Goal: Task Accomplishment & Management: Manage account settings

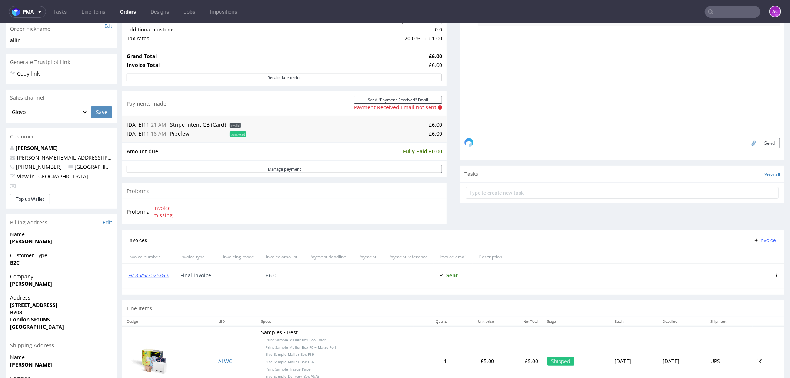
scroll to position [206, 0]
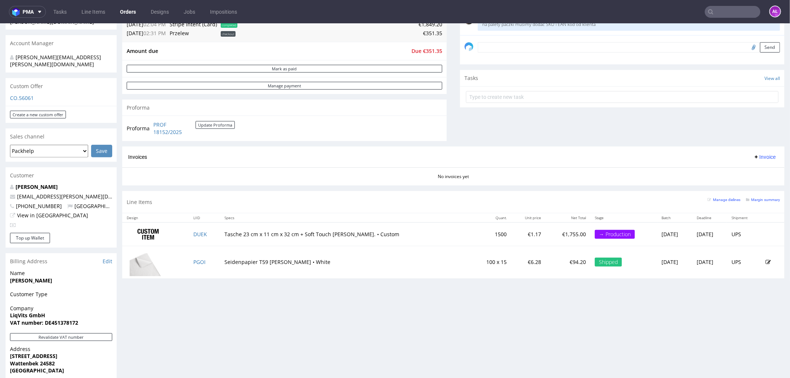
scroll to position [288, 0]
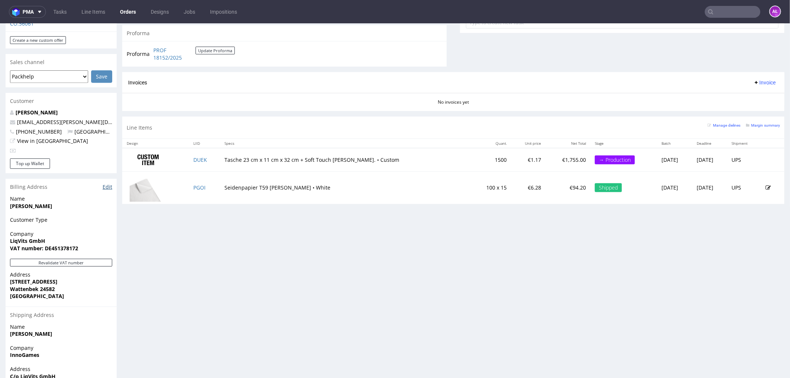
click at [107, 183] on link "Edit" at bounding box center [108, 186] width 10 height 7
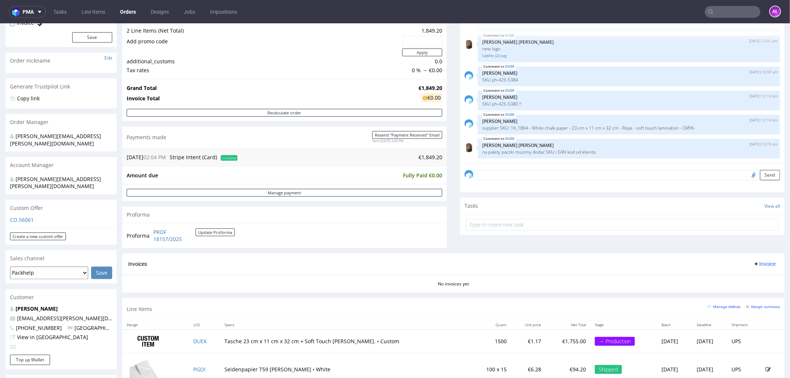
scroll to position [288, 0]
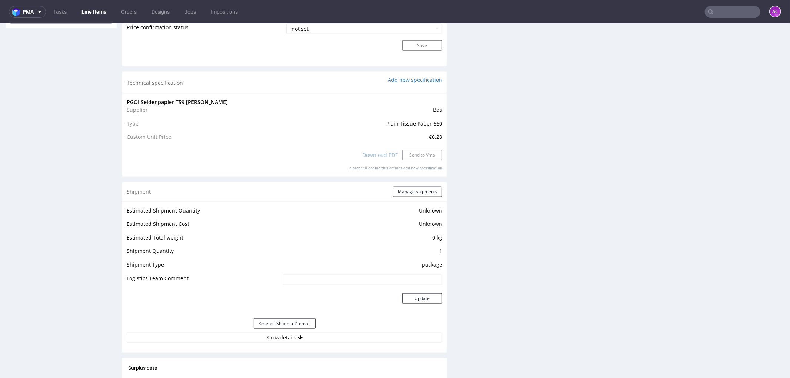
scroll to position [741, 0]
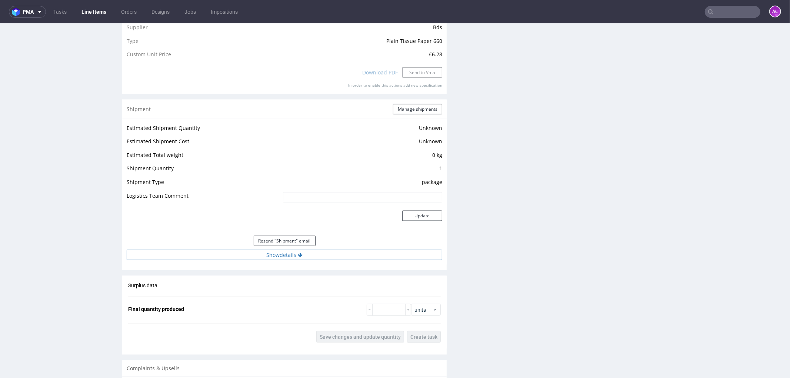
click at [290, 256] on button "Show details" at bounding box center [285, 255] width 316 height 10
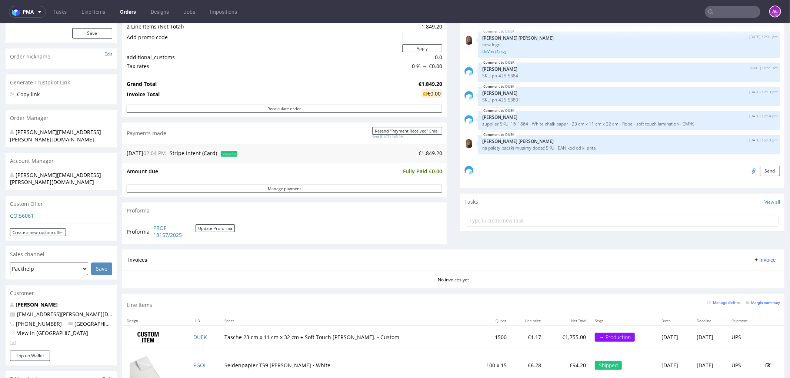
scroll to position [206, 0]
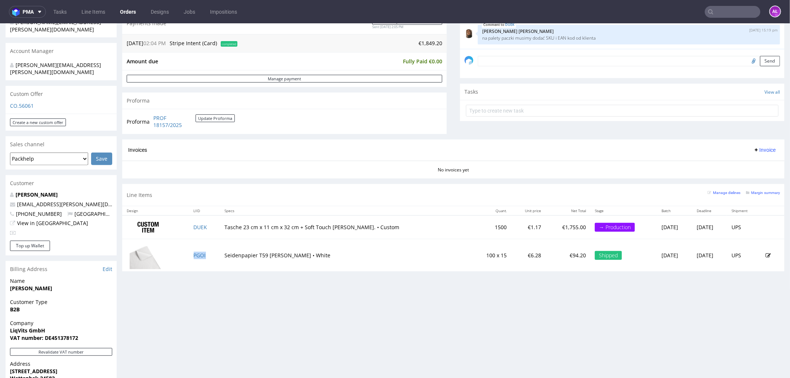
click at [209, 254] on td "PGOI" at bounding box center [204, 255] width 31 height 33
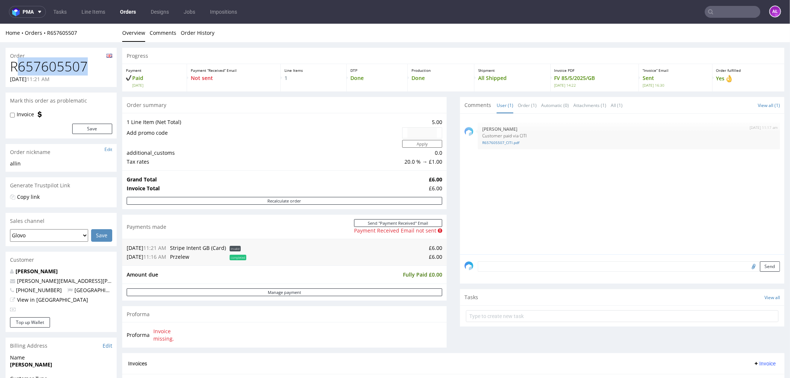
drag, startPoint x: 86, startPoint y: 68, endPoint x: 20, endPoint y: 71, distance: 66.4
click at [20, 71] on h1 "R657605507" at bounding box center [61, 66] width 102 height 15
drag, startPoint x: 8, startPoint y: 71, endPoint x: 94, endPoint y: 70, distance: 86.7
click at [94, 69] on div "R657605507 11.05.2025 11:21 AM" at bounding box center [61, 73] width 111 height 28
copy h1 "R657605507"
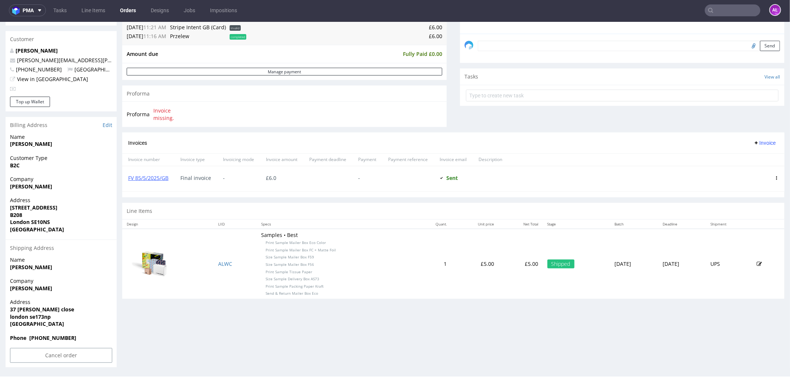
scroll to position [2, 0]
drag, startPoint x: 24, startPoint y: 317, endPoint x: 5, endPoint y: 308, distance: 21.1
click at [5, 308] on div "Order R657605507 11.05.2025 11:21 AM Mark this order as problematic Invoice Sav…" at bounding box center [395, 97] width 790 height 552
copy p "37 rutley close london se173np United Kingdom"
drag, startPoint x: 52, startPoint y: 287, endPoint x: 6, endPoint y: 289, distance: 46.0
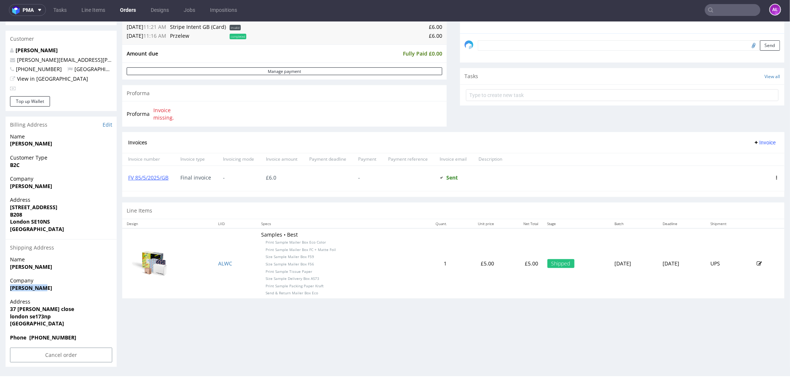
click at [6, 289] on div "Company Theo Thomas" at bounding box center [61, 287] width 111 height 21
copy strong "Theo Thomas"
drag, startPoint x: 10, startPoint y: 306, endPoint x: 47, endPoint y: 307, distance: 36.7
click at [47, 307] on strong "37 rutley close" at bounding box center [42, 308] width 64 height 7
copy strong "37 rutley close"
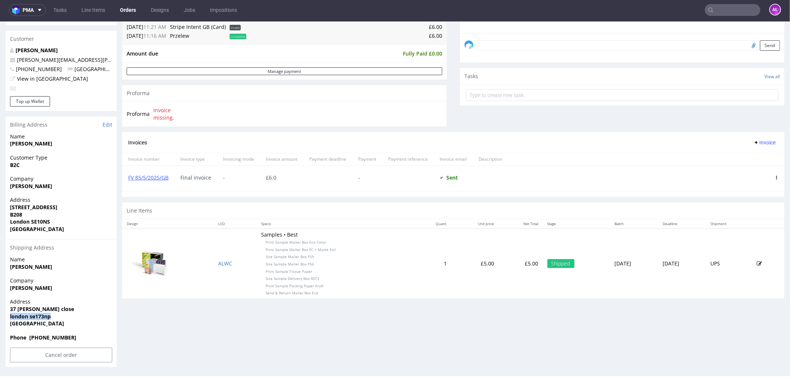
drag, startPoint x: 8, startPoint y: 315, endPoint x: 687, endPoint y: 287, distance: 679.4
click at [60, 315] on div "Address 37 rutley close london se173np United Kingdom" at bounding box center [61, 316] width 111 height 36
copy strong "london se173np"
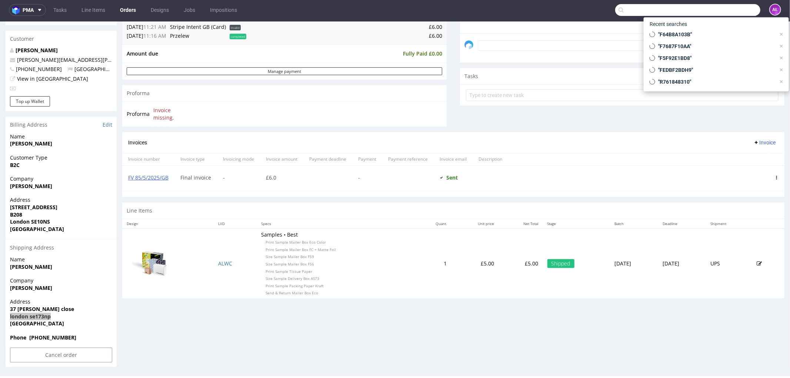
click at [722, 7] on input "text" at bounding box center [687, 10] width 145 height 12
paste input "R124465465"
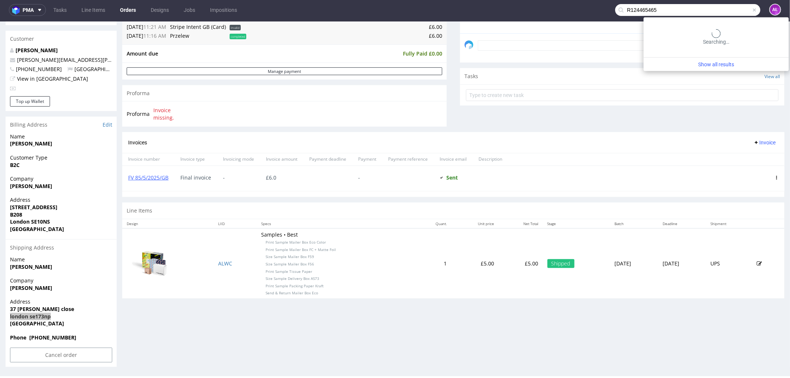
type input "R124465465"
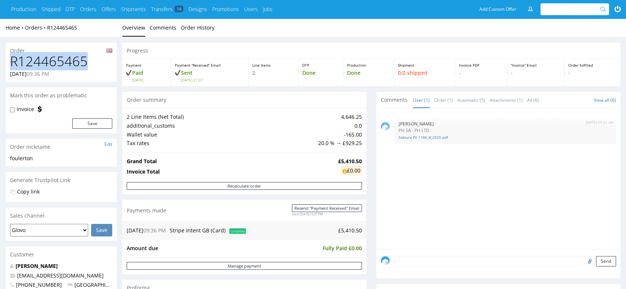
drag, startPoint x: 91, startPoint y: 61, endPoint x: 3, endPoint y: 64, distance: 88.2
copy h1 "R124465465"
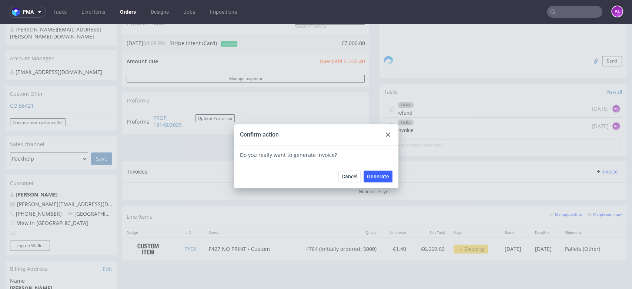
scroll to position [6, 0]
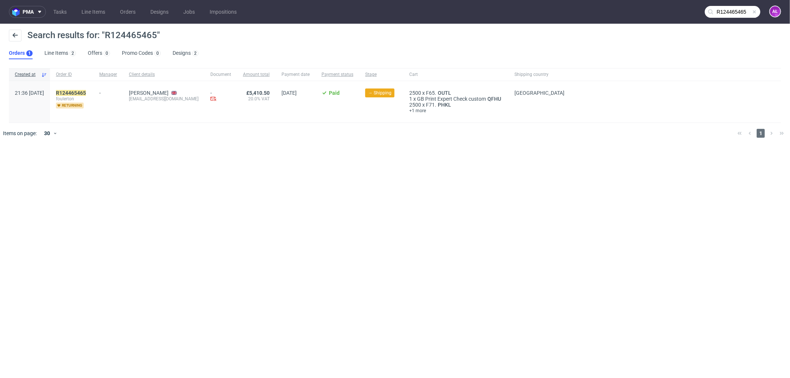
click at [715, 8] on input "R124465465" at bounding box center [733, 12] width 56 height 12
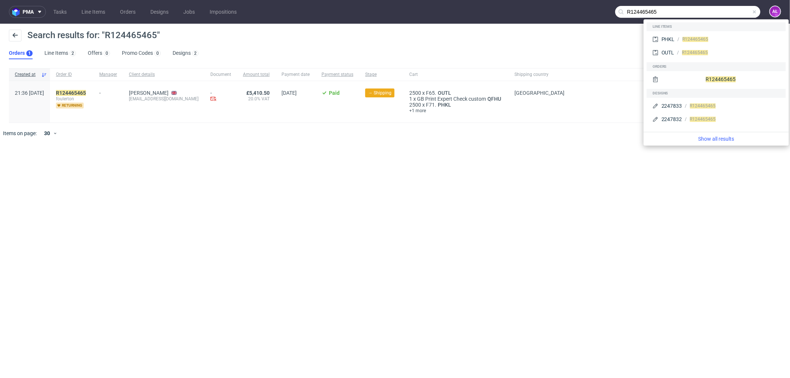
drag, startPoint x: 712, startPoint y: 12, endPoint x: 552, endPoint y: 15, distance: 160.4
click at [552, 15] on nav "pma Tasks Line Items Orders Designs Jobs Impositions R124465465 AŁ" at bounding box center [395, 12] width 790 height 24
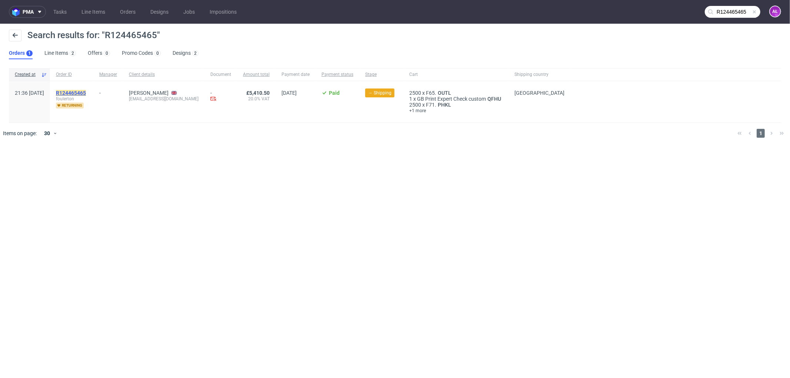
click at [86, 93] on mark "R124465465" at bounding box center [71, 93] width 30 height 6
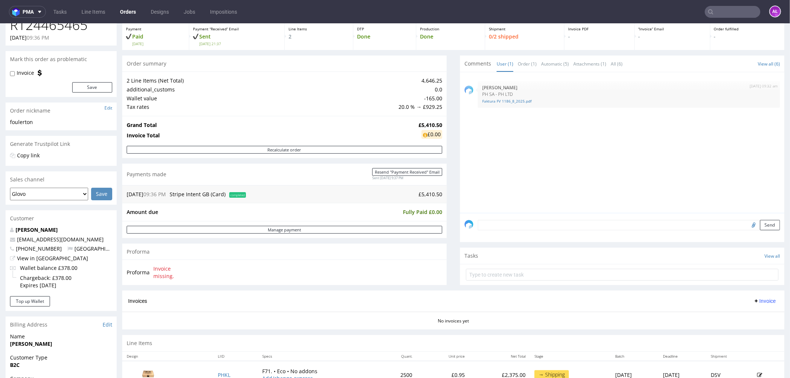
scroll to position [41, 0]
click at [482, 103] on link "Faktura FV 1186_8_2025.pdf" at bounding box center [628, 102] width 293 height 6
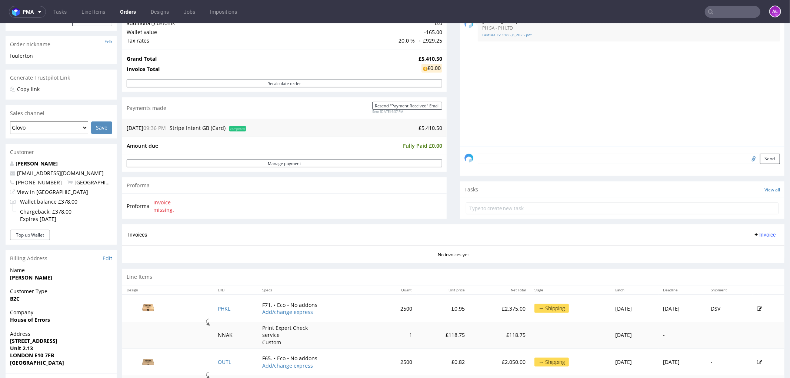
scroll to position [0, 0]
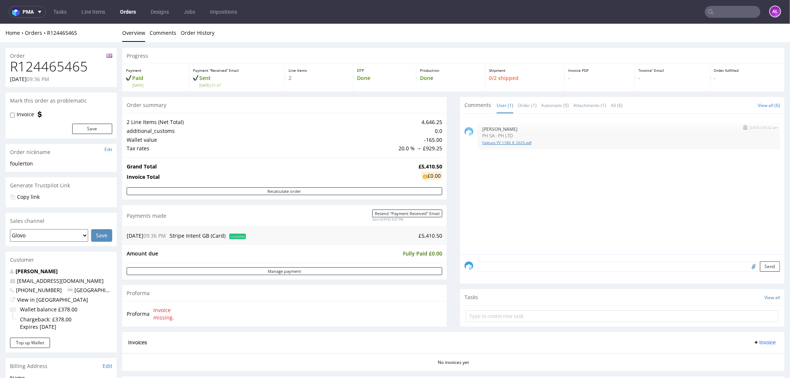
click at [506, 142] on link "Faktura FV 1186_8_2025.pdf" at bounding box center [628, 143] width 293 height 6
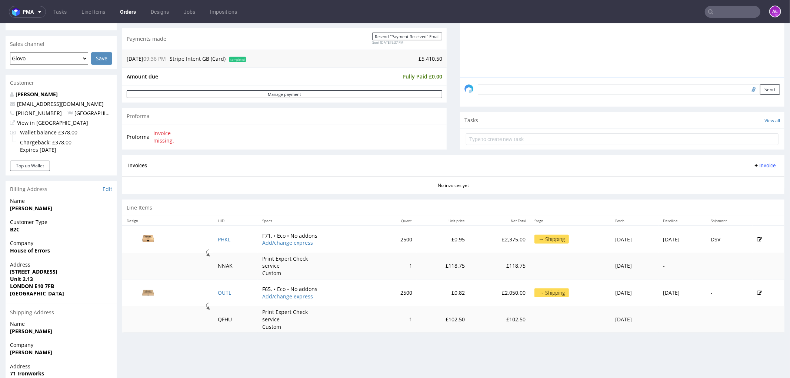
scroll to position [164, 0]
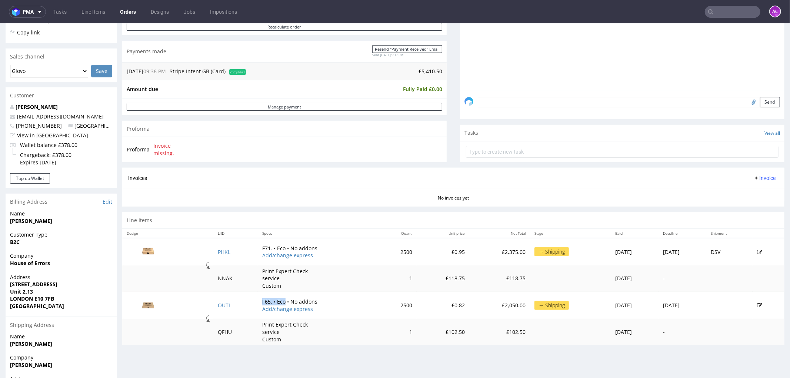
drag, startPoint x: 247, startPoint y: 302, endPoint x: 273, endPoint y: 302, distance: 25.6
click at [273, 302] on td "F65. • Eco • No addons Add/change express" at bounding box center [318, 304] width 120 height 27
copy td "F65. • Eco"
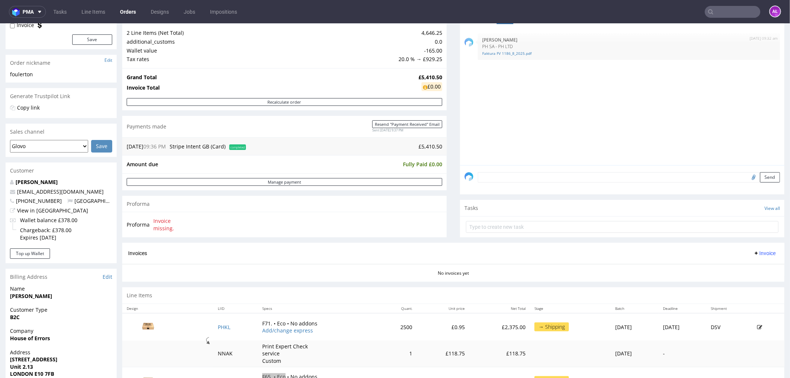
scroll to position [41, 0]
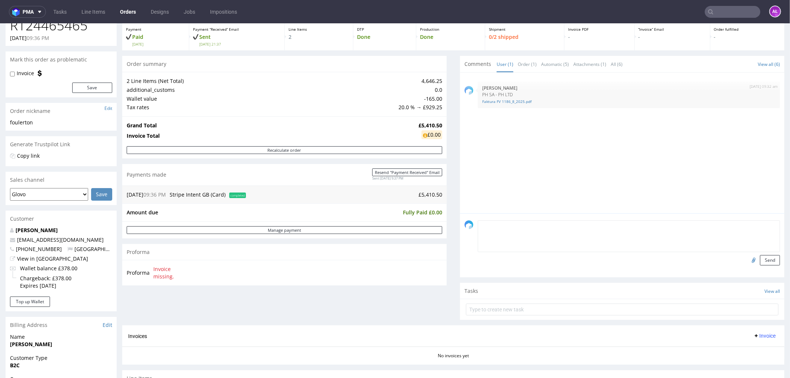
click at [551, 226] on textarea at bounding box center [629, 236] width 302 height 32
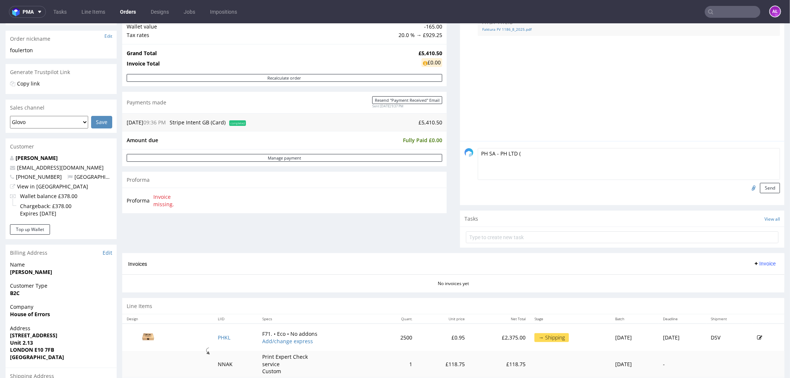
scroll to position [247, 0]
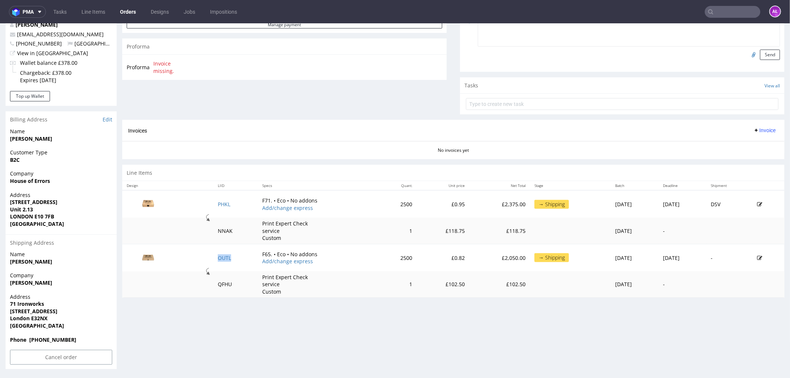
click at [236, 260] on td "OUTL" at bounding box center [235, 257] width 44 height 27
copy link "OUTL"
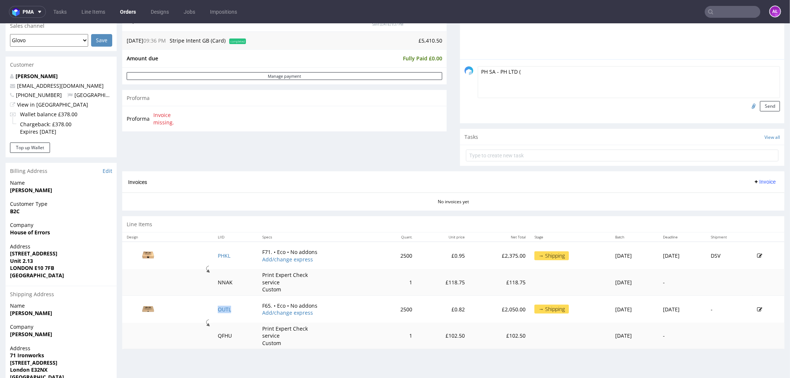
scroll to position [123, 0]
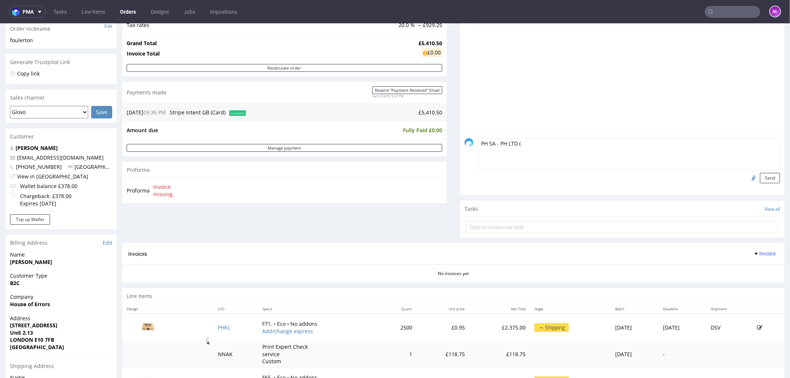
click at [528, 144] on textarea "PH SA - PH LTD (" at bounding box center [629, 154] width 302 height 32
paste textarea "OUTL"
type textarea "PH SA - PH LTD (OUTL)"
click at [747, 175] on input "file" at bounding box center [752, 178] width 10 height 10
click at [691, 146] on textarea "PH SA - PH LTD (OUTL)" at bounding box center [629, 154] width 302 height 32
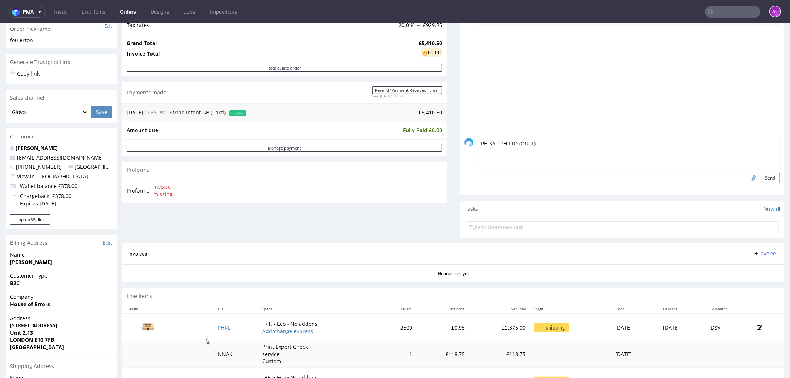
click at [747, 176] on input "file" at bounding box center [752, 178] width 10 height 10
type input "C:\fakepath\Faktura FV 1266_8_2025.pdf"
click at [760, 179] on button "Send" at bounding box center [770, 178] width 20 height 10
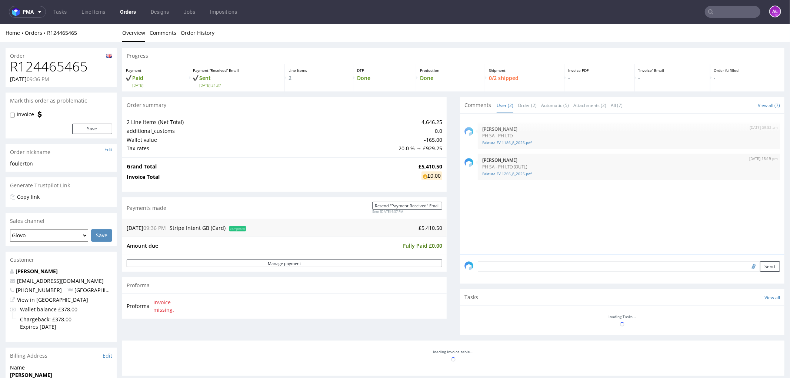
scroll to position [0, 0]
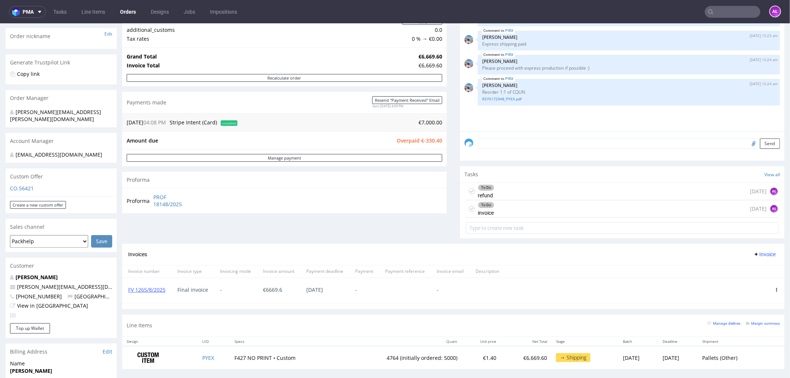
scroll to position [123, 0]
click at [486, 209] on div "To Do invoice" at bounding box center [486, 208] width 17 height 17
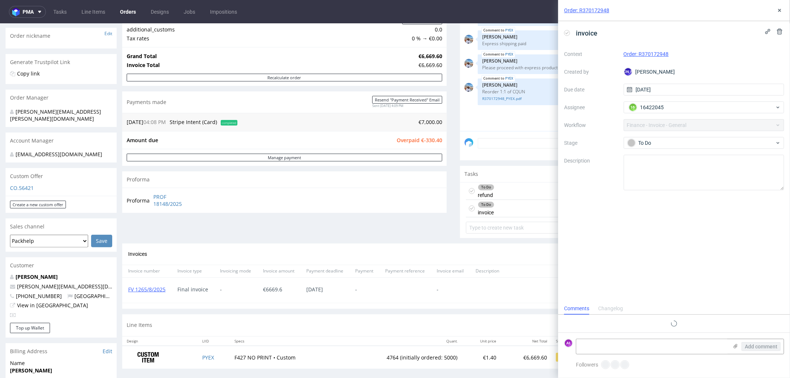
scroll to position [6, 0]
click at [568, 33] on icon at bounding box center [567, 33] width 6 height 6
click at [783, 11] on button at bounding box center [779, 10] width 9 height 9
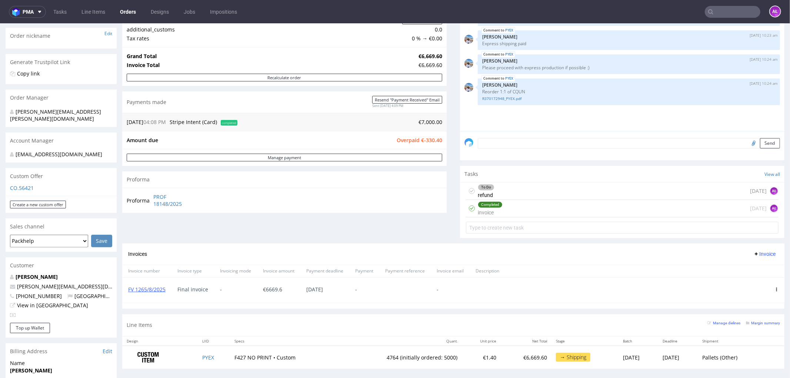
click at [564, 196] on div "To Do refund today AŁ" at bounding box center [622, 190] width 313 height 17
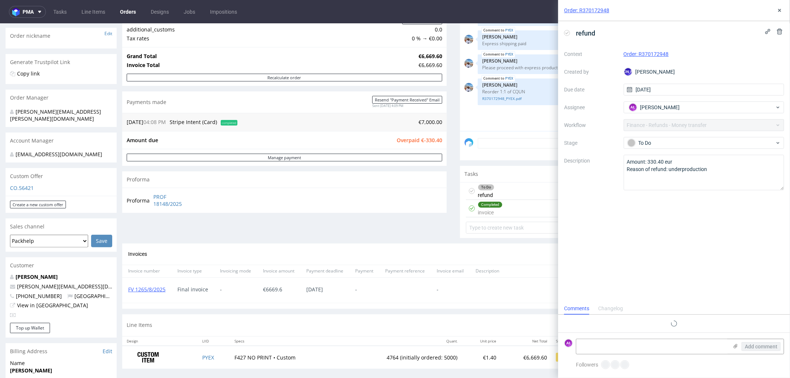
scroll to position [6, 0]
drag, startPoint x: 678, startPoint y: 56, endPoint x: 639, endPoint y: 58, distance: 39.7
click at [639, 58] on div "Order: R370172948" at bounding box center [704, 54] width 161 height 9
copy link "R370172948"
click at [681, 349] on textarea at bounding box center [652, 346] width 152 height 15
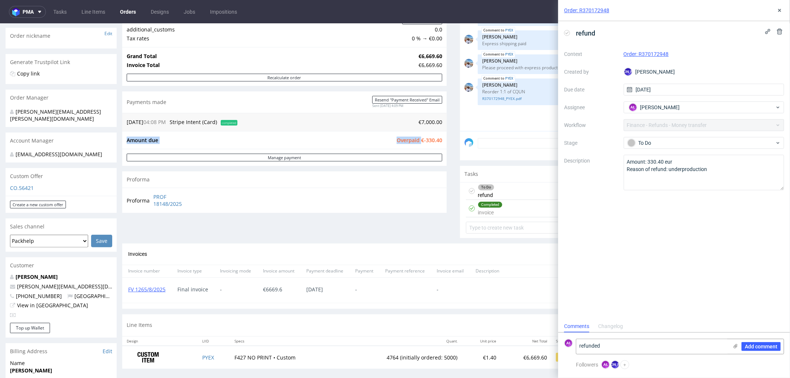
drag, startPoint x: 433, startPoint y: 140, endPoint x: 525, endPoint y: 242, distance: 137.1
click at [442, 142] on div "Progress Payment Owed €-330.40 Payment “Received” Email - Line Items 1 DTP - Pr…" at bounding box center [453, 149] width 662 height 450
copy tbody "Amount due Overpaid"
click at [626, 343] on textarea "refunded" at bounding box center [652, 346] width 152 height 15
paste textarea "€-330.40"
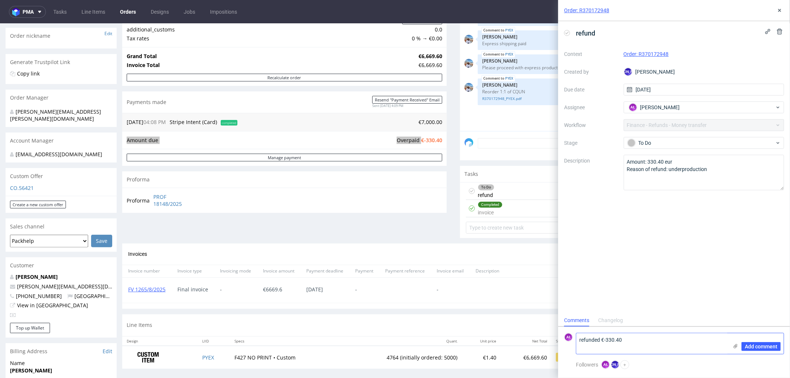
scroll to position [0, 0]
type textarea "refunded €-330.40"
click at [759, 345] on span "Add comment" at bounding box center [761, 346] width 33 height 5
click at [567, 32] on icon at bounding box center [567, 33] width 6 height 6
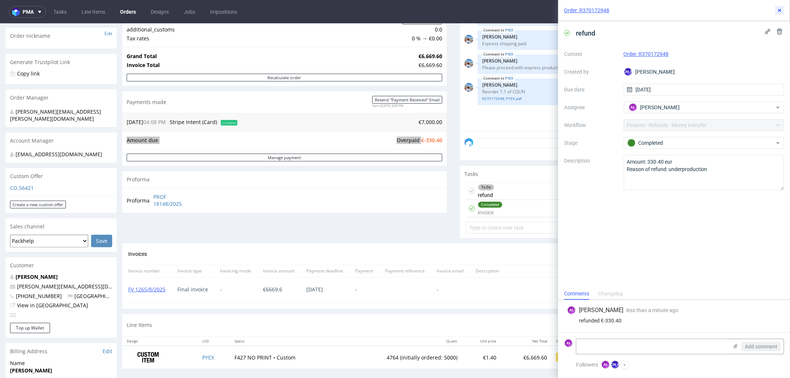
drag, startPoint x: 780, startPoint y: 11, endPoint x: 766, endPoint y: 20, distance: 16.3
click at [779, 12] on icon at bounding box center [780, 10] width 6 height 6
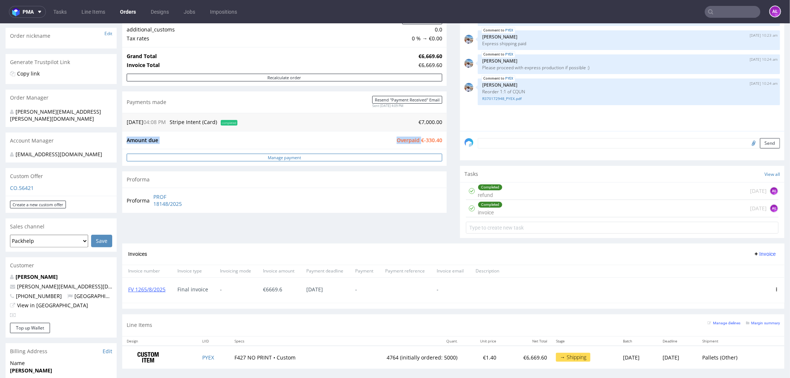
click at [420, 157] on link "Manage payment" at bounding box center [285, 157] width 316 height 8
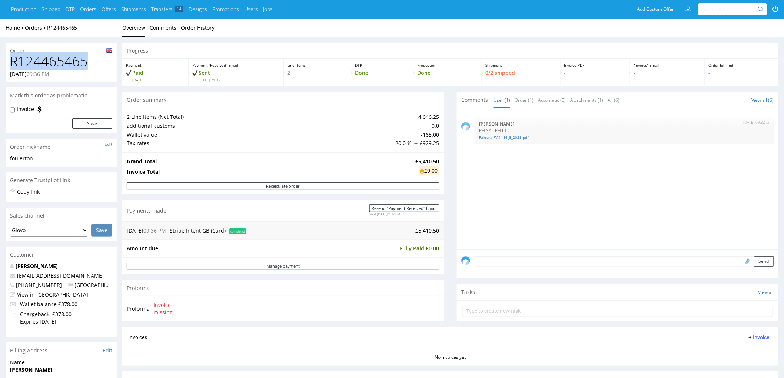
drag, startPoint x: 58, startPoint y: 65, endPoint x: 11, endPoint y: 67, distance: 46.7
click at [11, 67] on h1 "R124465465" at bounding box center [61, 61] width 102 height 15
copy h1 "R124465465"
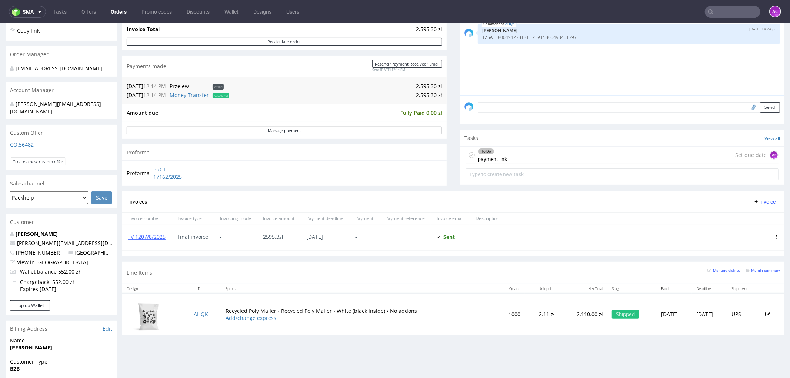
scroll to position [164, 0]
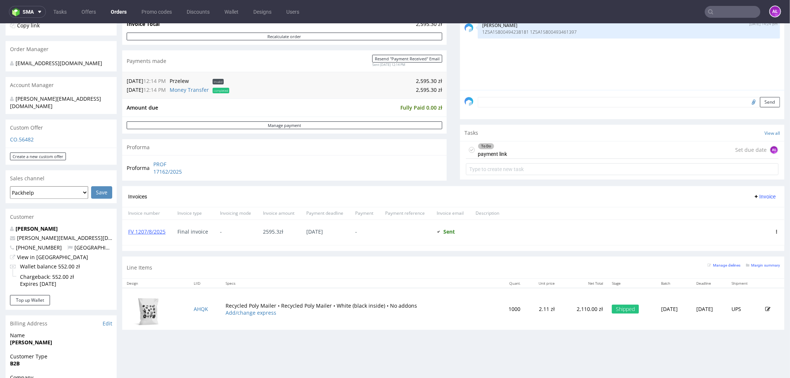
click at [487, 151] on div "To Do payment link" at bounding box center [492, 149] width 29 height 17
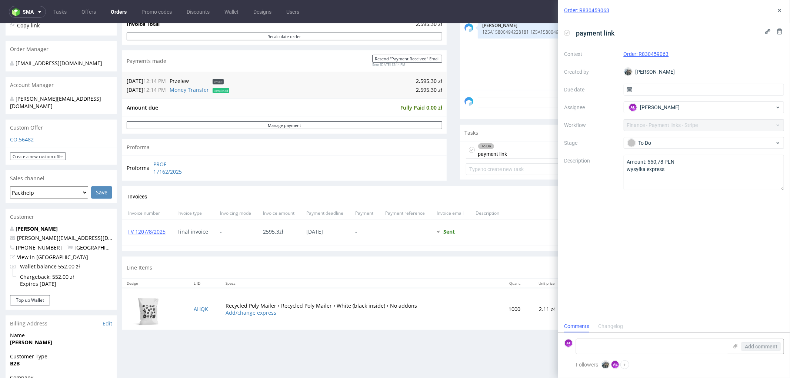
scroll to position [123, 0]
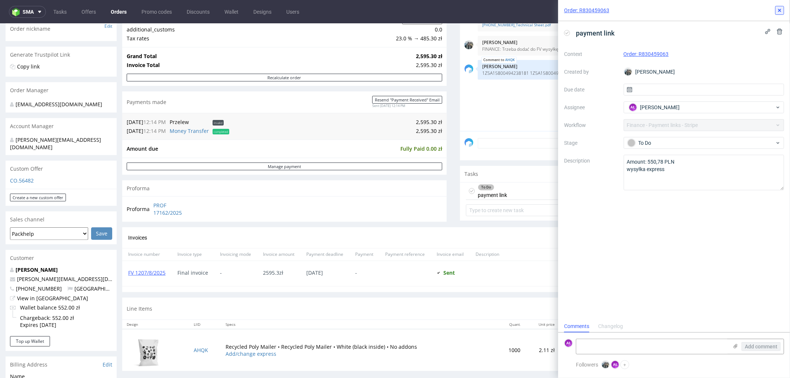
click at [778, 11] on icon at bounding box center [780, 10] width 6 height 6
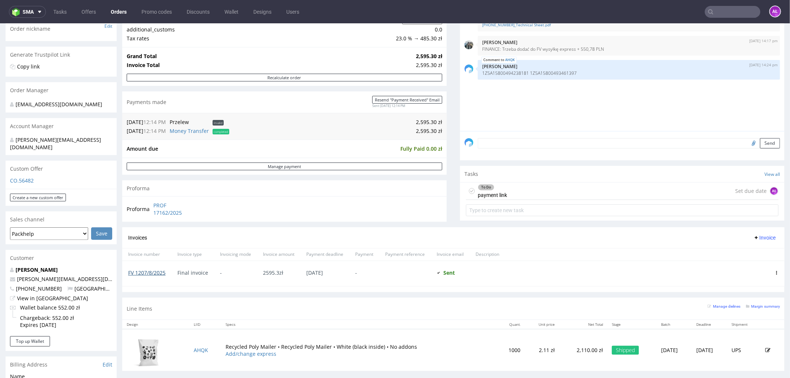
click at [163, 271] on link "FV 1207/8/2025" at bounding box center [146, 272] width 37 height 7
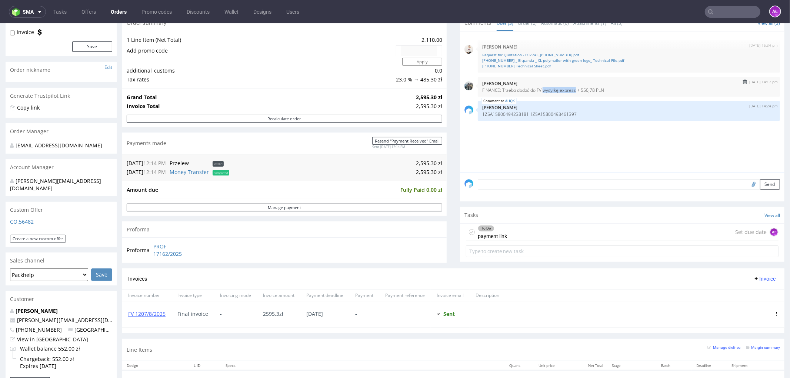
drag, startPoint x: 537, startPoint y: 90, endPoint x: 568, endPoint y: 91, distance: 30.7
click at [568, 91] on p "FINANCE: Trzeba dodać do FV wysyłkę express + 550,78 PLN" at bounding box center [628, 90] width 293 height 6
copy p "wysyłkę express"
drag, startPoint x: 523, startPoint y: 235, endPoint x: 525, endPoint y: 227, distance: 8.1
click at [523, 235] on div "To Do payment link Set due date AŁ" at bounding box center [622, 231] width 313 height 17
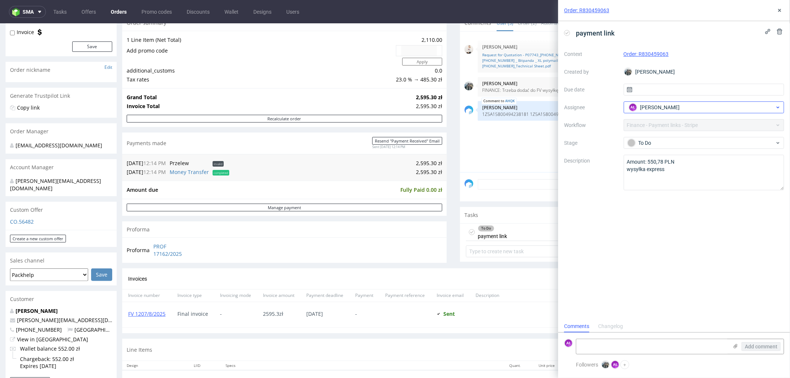
scroll to position [6, 0]
drag, startPoint x: 680, startPoint y: 161, endPoint x: 648, endPoint y: 161, distance: 31.5
click at [648, 161] on textarea "Amount: 550,78 PLN wysyłka express" at bounding box center [704, 173] width 161 height 36
drag, startPoint x: 163, startPoint y: 321, endPoint x: 124, endPoint y: 322, distance: 39.3
click at [124, 322] on div "FV 1207/8/2025" at bounding box center [146, 314] width 49 height 25
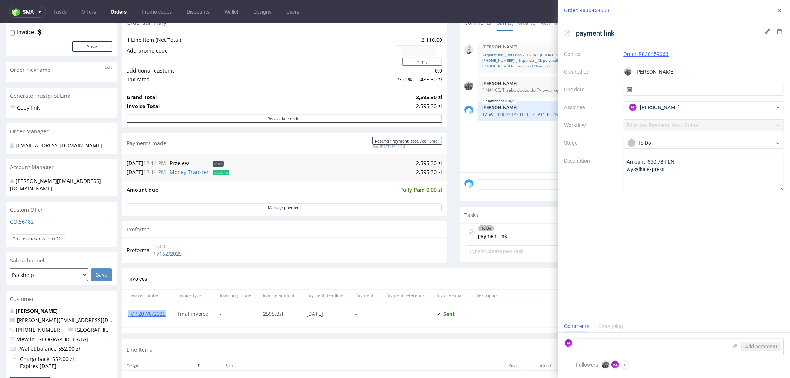
copy link "FV 1207/8/2025"
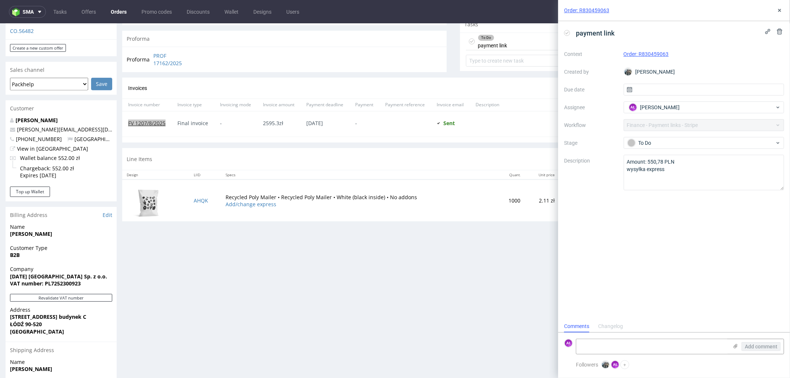
scroll to position [288, 0]
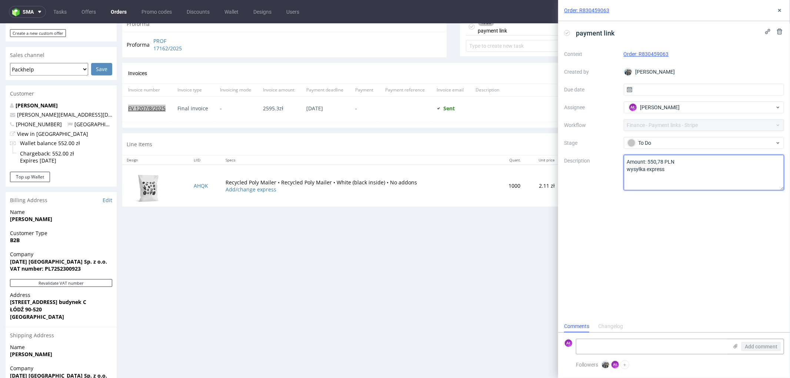
drag, startPoint x: 654, startPoint y: 174, endPoint x: 624, endPoint y: 173, distance: 29.3
click at [624, 173] on textarea "Amount: 550,78 PLN wysyłka express" at bounding box center [704, 173] width 161 height 36
drag, startPoint x: 647, startPoint y: 162, endPoint x: 662, endPoint y: 164, distance: 15.3
click at [662, 164] on textarea "Amount: 550,78 PLN wysyłka express" at bounding box center [704, 173] width 161 height 36
drag, startPoint x: 686, startPoint y: 54, endPoint x: 752, endPoint y: 180, distance: 142.5
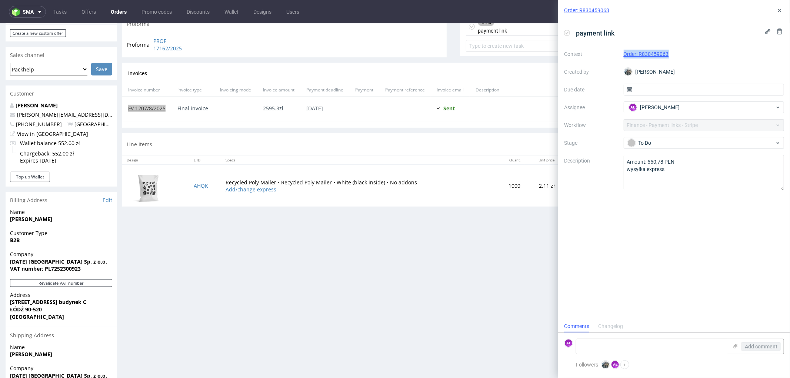
click at [623, 59] on div "Context Order: R830459063 Created by Zeniuk Magdalena Due date Assignee AŁ Alek…" at bounding box center [674, 119] width 220 height 142
copy link "Order: R830459063"
click at [780, 11] on icon at bounding box center [780, 10] width 6 height 6
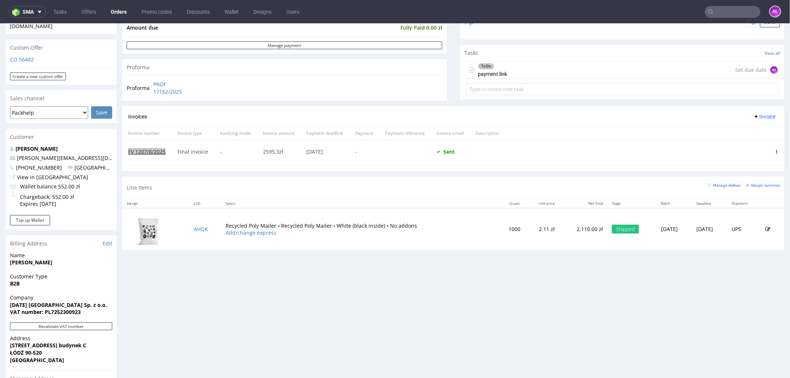
scroll to position [164, 0]
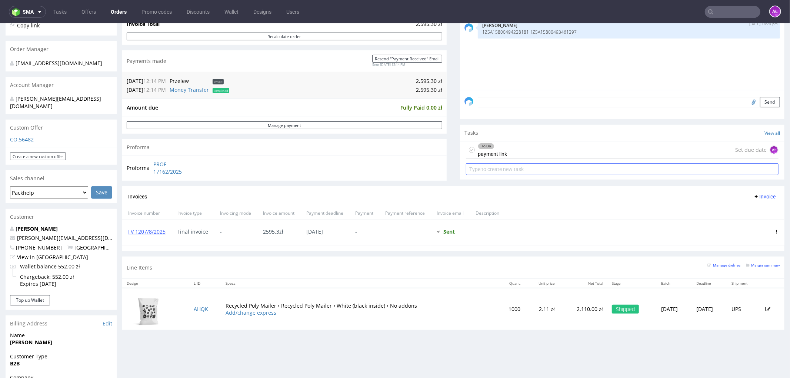
click at [638, 171] on input "text" at bounding box center [622, 169] width 313 height 12
type input "c"
type input "korektq"
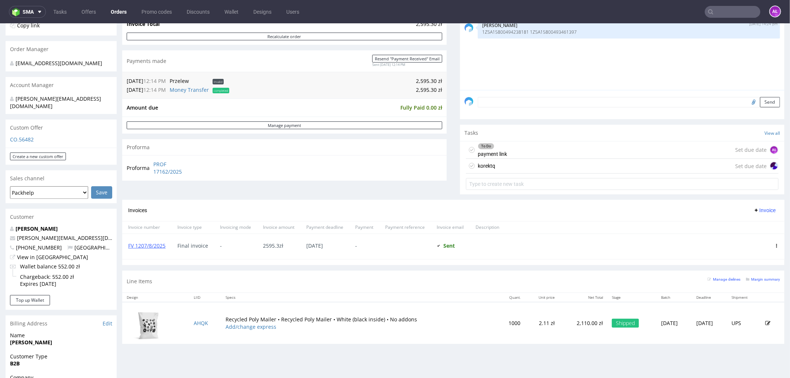
click at [638, 171] on div "korektq Set due date" at bounding box center [622, 166] width 313 height 15
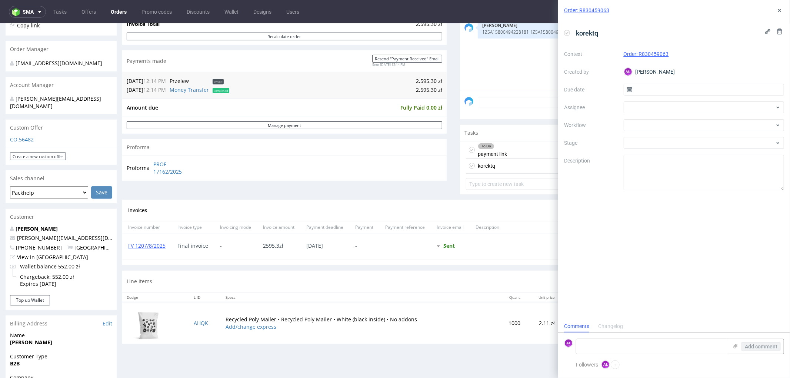
scroll to position [6, 0]
click at [597, 34] on span "korektq" at bounding box center [587, 33] width 28 height 12
click at [665, 124] on div at bounding box center [704, 125] width 161 height 12
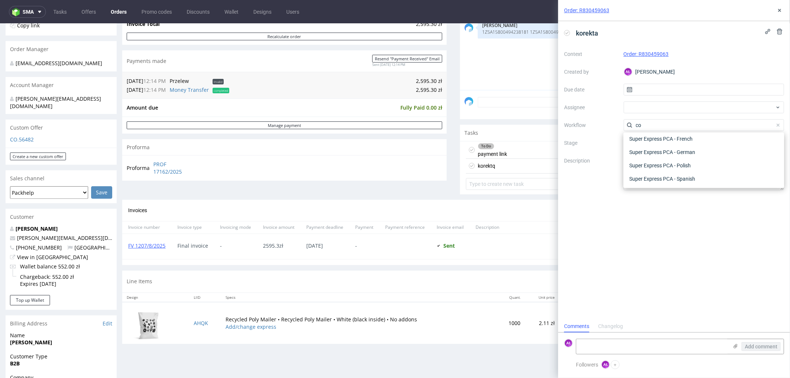
scroll to position [0, 0]
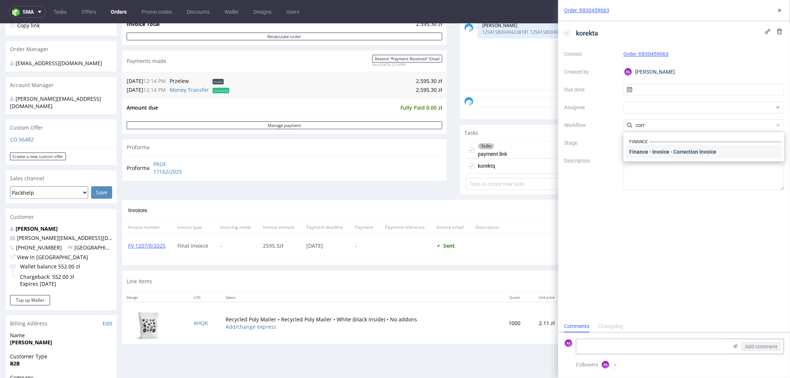
type input "corr"
click at [670, 146] on div "Finance - Invoice - Correction Invoice" at bounding box center [703, 151] width 155 height 13
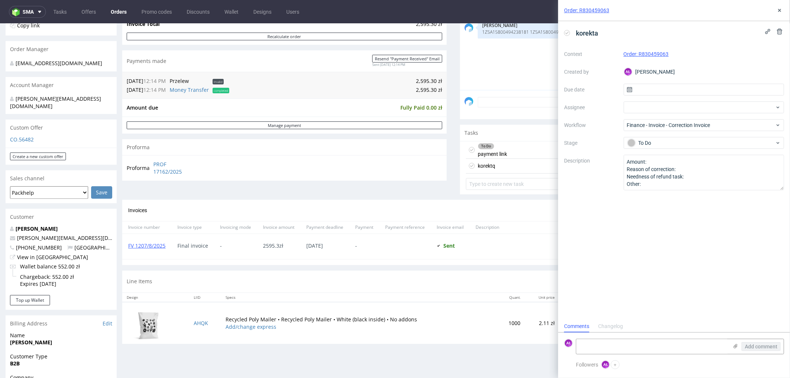
click at [566, 32] on icon at bounding box center [567, 33] width 6 height 6
drag, startPoint x: 780, startPoint y: 12, endPoint x: 773, endPoint y: 19, distance: 9.7
click at [780, 12] on icon at bounding box center [780, 10] width 6 height 6
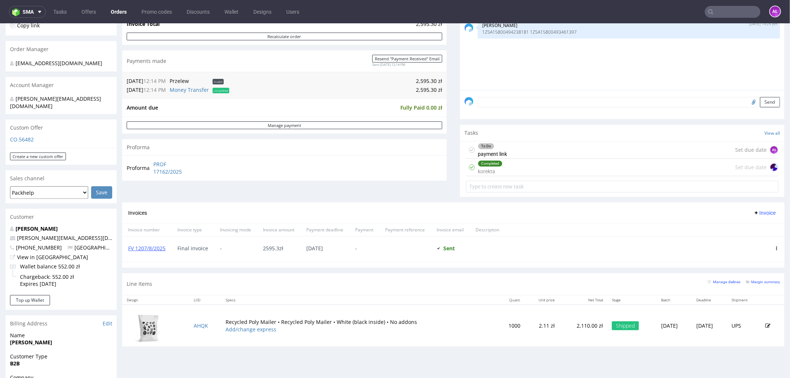
click at [525, 150] on div "To Do payment link Set due date AŁ" at bounding box center [622, 149] width 313 height 17
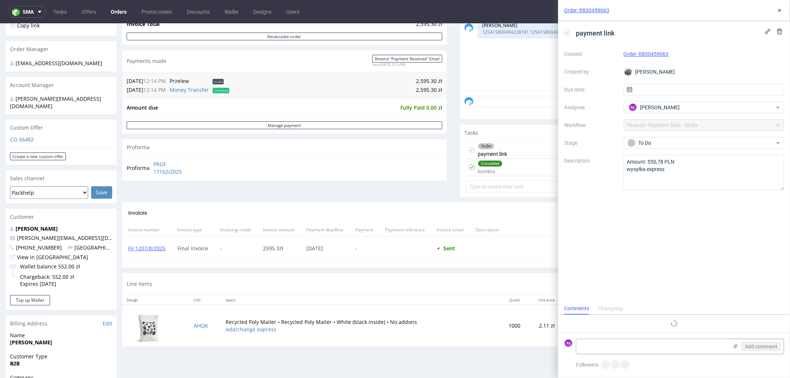
scroll to position [6, 0]
drag, startPoint x: 668, startPoint y: 173, endPoint x: 619, endPoint y: 163, distance: 50.2
click at [619, 163] on div "Context Order: R830459063 Created by Zeniuk Magdalena Due date Assignee AŁ Alek…" at bounding box center [674, 119] width 220 height 142
click at [519, 147] on div "To Do payment link Set due date AŁ" at bounding box center [622, 149] width 313 height 17
click at [778, 10] on icon at bounding box center [780, 10] width 6 height 6
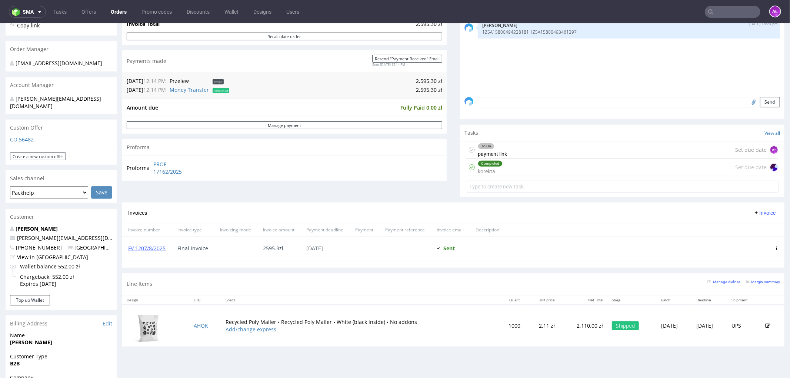
click at [569, 170] on div "Completed korekta Set due date" at bounding box center [622, 167] width 313 height 17
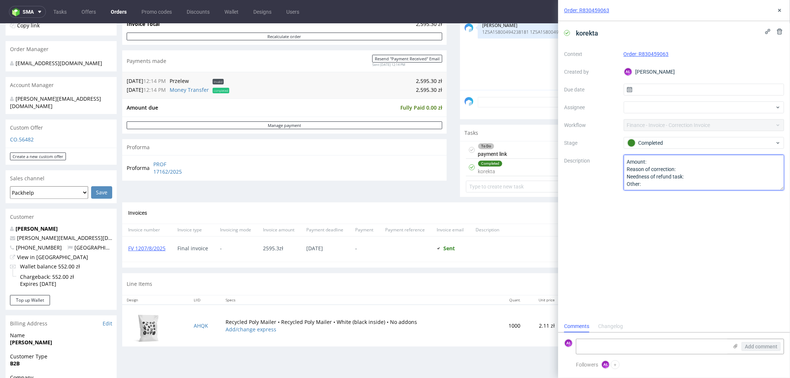
scroll to position [1, 0]
drag, startPoint x: 626, startPoint y: 161, endPoint x: 698, endPoint y: 230, distance: 99.5
click at [698, 230] on div "korekta Context Order: R830459063 Created by AŁ Aleksandra Łętowska Due date As…" at bounding box center [674, 170] width 232 height 299
paste textarea "550,78 PLN wysyłka express"
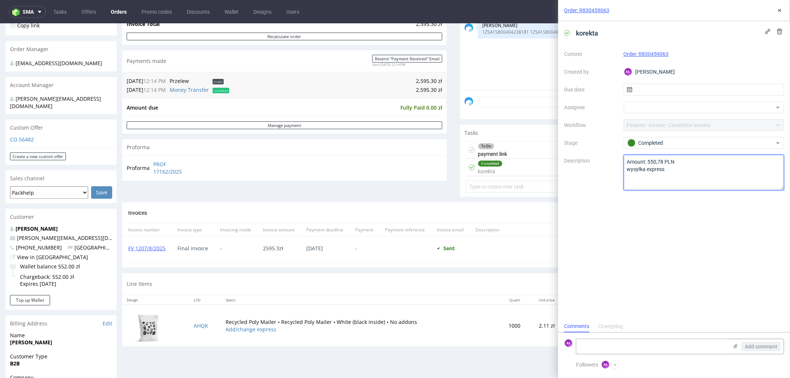
type textarea "Amount: 550,78 PLN wysyłka express"
drag, startPoint x: 696, startPoint y: 233, endPoint x: 738, endPoint y: 81, distance: 158.3
click at [696, 231] on div "korekta Context Order: R830459063 Created by AŁ Aleksandra Łętowska Due date As…" at bounding box center [674, 170] width 232 height 299
click at [779, 14] on button at bounding box center [779, 10] width 9 height 9
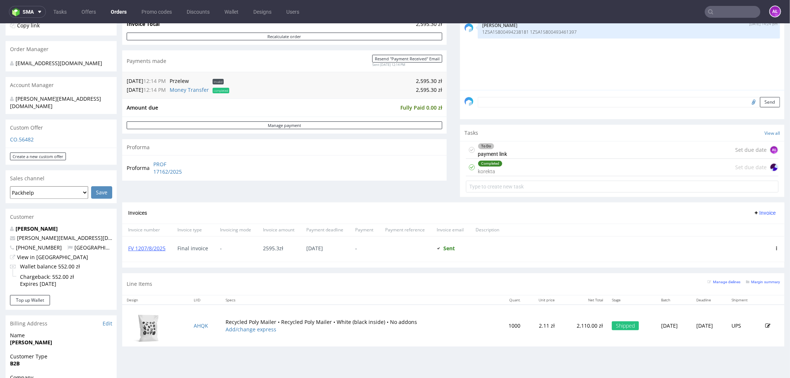
click at [753, 213] on span "Invoice" at bounding box center [764, 213] width 22 height 6
click at [756, 243] on span "Add corrective" at bounding box center [752, 241] width 37 height 7
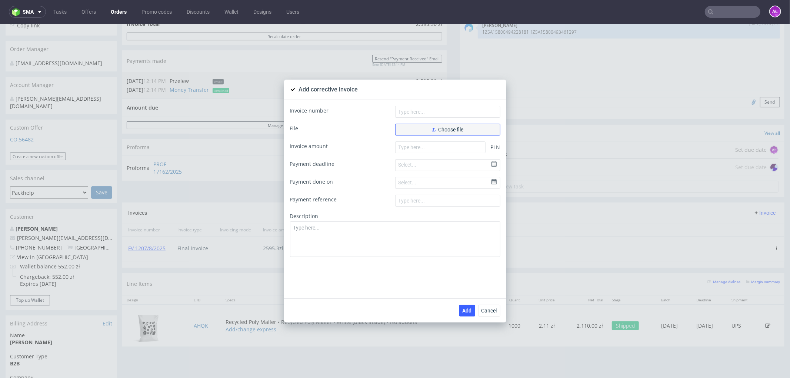
click at [462, 131] on button "Choose file" at bounding box center [447, 129] width 105 height 12
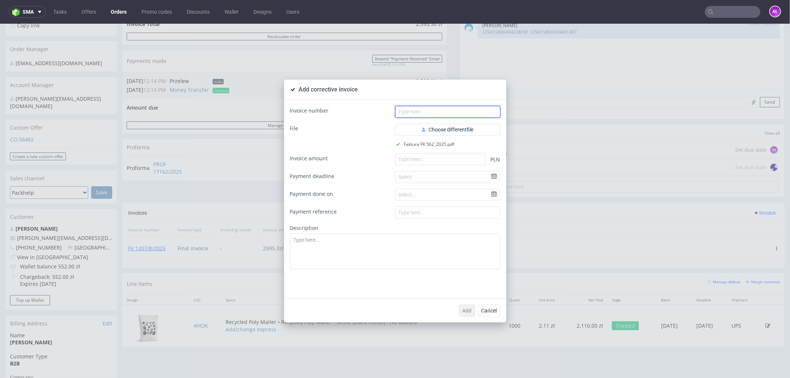
click at [447, 114] on input "text" at bounding box center [447, 112] width 105 height 12
paste input "FK 562/2025"
type input "FK 562/2025"
click at [471, 163] on input "number" at bounding box center [440, 159] width 90 height 12
paste input "550.78"
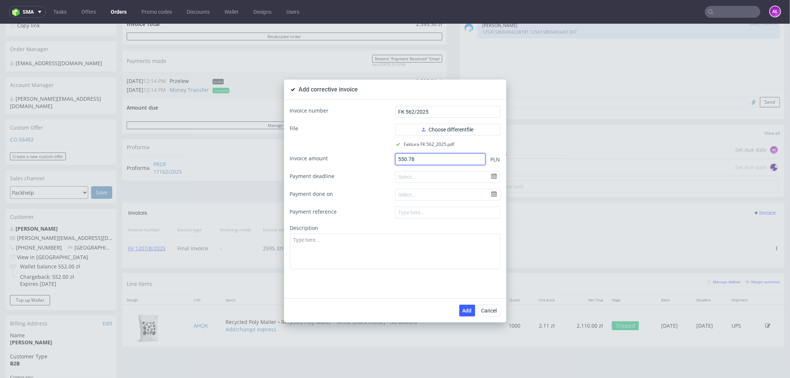
type input "550.78"
paste textarea "Shipping cost added"
drag, startPoint x: 413, startPoint y: 249, endPoint x: 415, endPoint y: 256, distance: 6.9
click at [413, 249] on textarea "Shipping cost added" at bounding box center [395, 251] width 210 height 36
type textarea "Shipping cost added"
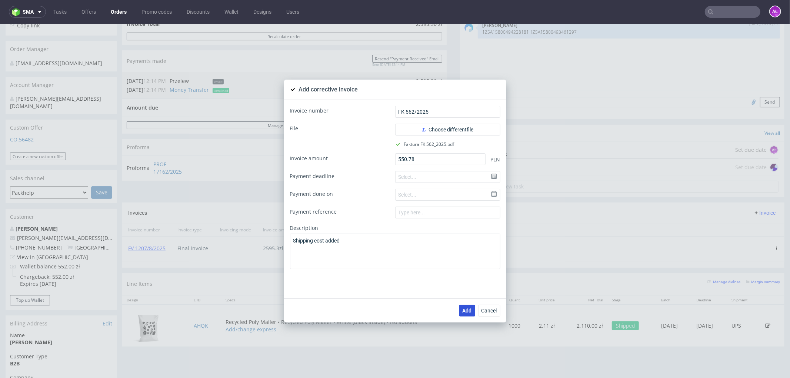
click at [465, 309] on span "Add" at bounding box center [467, 310] width 9 height 5
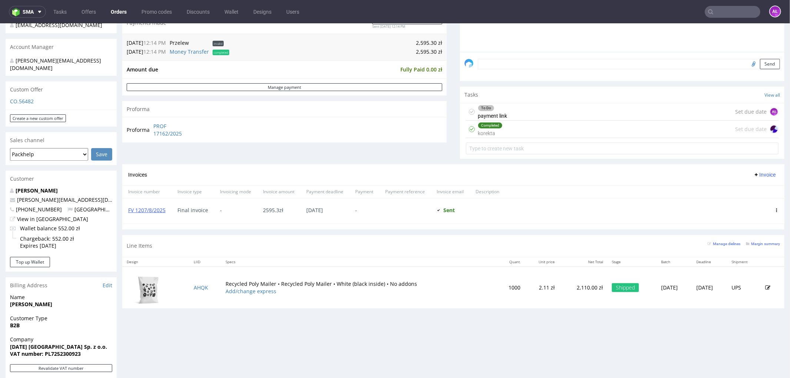
scroll to position [206, 0]
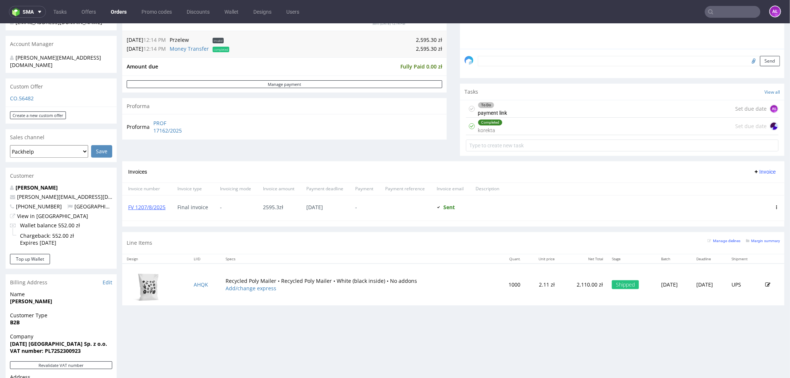
click at [546, 110] on div "To Do payment link Set due date AŁ" at bounding box center [622, 108] width 313 height 17
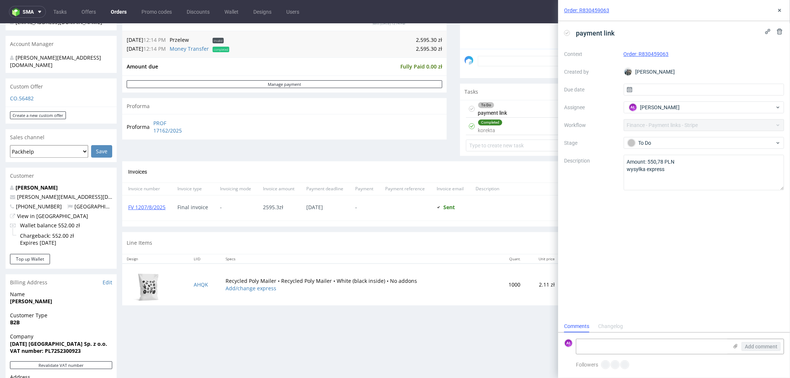
scroll to position [6, 0]
drag, startPoint x: 90, startPoint y: 191, endPoint x: 63, endPoint y: 190, distance: 26.7
click at [10, 193] on p "[PERSON_NAME][EMAIL_ADDRESS][DOMAIN_NAME]" at bounding box center [61, 196] width 102 height 7
copy span "[PERSON_NAME][EMAIL_ADDRESS][DOMAIN_NAME]"
drag, startPoint x: 678, startPoint y: 53, endPoint x: 639, endPoint y: 57, distance: 38.7
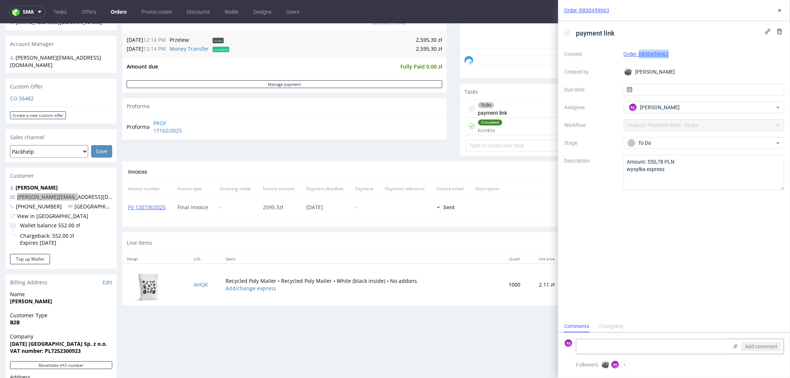
click at [639, 57] on div "Order: R830459063" at bounding box center [704, 54] width 161 height 9
copy link "R830459063"
click at [625, 346] on textarea at bounding box center [652, 346] width 152 height 15
type textarea "sent"
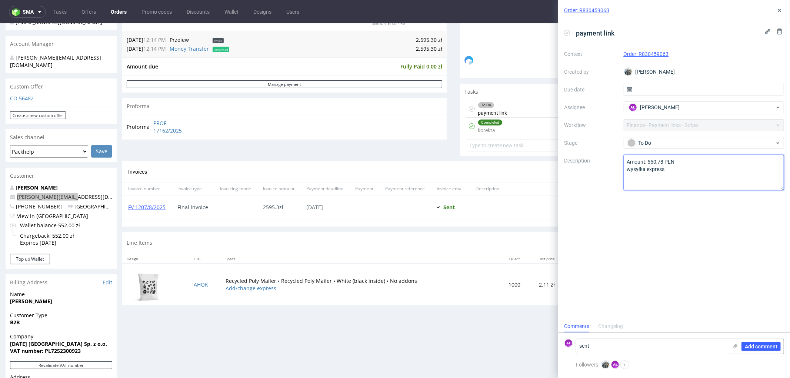
drag, startPoint x: 649, startPoint y: 163, endPoint x: 664, endPoint y: 164, distance: 15.6
click at [664, 164] on textarea "Amount: 550,78 PLN wysyłka express" at bounding box center [704, 173] width 161 height 36
drag, startPoint x: 673, startPoint y: 58, endPoint x: 639, endPoint y: 58, distance: 34.1
click at [639, 58] on div "Order: R830459063" at bounding box center [704, 54] width 161 height 9
copy link "R830459063"
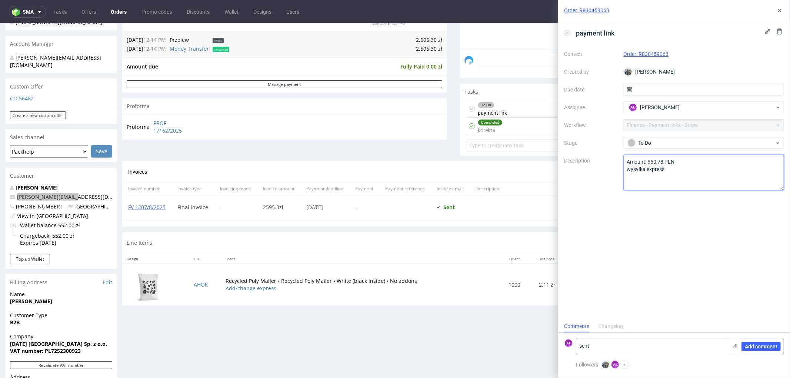
drag, startPoint x: 649, startPoint y: 164, endPoint x: 662, endPoint y: 163, distance: 13.0
click at [662, 163] on textarea "Amount: 550,78 PLN wysyłka express" at bounding box center [704, 173] width 161 height 36
click at [761, 344] on span "Add comment" at bounding box center [761, 346] width 33 height 5
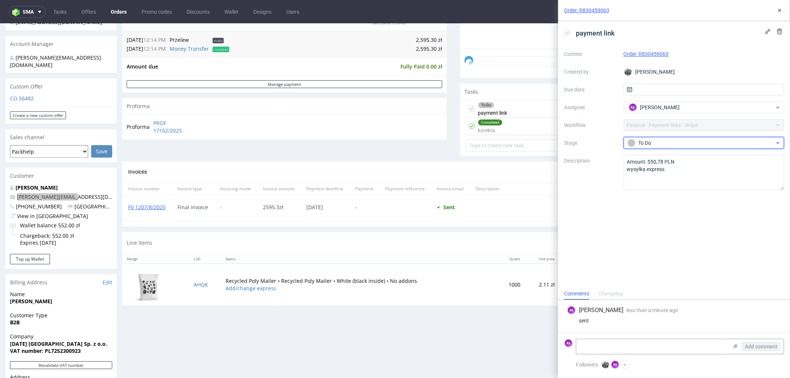
click at [665, 140] on div "To Do" at bounding box center [700, 143] width 147 height 8
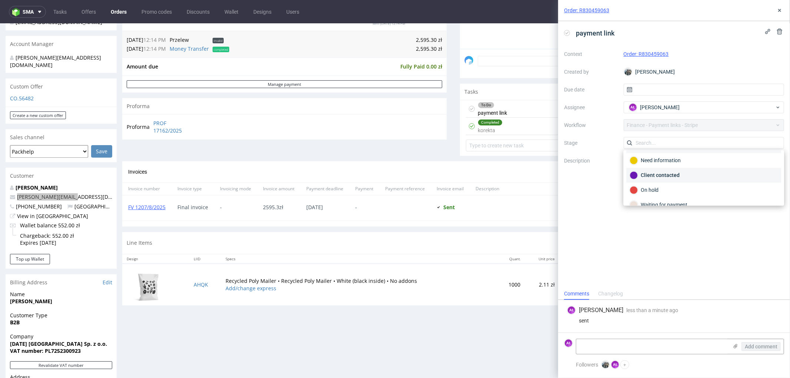
scroll to position [41, 0]
click at [684, 180] on div "Waiting for payment" at bounding box center [704, 179] width 148 height 8
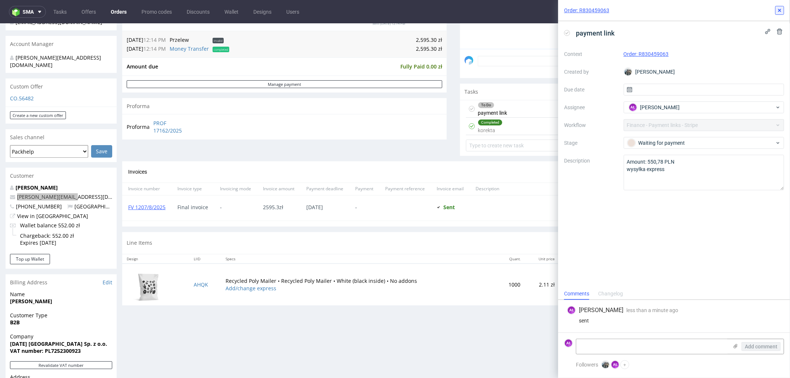
click at [777, 12] on icon at bounding box center [780, 10] width 6 height 6
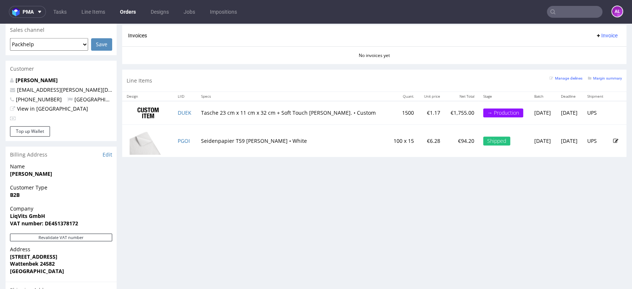
scroll to position [329, 0]
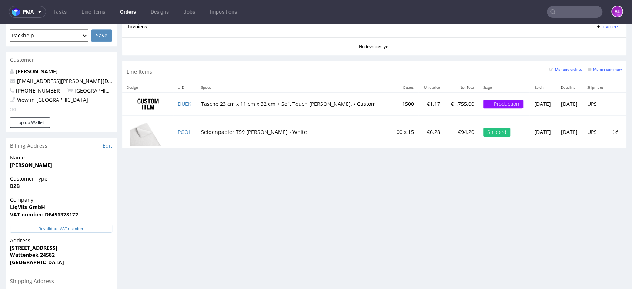
click at [106, 225] on button "Revalidate VAT number" at bounding box center [61, 229] width 102 height 8
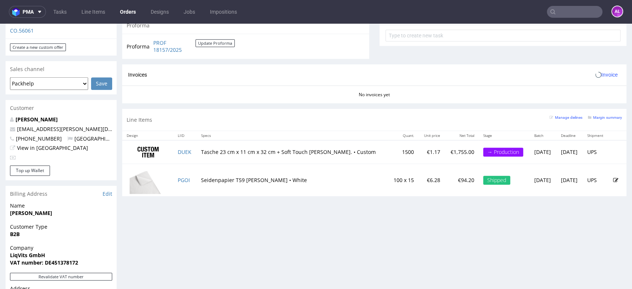
scroll to position [206, 0]
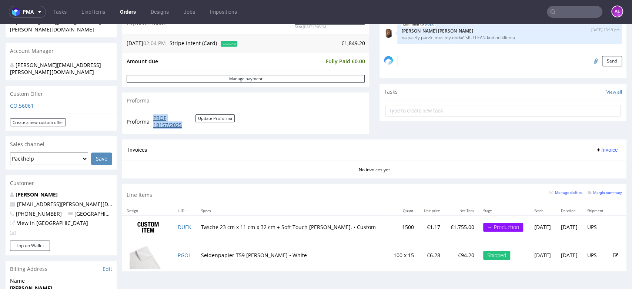
drag, startPoint x: 151, startPoint y: 116, endPoint x: 189, endPoint y: 126, distance: 38.6
click at [189, 126] on tr "Proforma PROF 18157/2025 Update Proforma" at bounding box center [181, 122] width 109 height 16
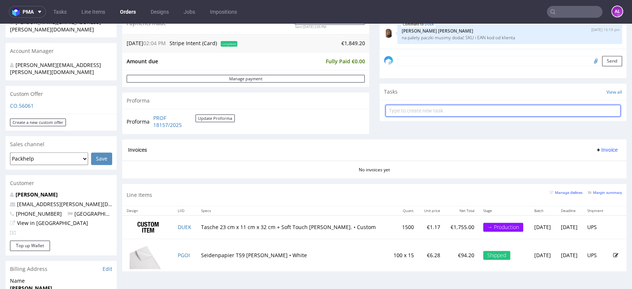
click at [424, 112] on input "text" at bounding box center [503, 111] width 235 height 12
type input "partial"
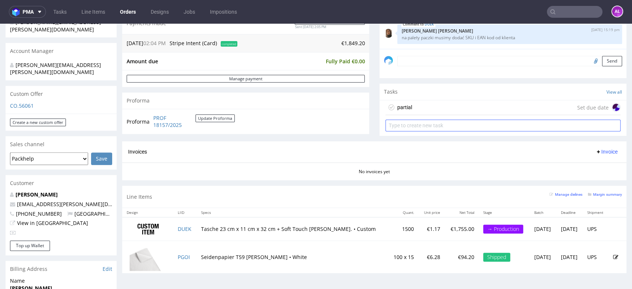
click at [423, 111] on div "partial Set due date" at bounding box center [503, 107] width 235 height 15
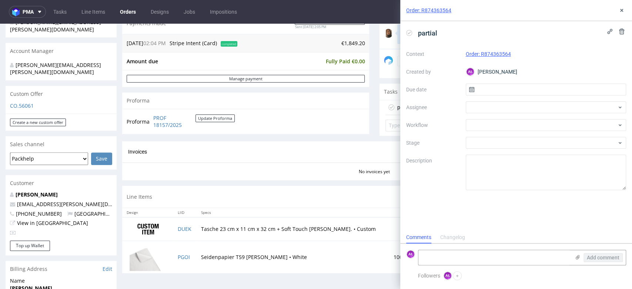
scroll to position [6, 0]
click at [194, 257] on td "PGOI" at bounding box center [185, 257] width 24 height 33
click at [470, 263] on textarea at bounding box center [494, 257] width 152 height 15
paste textarea "PGOI"
click at [420, 259] on textarea "PGOI" at bounding box center [494, 257] width 152 height 15
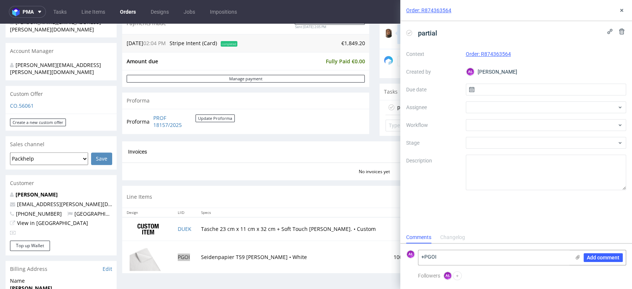
type textarea "+PGOI"
drag, startPoint x: 150, startPoint y: 114, endPoint x: 180, endPoint y: 126, distance: 32.1
click at [188, 127] on tr "Proforma PROF 18157/2025 Update Proforma" at bounding box center [181, 122] width 109 height 16
copy tr "PROF 18157/2025"
click at [619, 11] on icon at bounding box center [622, 10] width 6 height 6
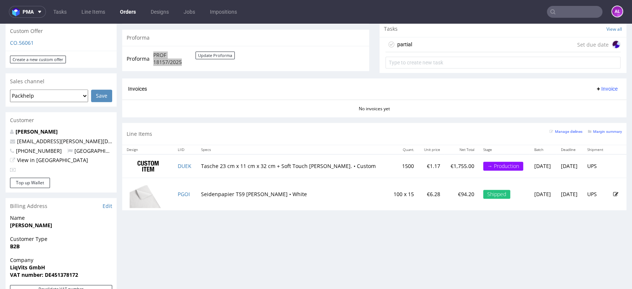
scroll to position [329, 0]
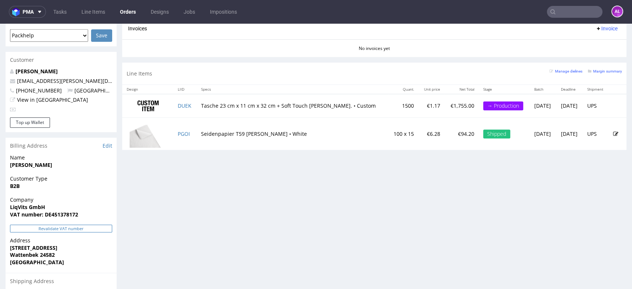
click at [101, 225] on button "Revalidate VAT number" at bounding box center [61, 229] width 102 height 8
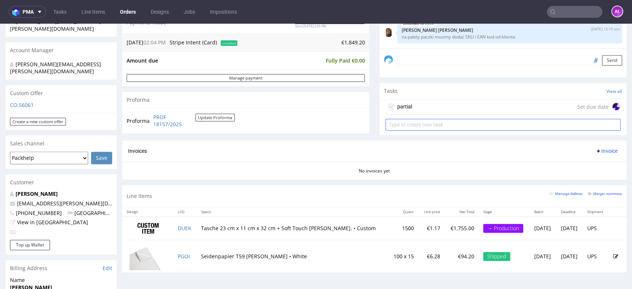
scroll to position [206, 0]
click at [445, 109] on div "partial Set due date" at bounding box center [503, 107] width 235 height 15
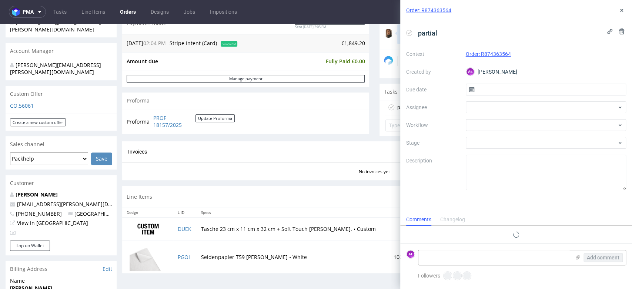
scroll to position [6, 0]
click at [466, 259] on textarea at bounding box center [494, 257] width 152 height 15
paste textarea "PGOI"
click at [421, 256] on textarea "+PGOI" at bounding box center [494, 257] width 152 height 15
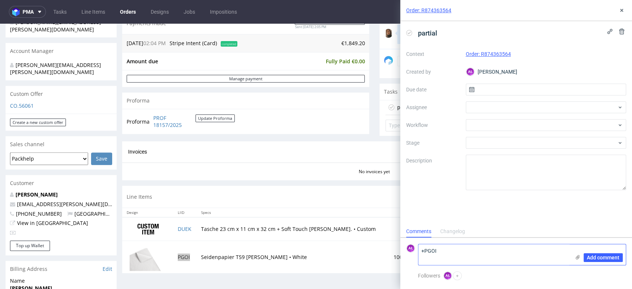
click at [427, 250] on textarea "+PGOI" at bounding box center [494, 254] width 152 height 21
click at [441, 251] on textarea "+PGOI" at bounding box center [494, 254] width 152 height 21
paste textarea "FV 1267/8/2025"
type textarea "FV 1267/8/2025 +PGOI"
click at [594, 255] on span "Add comment" at bounding box center [603, 257] width 33 height 5
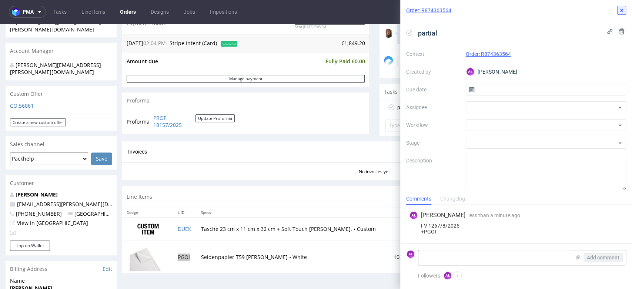
click at [623, 11] on icon at bounding box center [622, 10] width 6 height 6
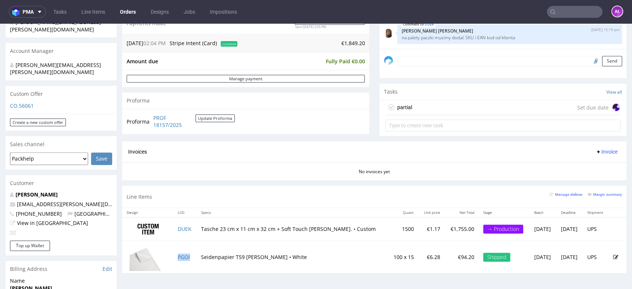
drag, startPoint x: 596, startPoint y: 150, endPoint x: 596, endPoint y: 156, distance: 5.2
click at [596, 150] on span "Invoice" at bounding box center [607, 152] width 22 height 6
click at [595, 177] on span "Upload" at bounding box center [594, 180] width 36 height 7
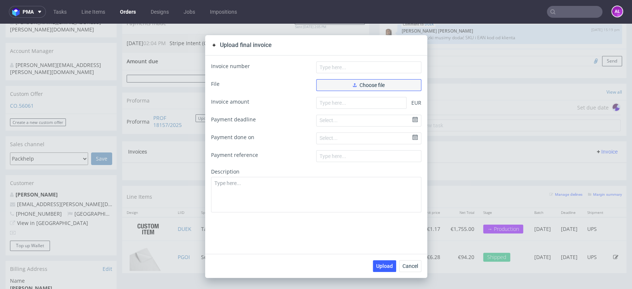
click at [354, 89] on button "Choose file" at bounding box center [368, 85] width 105 height 12
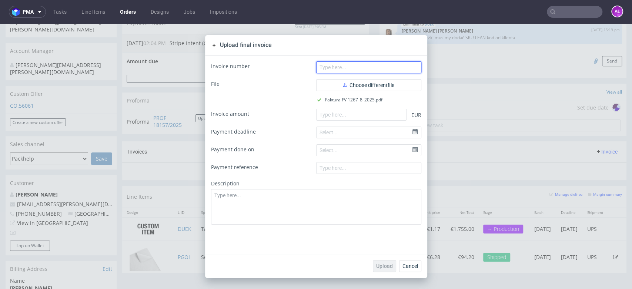
click at [396, 71] on input "text" at bounding box center [368, 67] width 105 height 12
paste input "FV 1267/8/2025"
type input "FV 1267/8/2025"
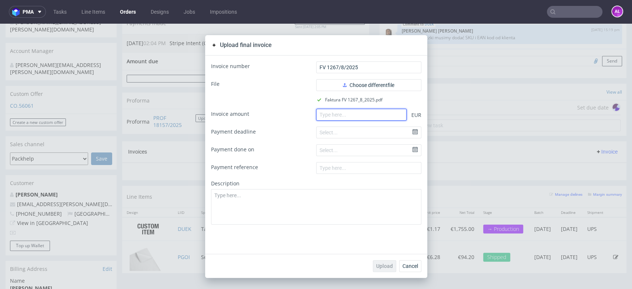
click at [383, 121] on input "number" at bounding box center [361, 115] width 90 height 12
paste input "94.20"
type input "94.20"
drag, startPoint x: 384, startPoint y: 264, endPoint x: 204, endPoint y: 107, distance: 238.9
click at [384, 264] on span "Upload" at bounding box center [384, 266] width 17 height 5
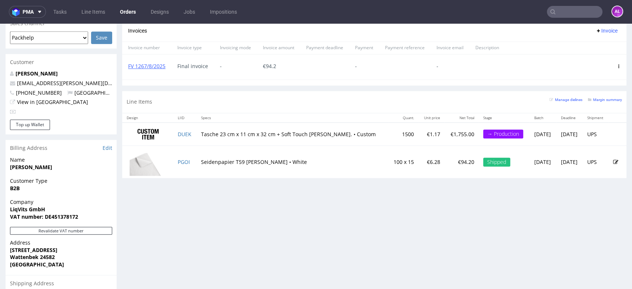
scroll to position [329, 0]
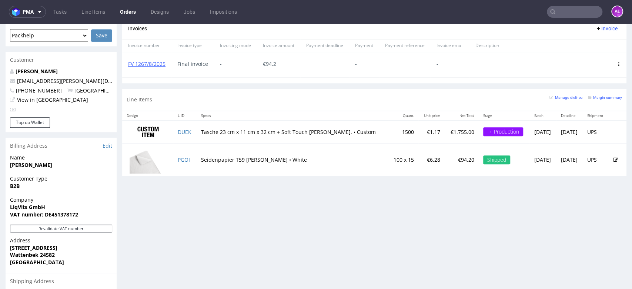
click at [563, 9] on input "text" at bounding box center [575, 12] width 56 height 12
paste input "R526682030"
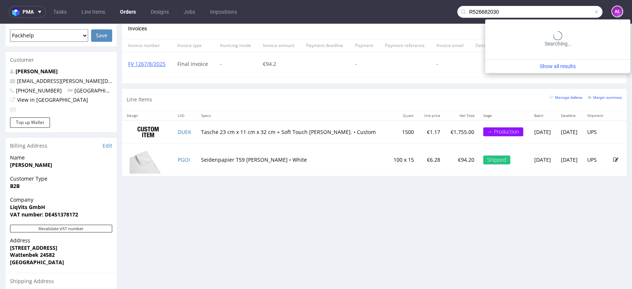
type input "R526682030"
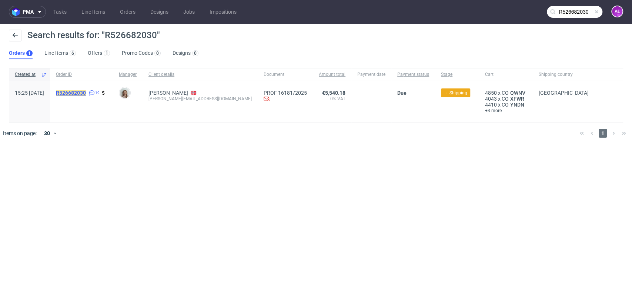
click at [86, 90] on mark "R526682030" at bounding box center [71, 93] width 30 height 6
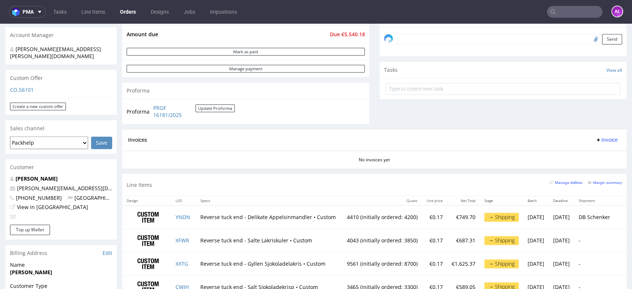
scroll to position [210, 0]
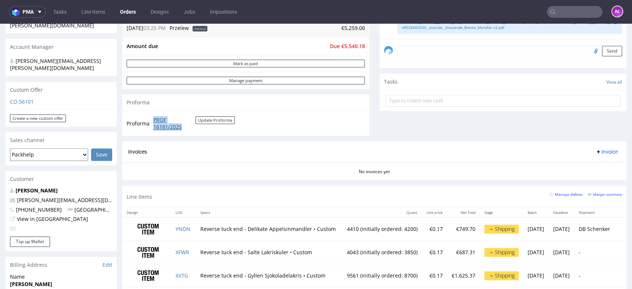
drag, startPoint x: 150, startPoint y: 117, endPoint x: 183, endPoint y: 127, distance: 34.2
click at [183, 127] on tr "Proforma PROF 16181/2025 Update Proforma" at bounding box center [181, 124] width 109 height 16
click at [214, 121] on button "Update Proforma" at bounding box center [215, 120] width 39 height 8
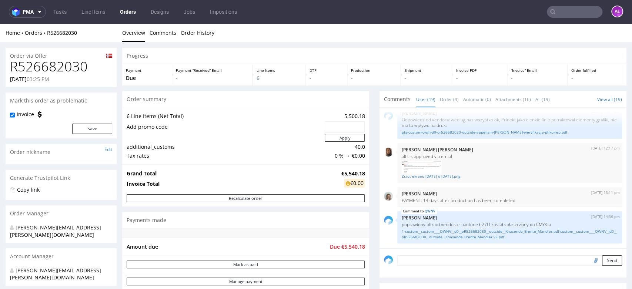
scroll to position [206, 0]
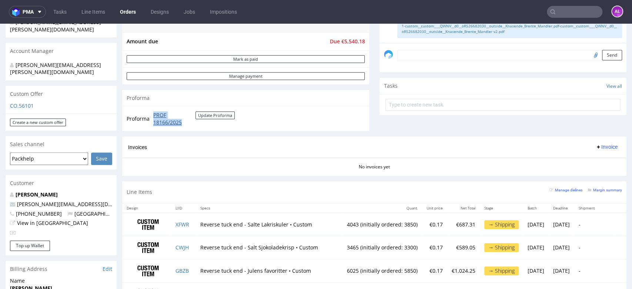
drag, startPoint x: 169, startPoint y: 118, endPoint x: 185, endPoint y: 122, distance: 16.9
click at [185, 122] on td "PROF 18166/2025 Update Proforma" at bounding box center [192, 119] width 83 height 16
copy link "PROF 18166/2025"
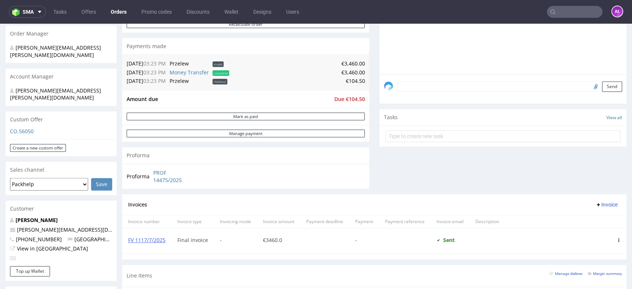
scroll to position [247, 0]
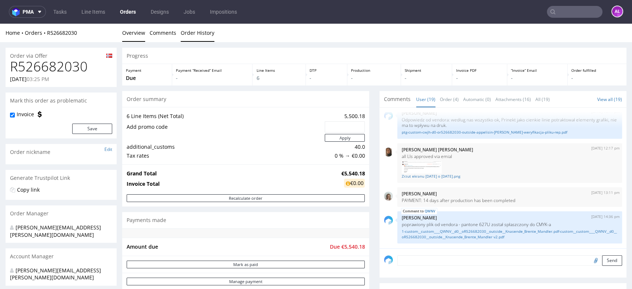
click at [193, 30] on link "Order History" at bounding box center [198, 33] width 34 height 18
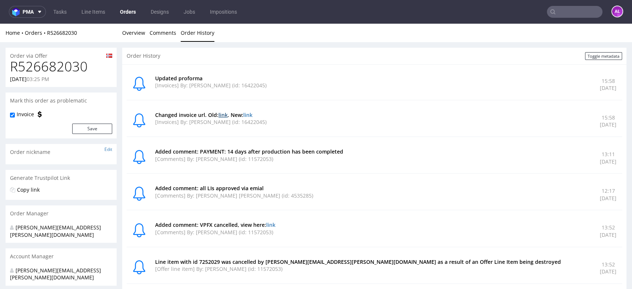
click at [224, 115] on link "link" at bounding box center [223, 114] width 9 height 7
click at [133, 31] on link "Overview" at bounding box center [133, 33] width 23 height 18
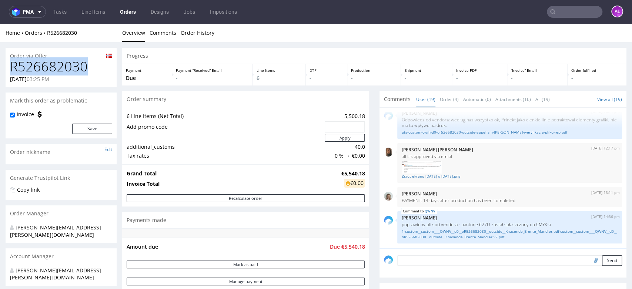
drag, startPoint x: 89, startPoint y: 68, endPoint x: 8, endPoint y: 70, distance: 81.5
click at [9, 67] on div "R526682030 08.07.2025 03:25 PM" at bounding box center [61, 73] width 111 height 28
copy h1 "R526682030"
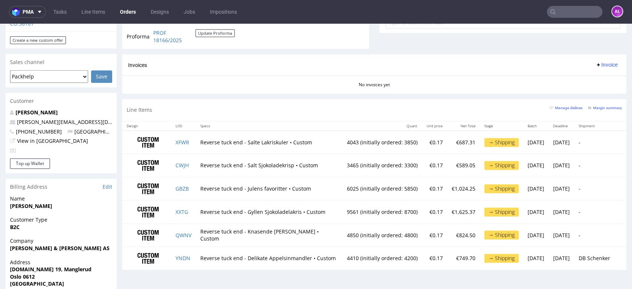
scroll to position [415, 0]
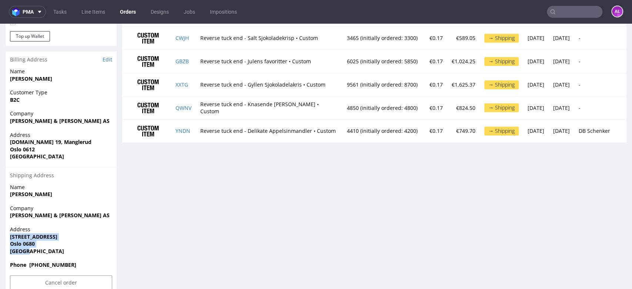
drag, startPoint x: 29, startPoint y: 239, endPoint x: 0, endPoint y: 225, distance: 31.1
copy p "Enebakkveien 125 Oslo 0680 Norway"
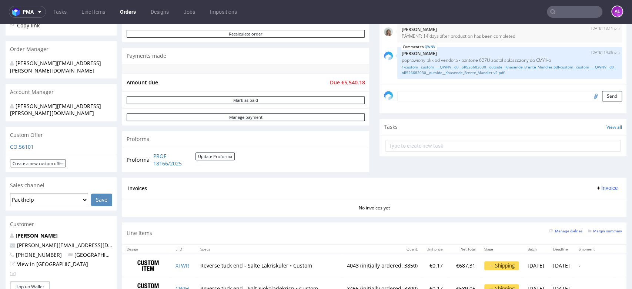
scroll to position [292, 0]
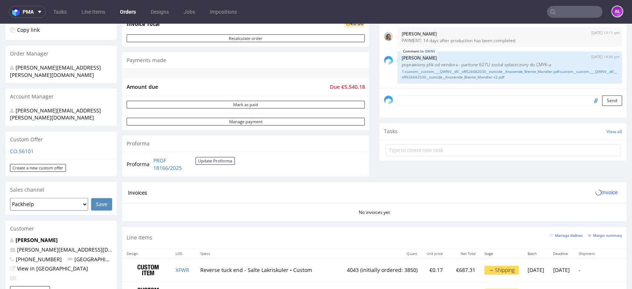
scroll to position [247, 0]
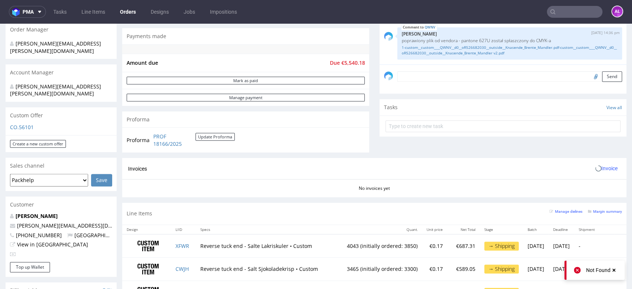
scroll to position [288, 0]
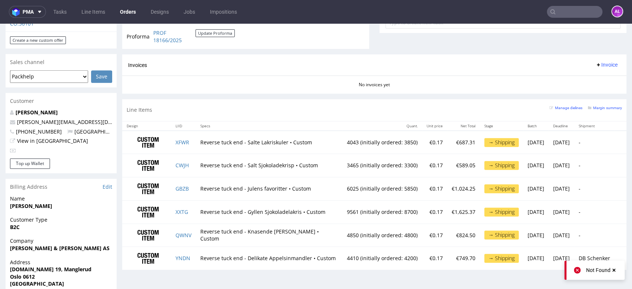
click at [596, 66] on span "Invoice" at bounding box center [607, 65] width 22 height 6
click at [598, 94] on span "Upload" at bounding box center [594, 93] width 36 height 7
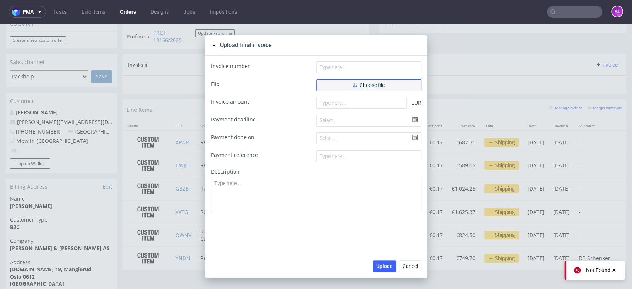
click at [374, 86] on span "Choose file" at bounding box center [369, 85] width 32 height 5
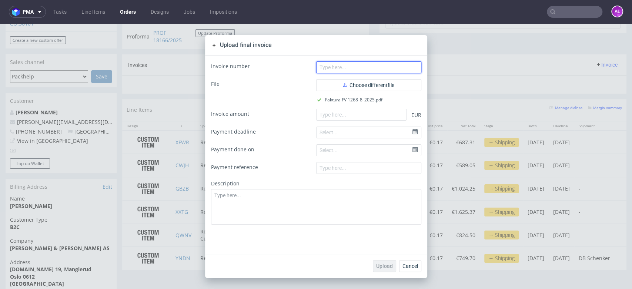
click at [338, 68] on input "text" at bounding box center [368, 67] width 105 height 12
paste input "FV 1268/8/2025"
type input "FV 1268/8/2025"
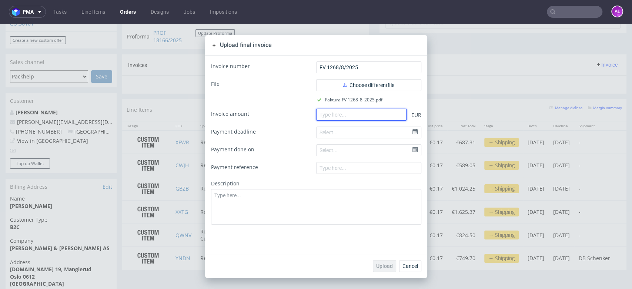
drag, startPoint x: 359, startPoint y: 118, endPoint x: 360, endPoint y: 124, distance: 5.9
click at [359, 118] on input "number" at bounding box center [361, 115] width 90 height 12
paste input "5259.00"
type input "5259.00"
click at [379, 266] on span "Upload" at bounding box center [384, 266] width 17 height 5
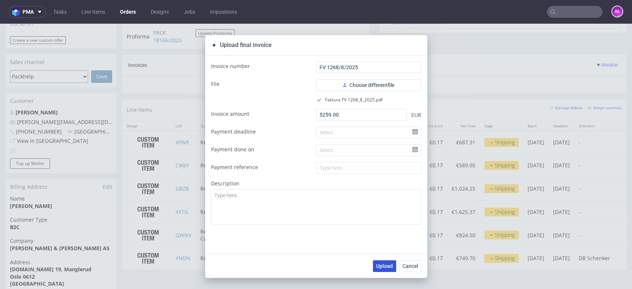
click at [379, 265] on span "Upload" at bounding box center [384, 266] width 17 height 5
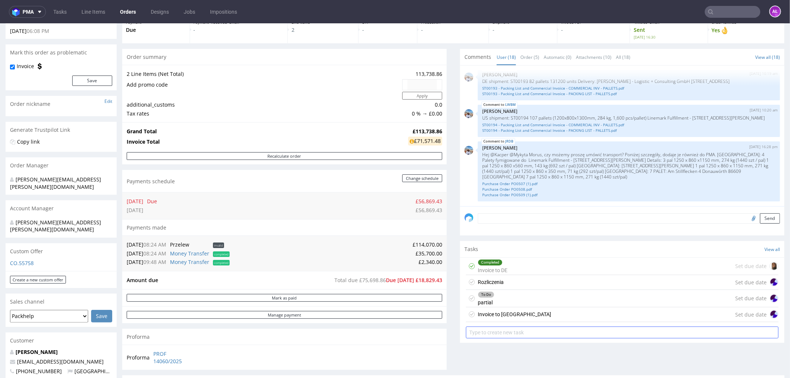
scroll to position [82, 0]
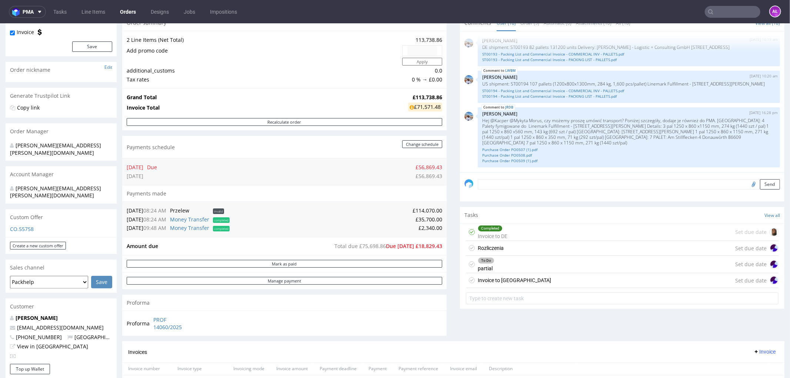
drag, startPoint x: 520, startPoint y: 279, endPoint x: 526, endPoint y: 288, distance: 10.8
click at [520, 279] on div "Invoice to [GEOGRAPHIC_DATA] Set due date" at bounding box center [622, 280] width 313 height 15
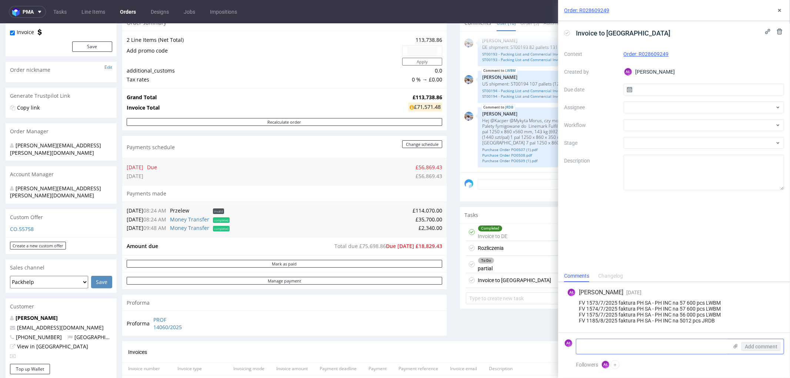
click at [600, 345] on textarea at bounding box center [652, 346] width 152 height 15
paste textarea "wyjechała od nas dokładnie: 06.08. u klienta powinny być koło 15.09 10:37 Więc …"
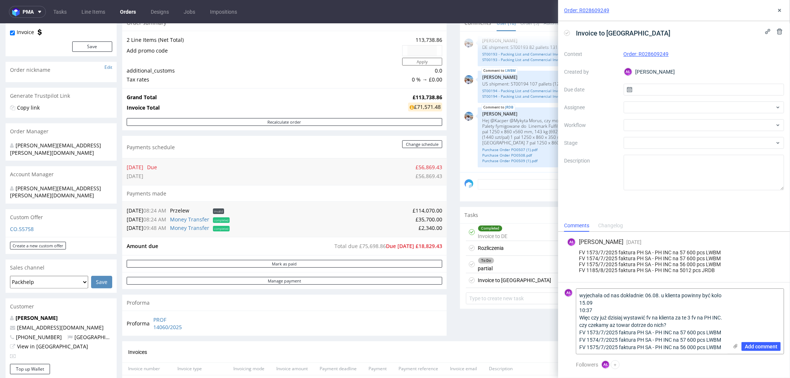
drag, startPoint x: 673, startPoint y: 323, endPoint x: 572, endPoint y: 295, distance: 104.2
click at [572, 295] on div "AŁ wyjechała od nas dokładnie: 06.08. u klienta powinny być koło 15.09 10:37 Wi…" at bounding box center [674, 322] width 220 height 66
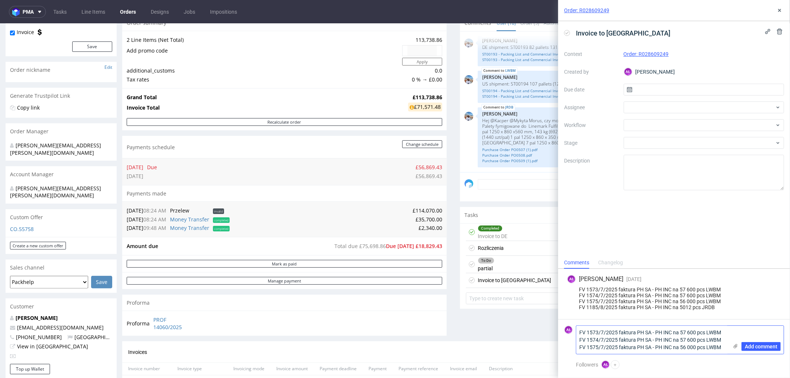
click at [727, 351] on textarea "FV 1573/7/2025 faktura PH SA - PH INC na 57 600 pcs LWBM FV 1574/7/2025 faktura…" at bounding box center [652, 340] width 152 height 28
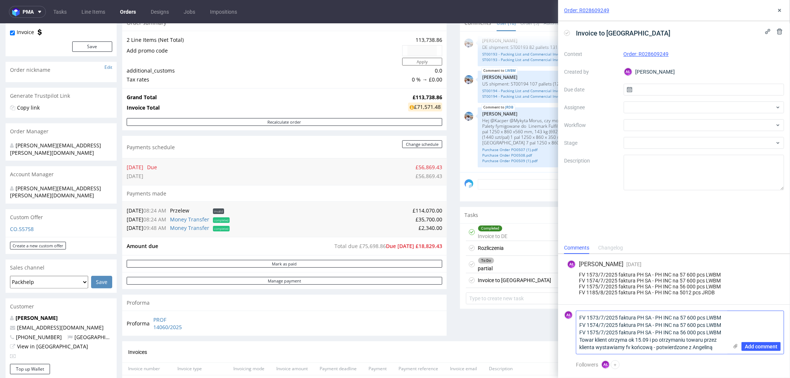
drag, startPoint x: 608, startPoint y: 340, endPoint x: 594, endPoint y: 339, distance: 13.7
click at [594, 339] on textarea "FV 1573/7/2025 faktura PH SA - PH INC na 57 600 pcs LWBM FV 1574/7/2025 faktura…" at bounding box center [652, 332] width 152 height 43
click at [580, 341] on textarea "FV 1573/7/2025 faktura PH SA - PH INC na 57 600 pcs LWBM FV 1574/7/2025 faktura…" at bounding box center [652, 332] width 152 height 43
paste textarea "klient"
click at [583, 341] on textarea "FV 1573/7/2025 faktura PH SA - PH INC na 57 600 pcs LWBM FV 1574/7/2025 faktura…" at bounding box center [652, 332] width 152 height 43
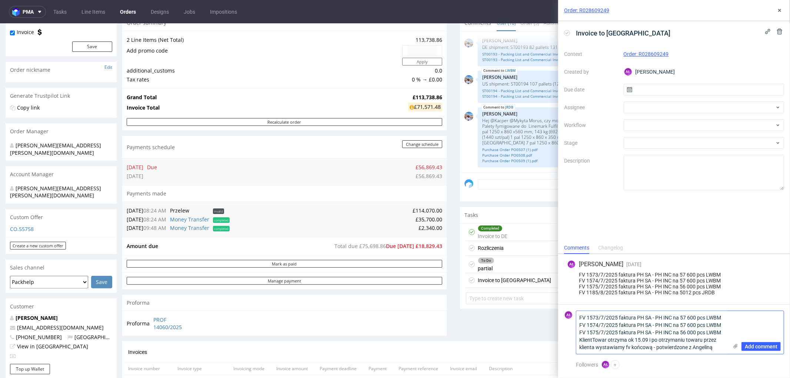
click at [593, 341] on textarea "FV 1573/7/2025 faktura PH SA - PH INC na 57 600 pcs LWBM FV 1574/7/2025 faktura…" at bounding box center [652, 332] width 152 height 43
type textarea "FV 1573/7/2025 faktura PH SA - PH INC na 57 600 pcs LWBM FV 1574/7/2025 faktura…"
click at [754, 346] on span "Add comment" at bounding box center [761, 346] width 33 height 5
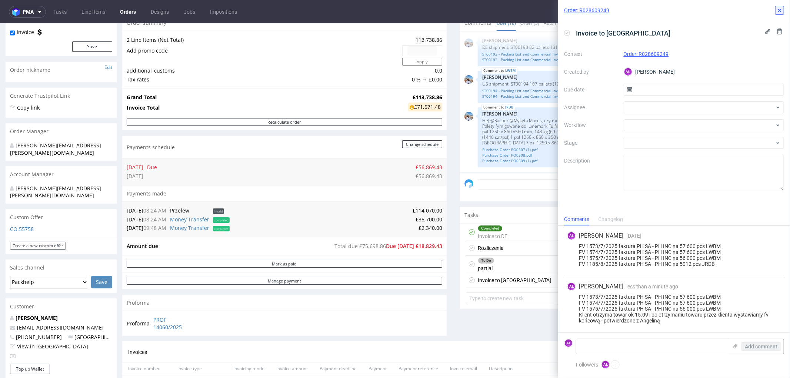
click at [778, 9] on icon at bounding box center [780, 10] width 6 height 6
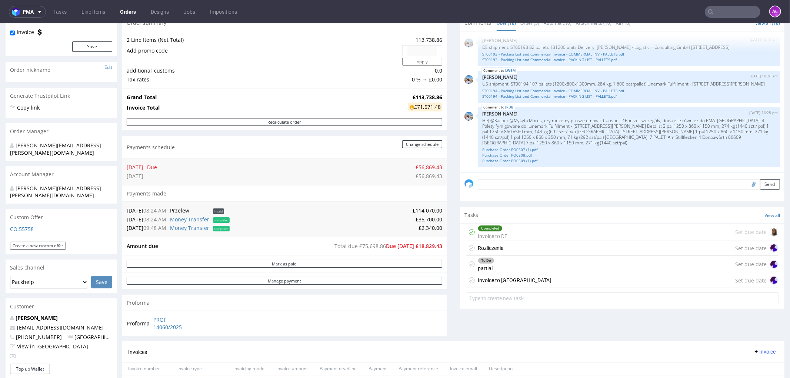
click at [558, 279] on div "Invoice to [GEOGRAPHIC_DATA] Set due date" at bounding box center [622, 280] width 313 height 15
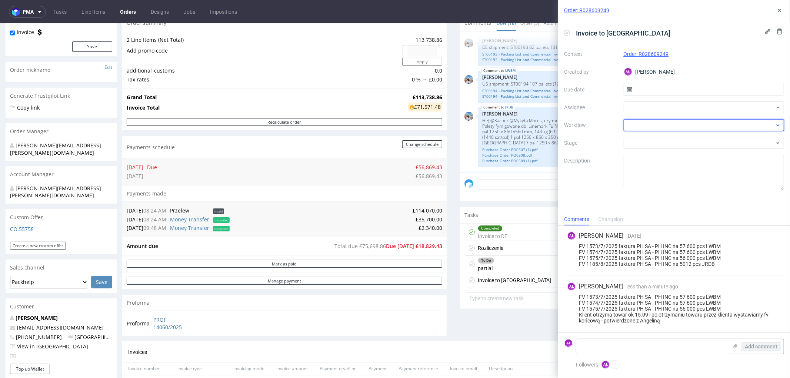
click at [657, 128] on div at bounding box center [704, 125] width 161 height 12
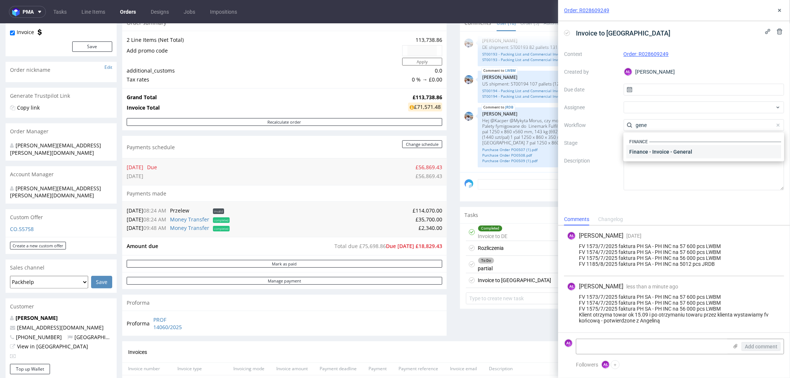
type input "gene"
click at [706, 148] on div "Finance - Invoice - General" at bounding box center [703, 151] width 155 height 13
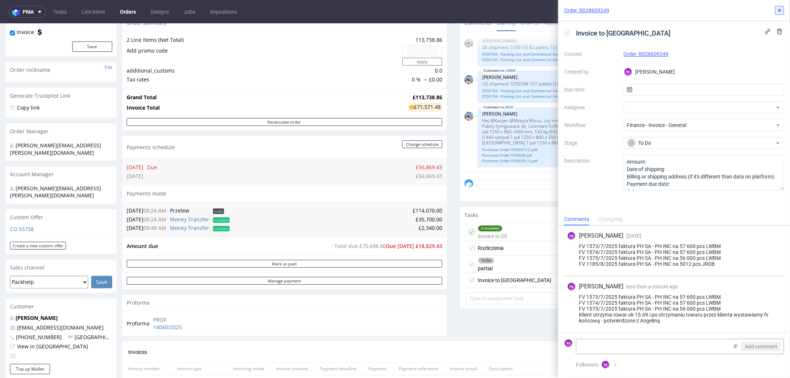
click at [778, 9] on icon at bounding box center [780, 10] width 6 height 6
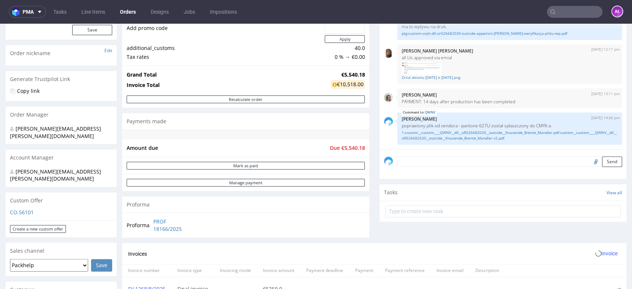
scroll to position [206, 0]
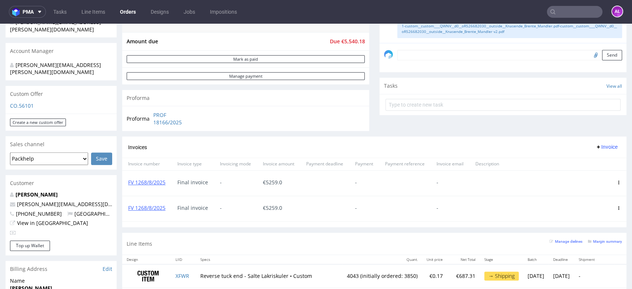
click at [617, 206] on icon at bounding box center [619, 208] width 4 height 4
click at [587, 276] on span "Delete invoice" at bounding box center [588, 274] width 45 height 7
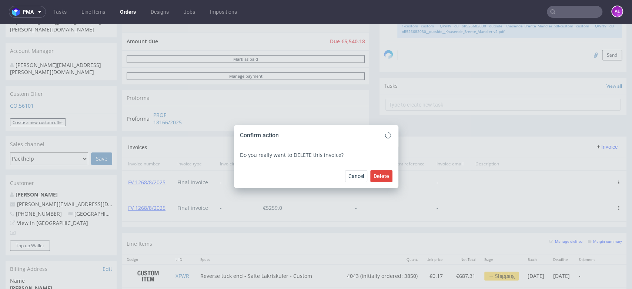
scroll to position [473, 0]
drag, startPoint x: 380, startPoint y: 176, endPoint x: 193, endPoint y: 80, distance: 210.9
click at [379, 175] on span "Delete" at bounding box center [382, 176] width 16 height 5
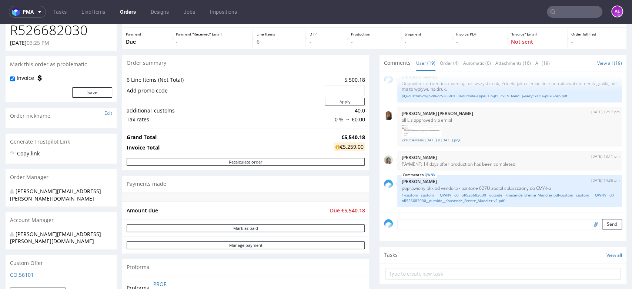
scroll to position [206, 0]
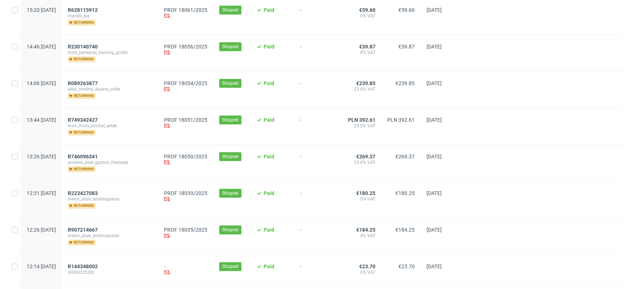
scroll to position [546, 0]
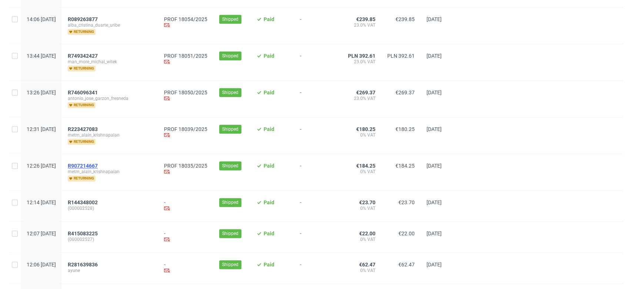
drag, startPoint x: 110, startPoint y: 160, endPoint x: 110, endPoint y: 165, distance: 5.2
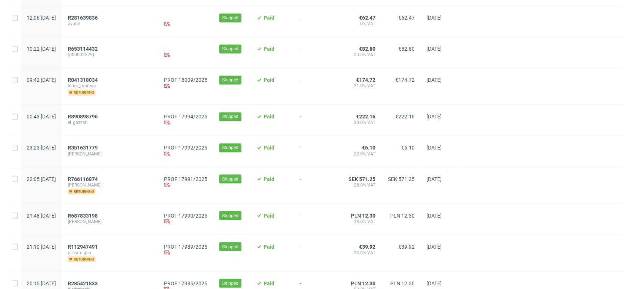
scroll to position [834, 0]
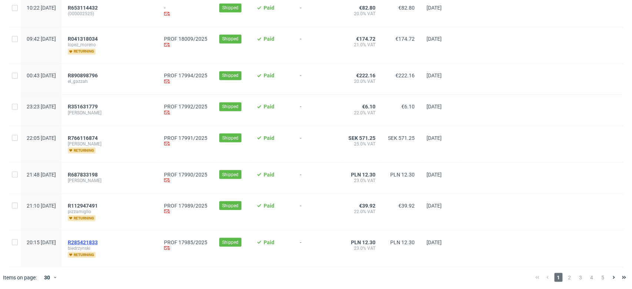
click at [98, 240] on span "R285421833" at bounding box center [83, 242] width 30 height 6
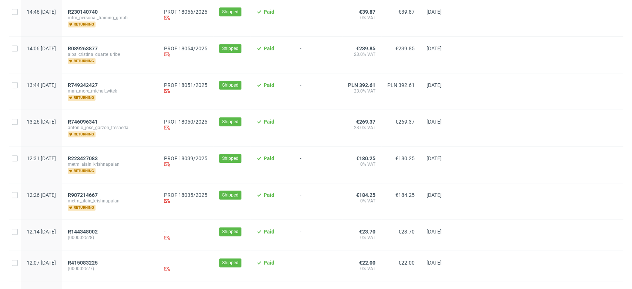
scroll to position [422, 0]
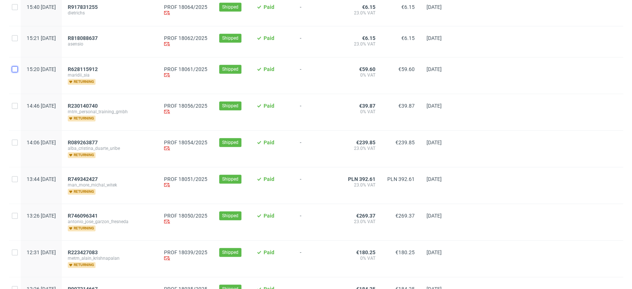
click at [15, 70] on input "checkbox" at bounding box center [15, 69] width 6 height 6
checkbox input "true"
click at [15, 70] on input "checkbox" at bounding box center [15, 69] width 6 height 6
checkbox input "false"
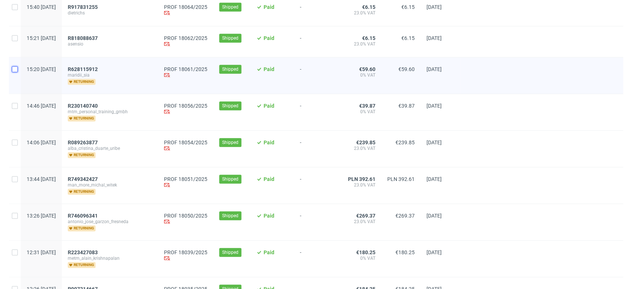
checkbox input "false"
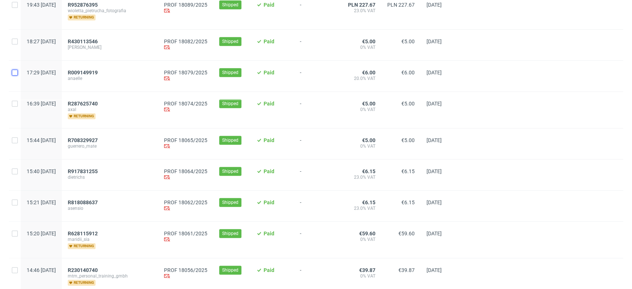
click at [17, 72] on input "checkbox" at bounding box center [15, 73] width 6 height 6
checkbox input "true"
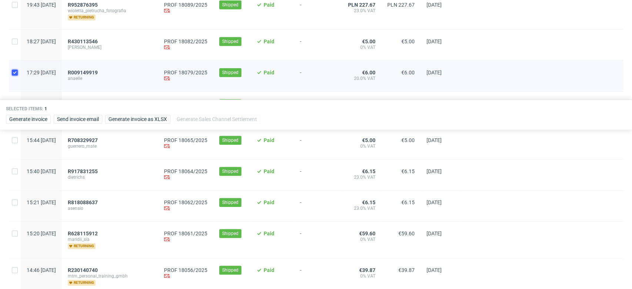
click at [17, 72] on input "checkbox" at bounding box center [15, 73] width 6 height 6
checkbox input "false"
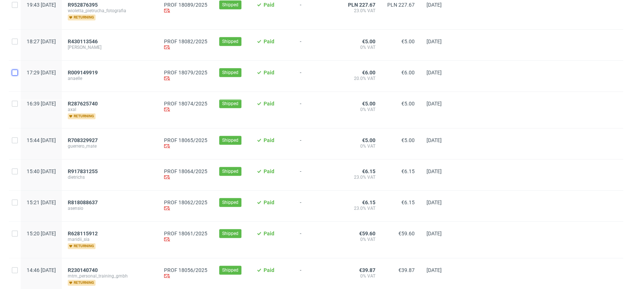
click at [17, 72] on input "checkbox" at bounding box center [15, 73] width 6 height 6
checkbox input "true"
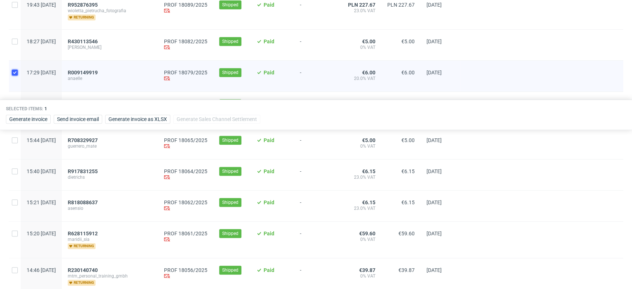
click at [17, 72] on input "checkbox" at bounding box center [15, 73] width 6 height 6
checkbox input "false"
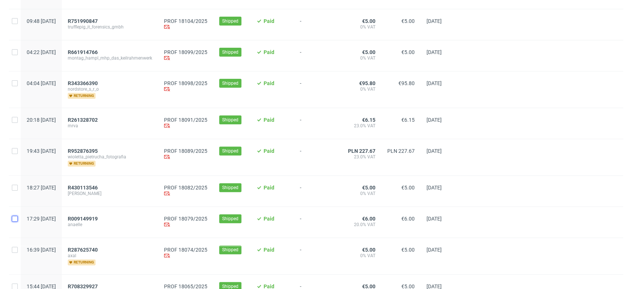
scroll to position [0, 0]
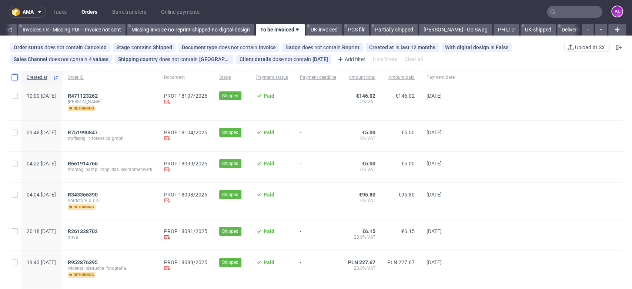
click at [15, 77] on input "checkbox" at bounding box center [15, 77] width 6 height 6
checkbox input "true"
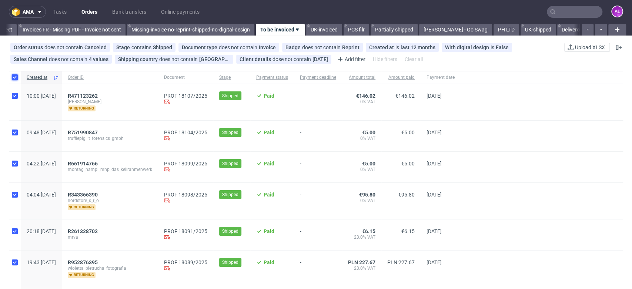
checkbox input "true"
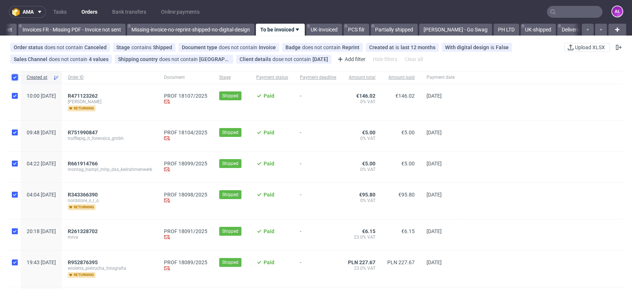
checkbox input "true"
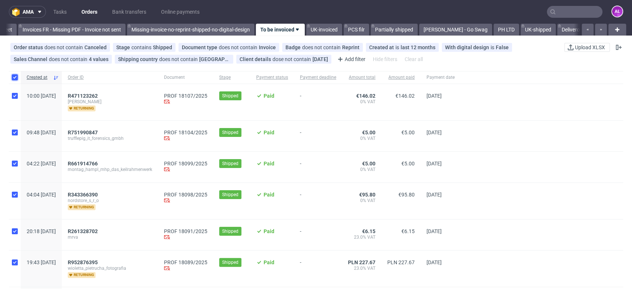
checkbox input "true"
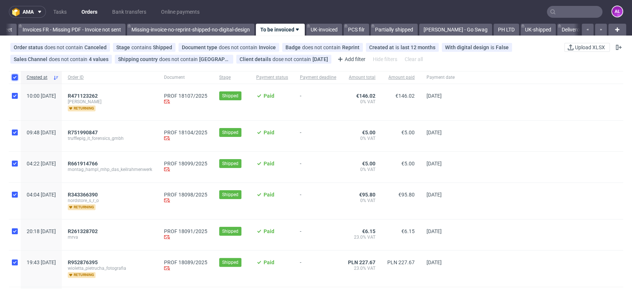
checkbox input "true"
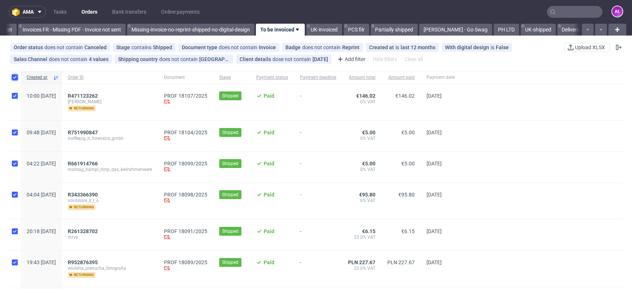
checkbox input "true"
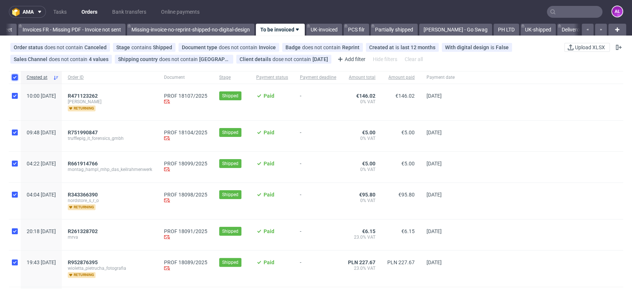
checkbox input "true"
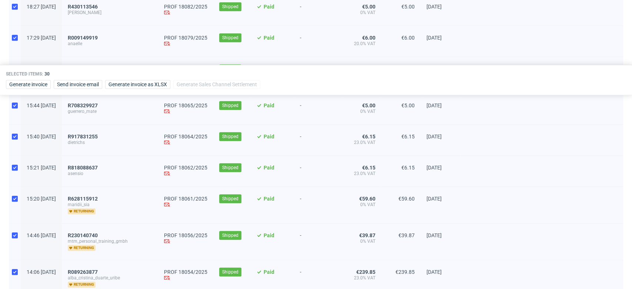
scroll to position [329, 0]
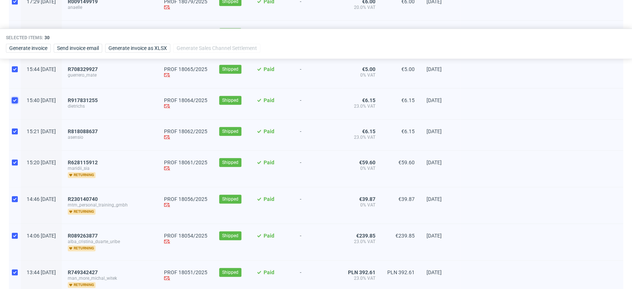
click at [13, 98] on input "checkbox" at bounding box center [15, 100] width 6 height 6
checkbox input "false"
click at [14, 130] on input "checkbox" at bounding box center [15, 132] width 6 height 6
checkbox input "false"
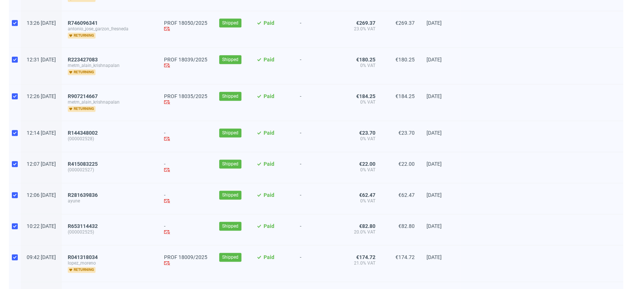
scroll to position [617, 0]
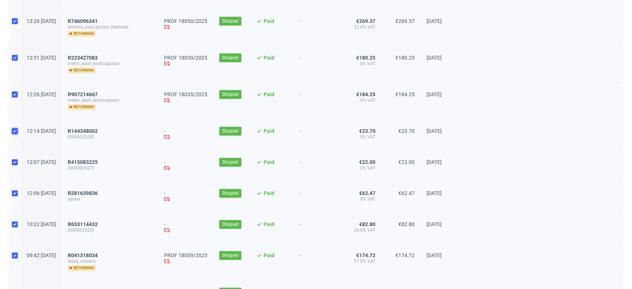
click at [12, 129] on input "checkbox" at bounding box center [15, 131] width 6 height 6
checkbox input "false"
click at [15, 160] on input "checkbox" at bounding box center [15, 162] width 6 height 6
checkbox input "false"
click at [14, 191] on input "checkbox" at bounding box center [15, 193] width 6 height 6
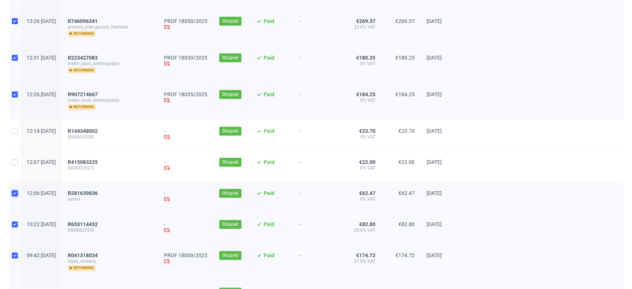
checkbox input "false"
click at [14, 224] on input "checkbox" at bounding box center [15, 224] width 6 height 6
checkbox input "false"
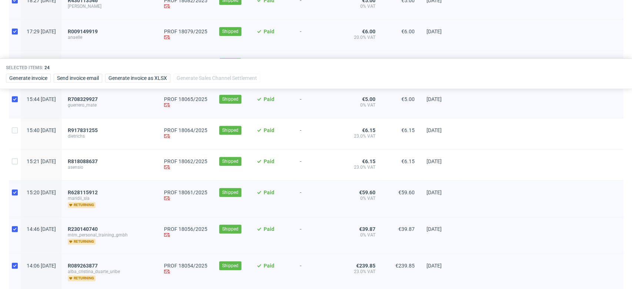
scroll to position [258, 0]
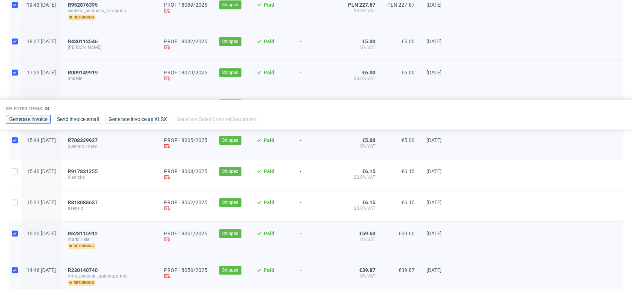
click at [29, 121] on span "Generate invoice" at bounding box center [28, 119] width 38 height 5
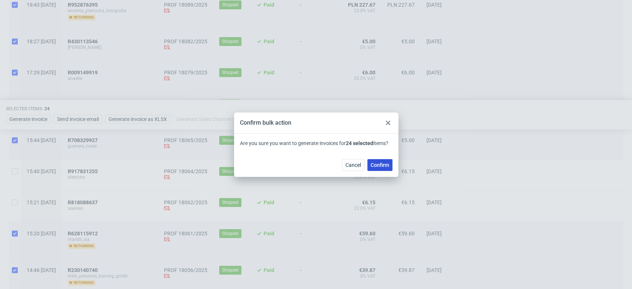
click at [380, 161] on button "Confirm" at bounding box center [379, 165] width 25 height 12
checkbox input "false"
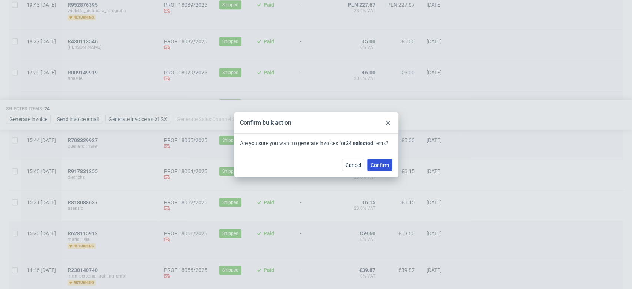
checkbox input "false"
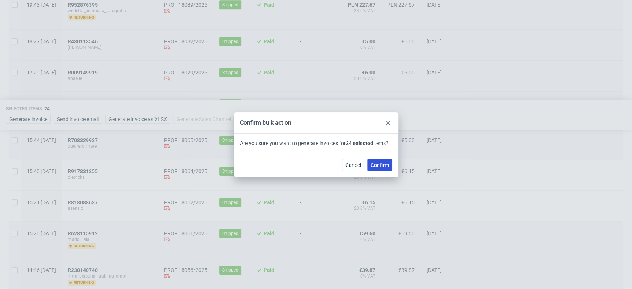
checkbox input "false"
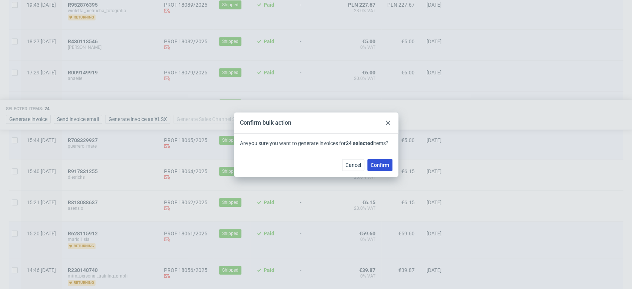
checkbox input "false"
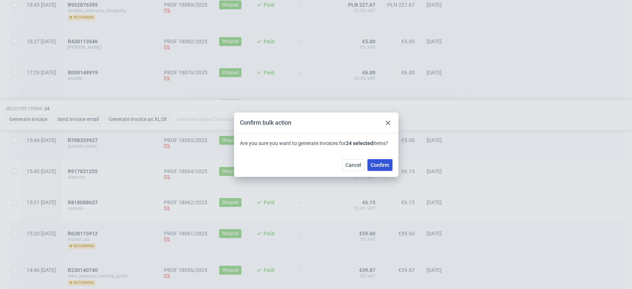
checkbox input "false"
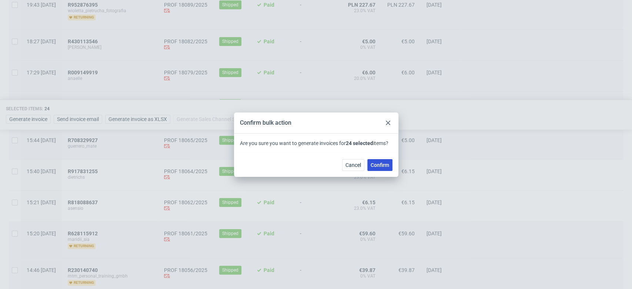
checkbox input "false"
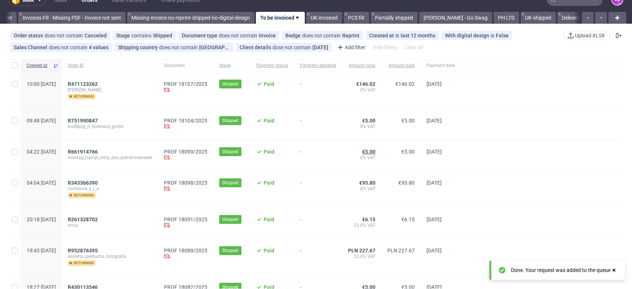
scroll to position [0, 0]
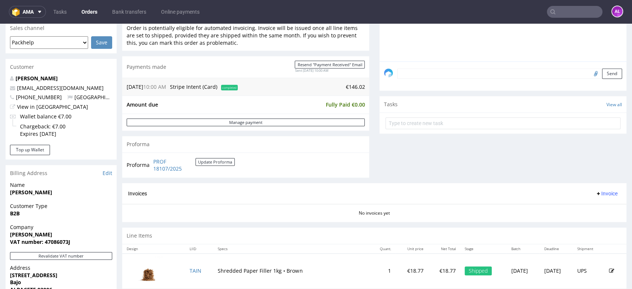
scroll to position [288, 0]
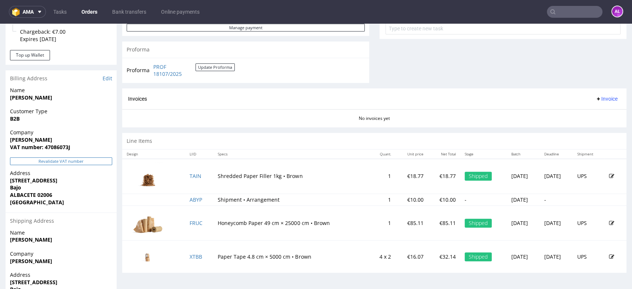
click at [80, 160] on button "Revalidate VAT number" at bounding box center [61, 161] width 102 height 8
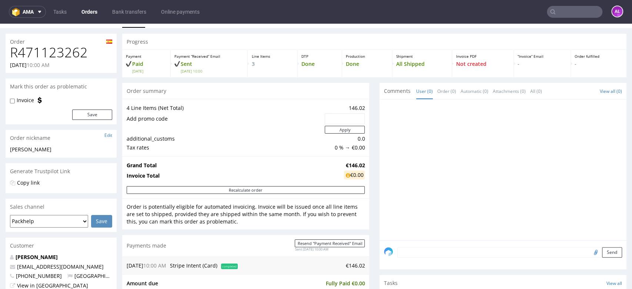
scroll to position [0, 0]
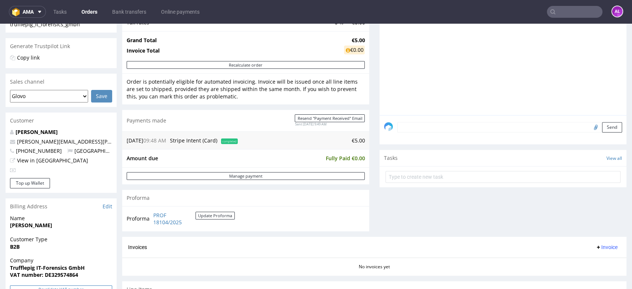
scroll to position [247, 0]
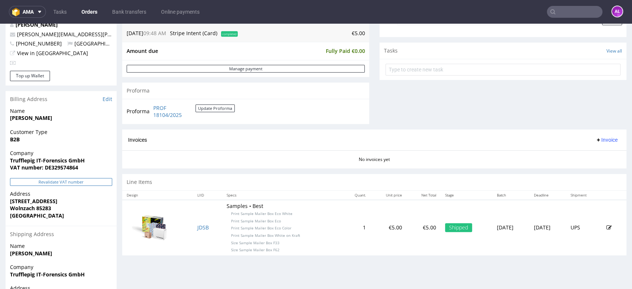
click at [99, 180] on button "Revalidate VAT number" at bounding box center [61, 182] width 102 height 8
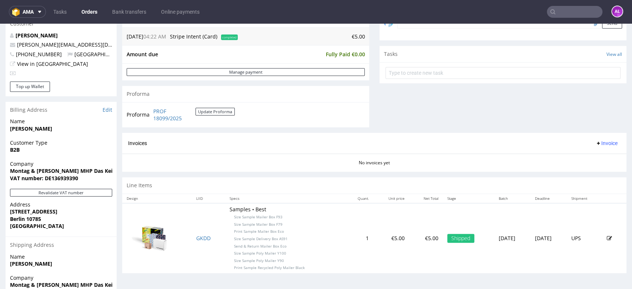
scroll to position [247, 0]
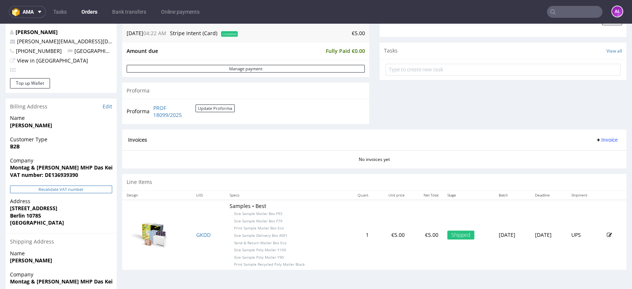
click at [97, 186] on button "Revalidate VAT number" at bounding box center [61, 190] width 102 height 8
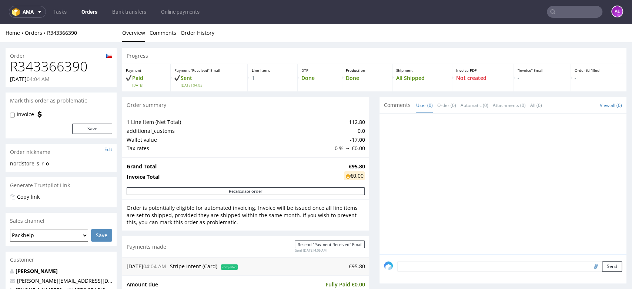
scroll to position [247, 0]
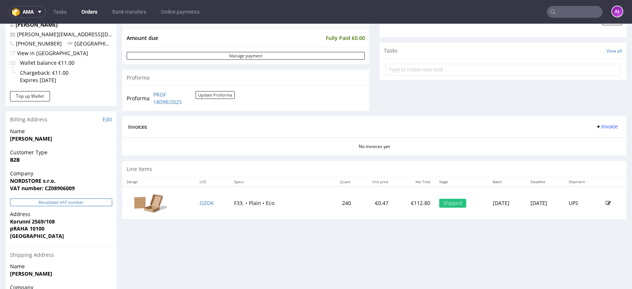
click at [91, 201] on button "Revalidate VAT number" at bounding box center [61, 203] width 102 height 8
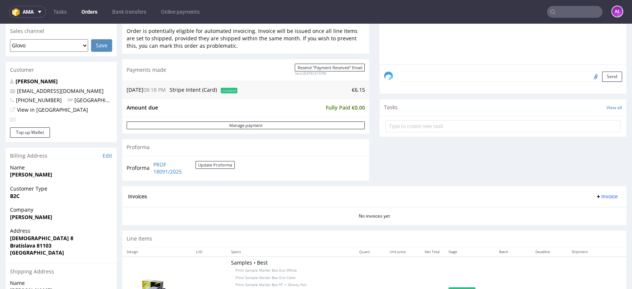
scroll to position [123, 0]
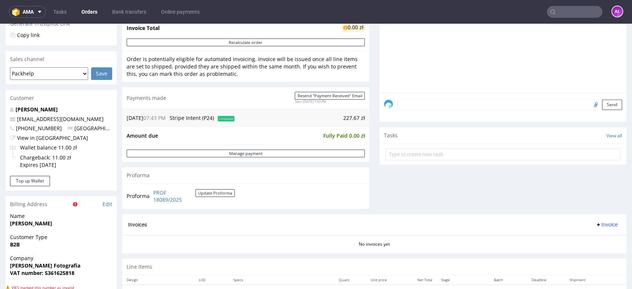
scroll to position [288, 0]
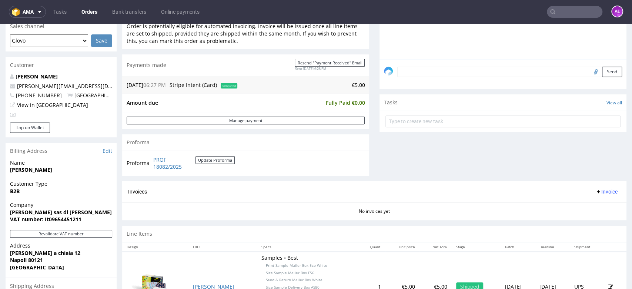
scroll to position [288, 0]
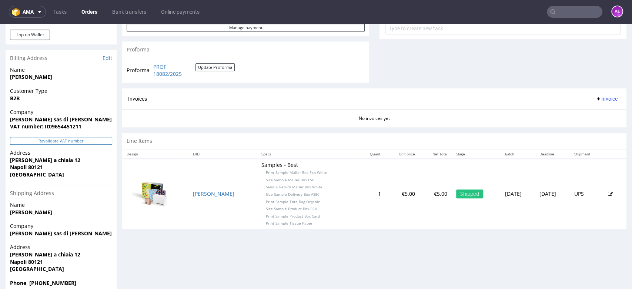
click at [95, 140] on button "Revalidate VAT number" at bounding box center [61, 141] width 102 height 8
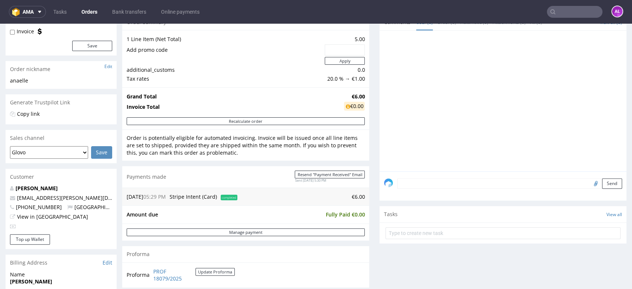
scroll to position [82, 0]
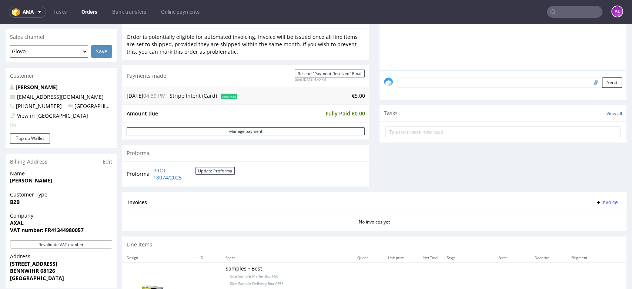
scroll to position [288, 0]
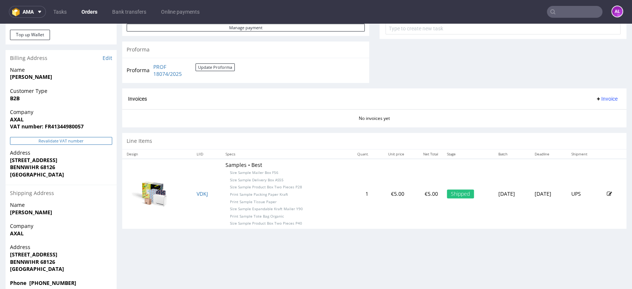
click at [87, 141] on button "Revalidate VAT number" at bounding box center [61, 141] width 102 height 8
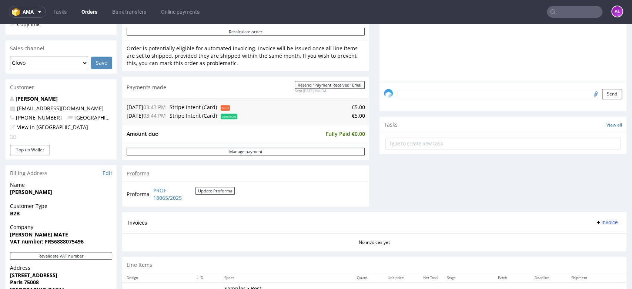
scroll to position [288, 0]
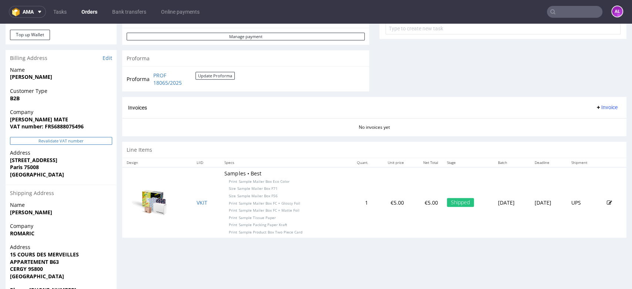
click at [96, 140] on button "Revalidate VAT number" at bounding box center [61, 141] width 102 height 8
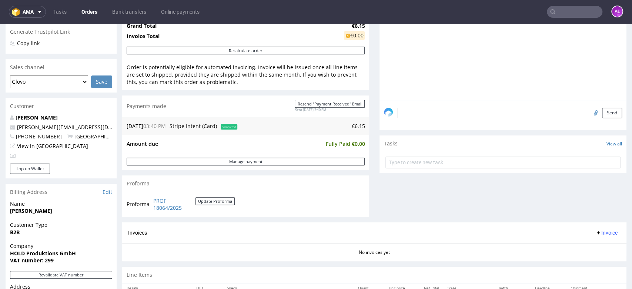
scroll to position [247, 0]
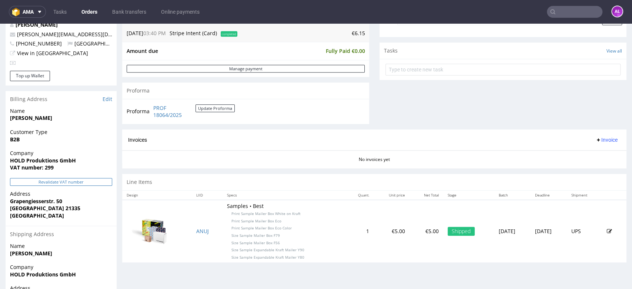
click at [96, 183] on button "Revalidate VAT number" at bounding box center [61, 182] width 102 height 8
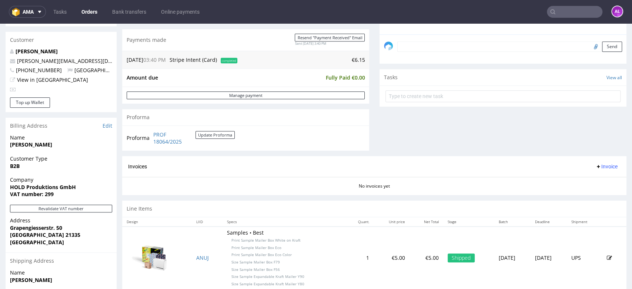
scroll to position [206, 0]
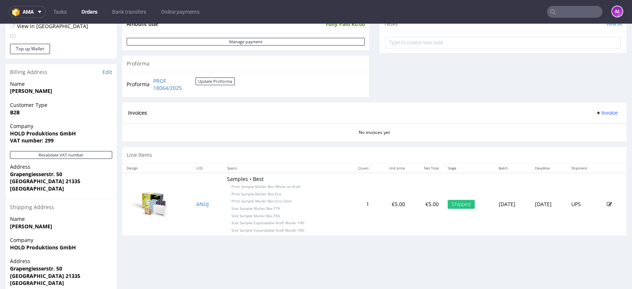
scroll to position [288, 0]
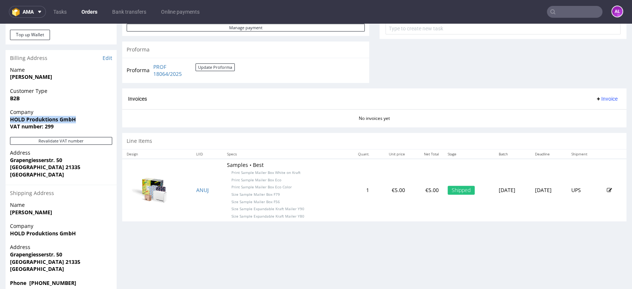
drag, startPoint x: 81, startPoint y: 120, endPoint x: 12, endPoint y: 121, distance: 69.3
click at [12, 121] on span "HOLD Produktions GmbH" at bounding box center [61, 119] width 102 height 7
copy strong "HOLD Produktions GmbH"
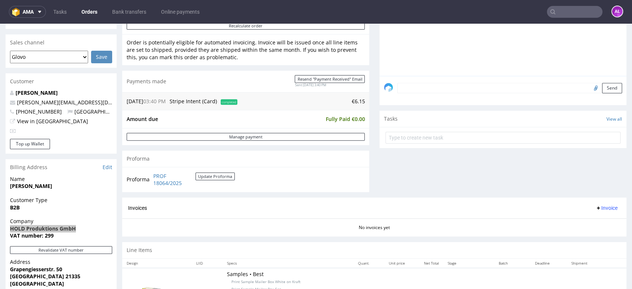
scroll to position [164, 0]
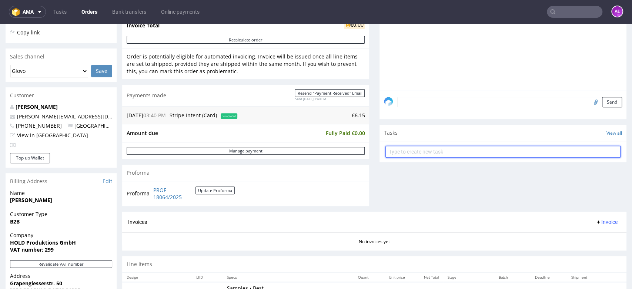
click at [443, 153] on input "text" at bounding box center [503, 152] width 235 height 12
click at [438, 153] on input "text" at bounding box center [503, 152] width 235 height 12
type input "invoice"
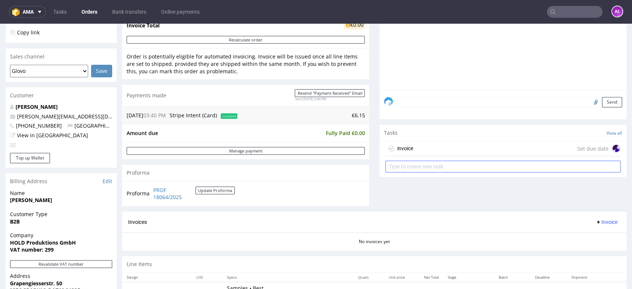
click at [438, 153] on div "invoice Set due date" at bounding box center [503, 148] width 235 height 15
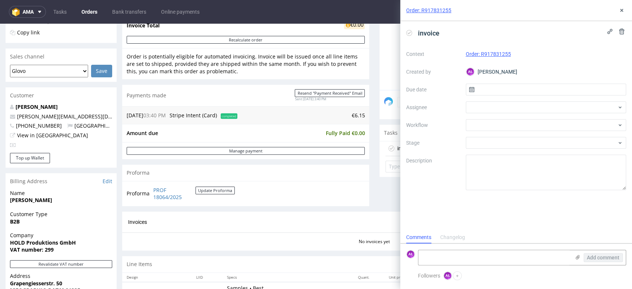
scroll to position [6, 0]
click at [514, 124] on div at bounding box center [546, 125] width 161 height 12
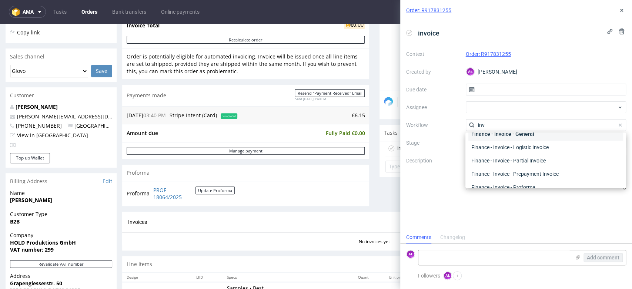
scroll to position [0, 0]
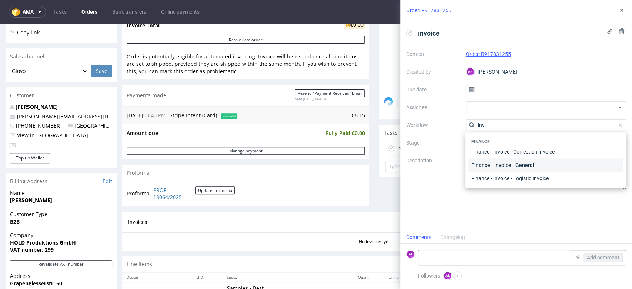
type input "inv"
click at [528, 163] on div "Finance - Invoice - General" at bounding box center [545, 165] width 155 height 13
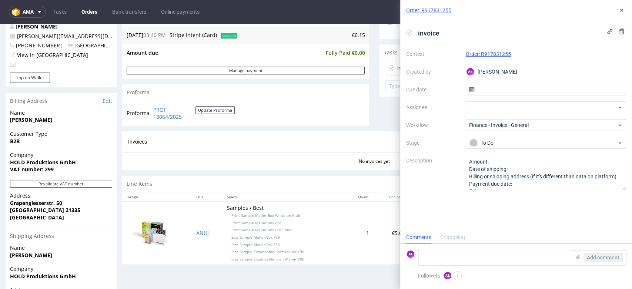
scroll to position [247, 0]
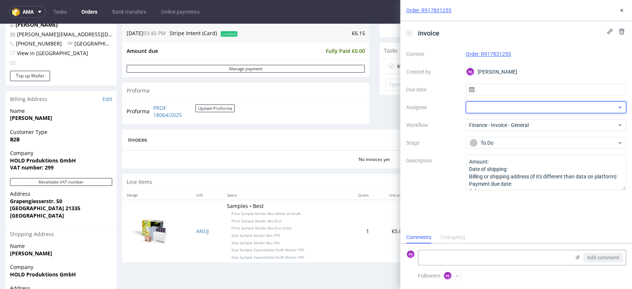
click at [502, 107] on div at bounding box center [546, 107] width 161 height 12
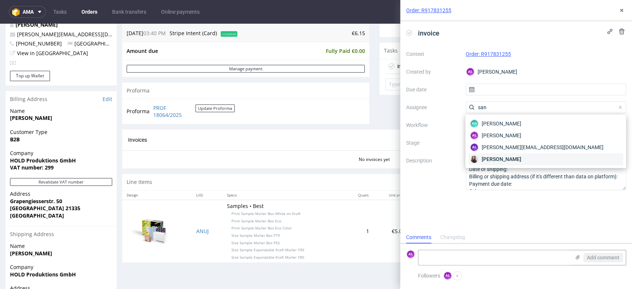
type input "san"
click at [495, 160] on span "Sandra Beśka" at bounding box center [502, 159] width 40 height 7
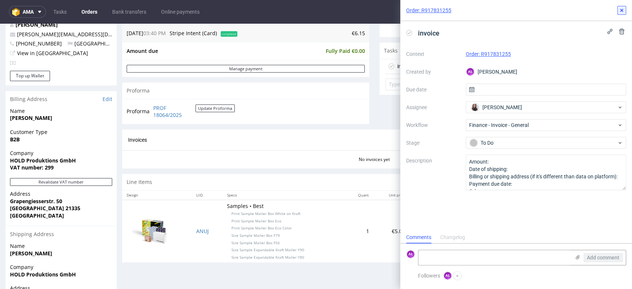
click at [625, 10] on button at bounding box center [621, 10] width 9 height 9
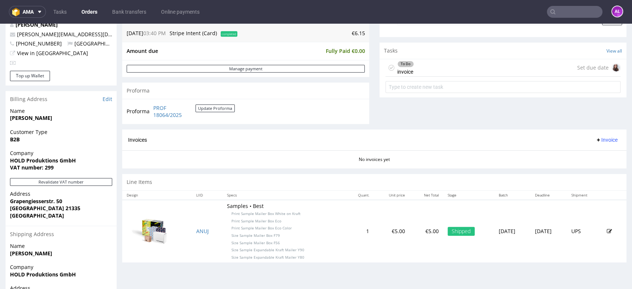
click at [466, 65] on div "To Do invoice Set due date" at bounding box center [503, 67] width 235 height 17
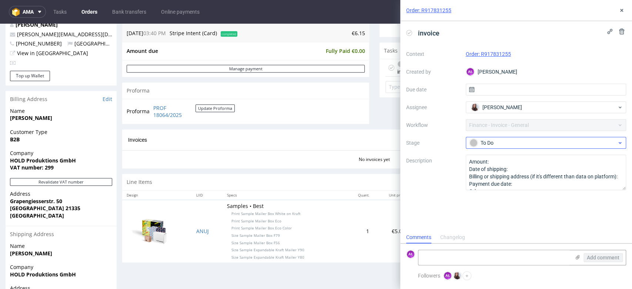
scroll to position [6, 0]
click at [498, 140] on div "To Do" at bounding box center [543, 143] width 147 height 8
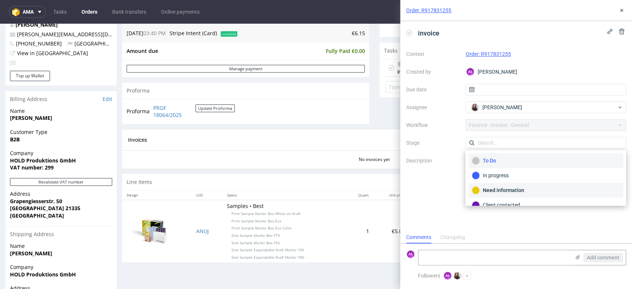
click at [504, 192] on div "Need information" at bounding box center [546, 190] width 148 height 8
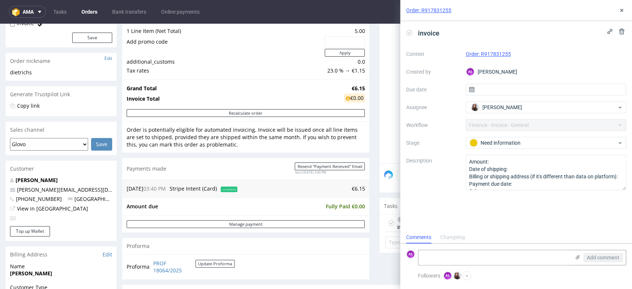
scroll to position [0, 0]
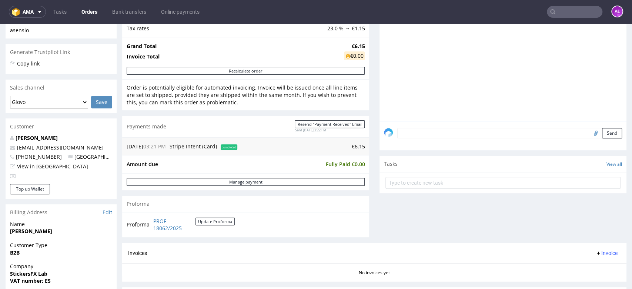
scroll to position [247, 0]
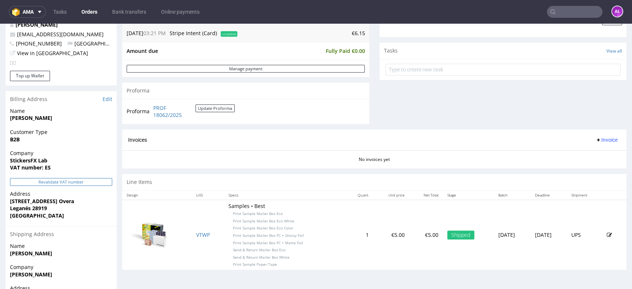
click at [100, 181] on button "Revalidate VAT number" at bounding box center [61, 182] width 102 height 8
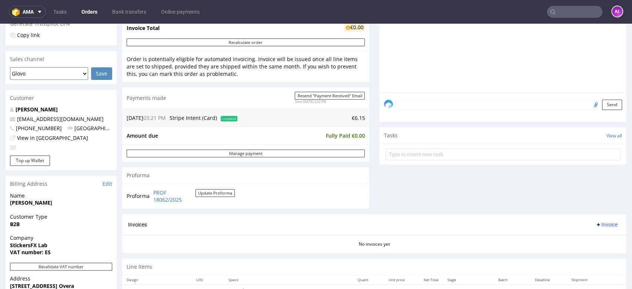
scroll to position [156, 0]
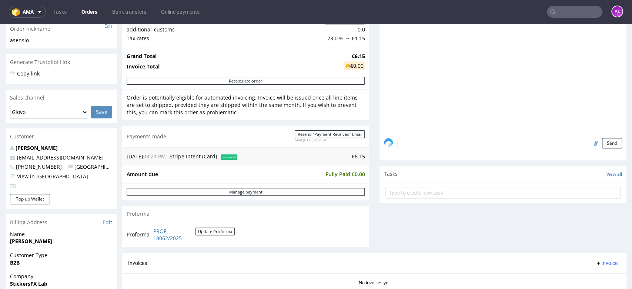
scroll to position [288, 0]
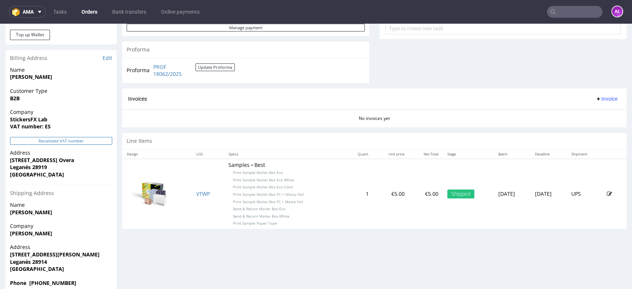
click at [98, 143] on button "Revalidate VAT number" at bounding box center [61, 141] width 102 height 8
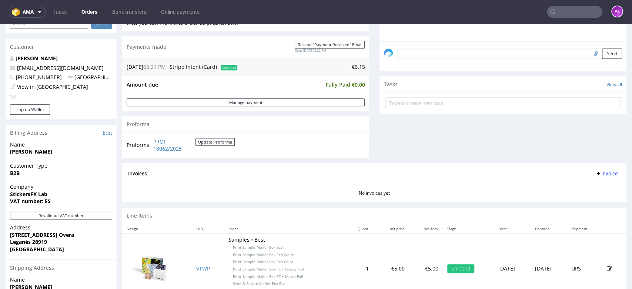
scroll to position [247, 0]
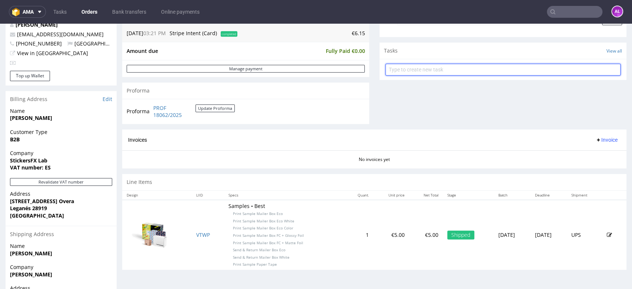
click at [410, 68] on input "text" at bounding box center [503, 70] width 235 height 12
type input "invoice"
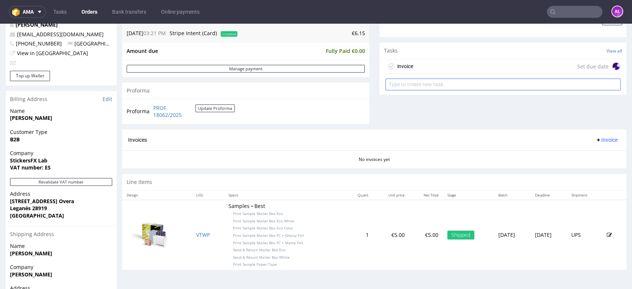
click at [408, 65] on div "invoice Set due date" at bounding box center [503, 66] width 235 height 15
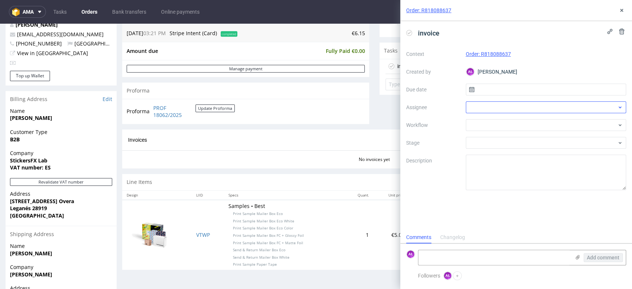
scroll to position [6, 0]
click at [475, 119] on div at bounding box center [546, 125] width 161 height 12
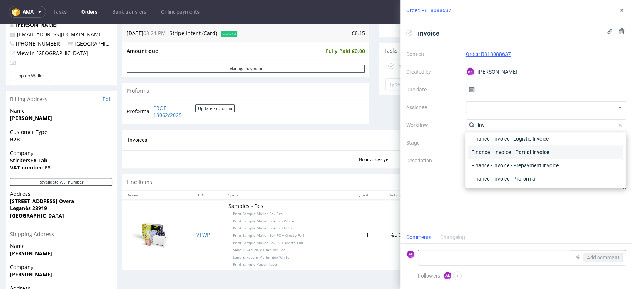
scroll to position [25, 0]
type input "inv"
click at [524, 140] on div "Finance - Invoice - General" at bounding box center [545, 139] width 155 height 13
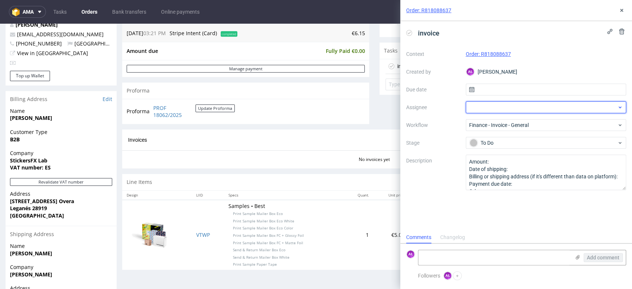
click at [500, 104] on div at bounding box center [546, 107] width 161 height 12
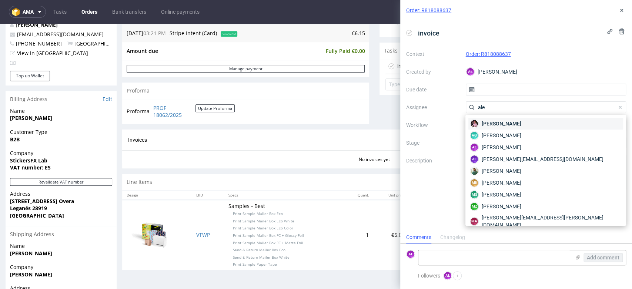
type input "ale"
click at [498, 125] on span "Aleks Ziemkowski" at bounding box center [502, 123] width 40 height 7
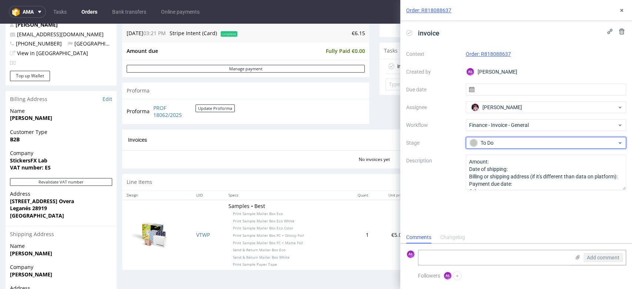
click at [510, 145] on div "To Do" at bounding box center [543, 143] width 147 height 8
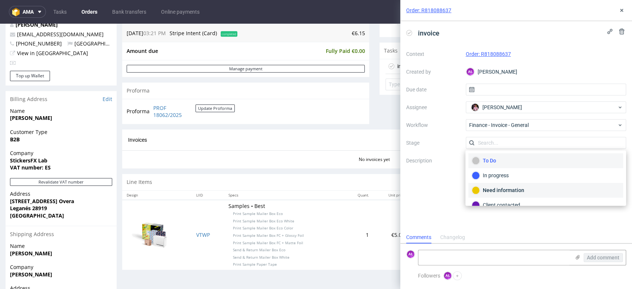
click at [517, 190] on div "Need information" at bounding box center [546, 190] width 148 height 8
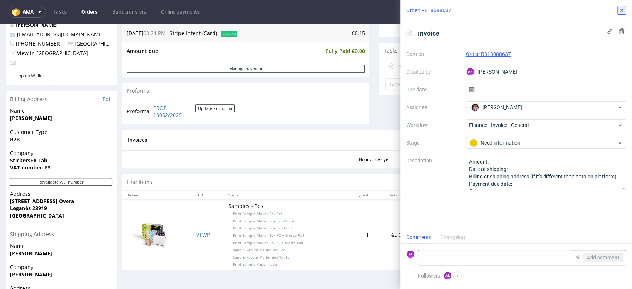
click at [622, 9] on icon at bounding box center [622, 10] width 6 height 6
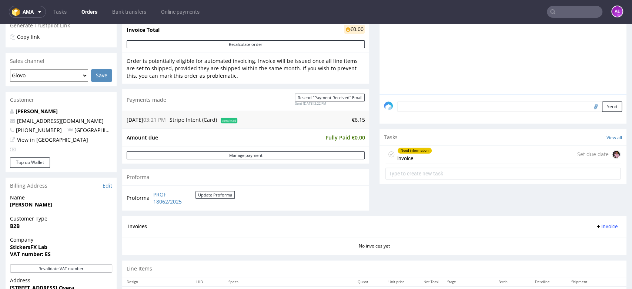
scroll to position [164, 0]
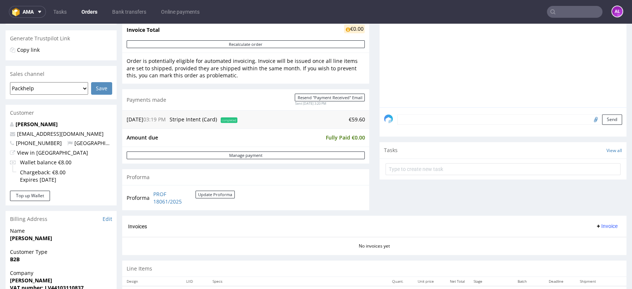
scroll to position [247, 0]
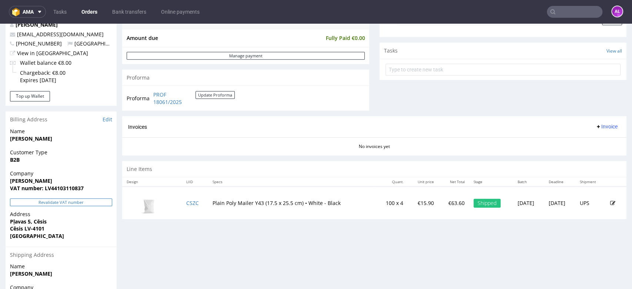
click at [84, 202] on button "Revalidate VAT number" at bounding box center [61, 203] width 102 height 8
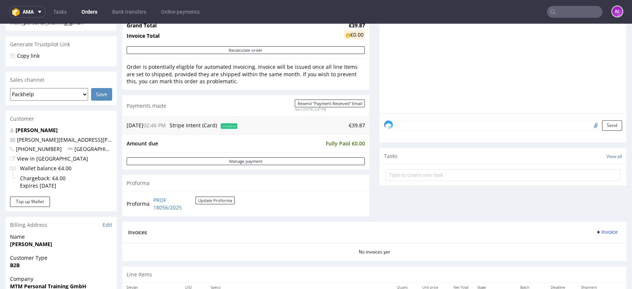
scroll to position [247, 0]
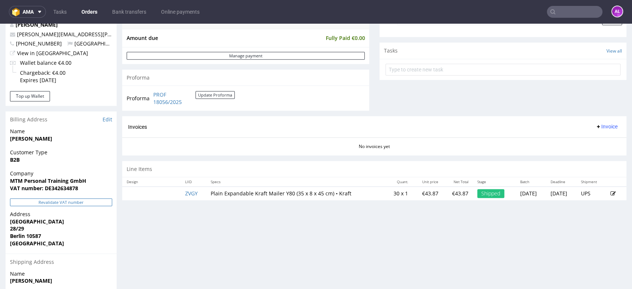
click at [100, 204] on button "Revalidate VAT number" at bounding box center [61, 203] width 102 height 8
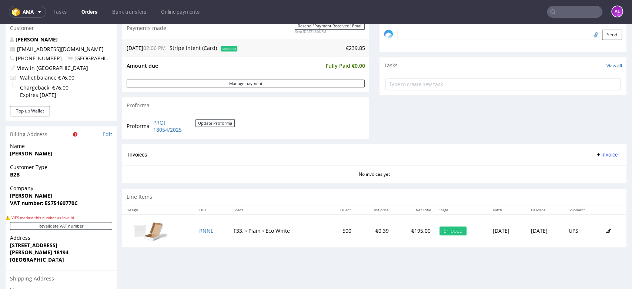
scroll to position [288, 0]
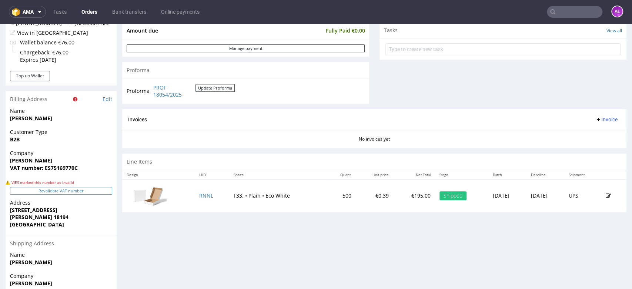
click at [100, 193] on button "Revalidate VAT number" at bounding box center [61, 191] width 102 height 8
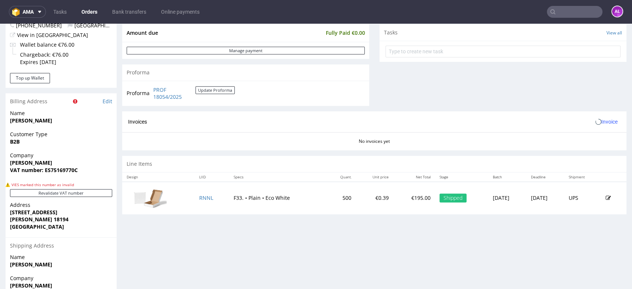
scroll to position [123, 0]
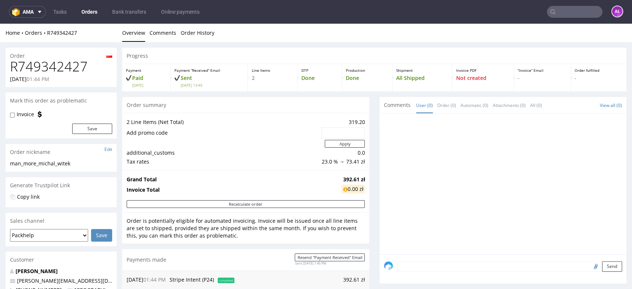
scroll to position [247, 0]
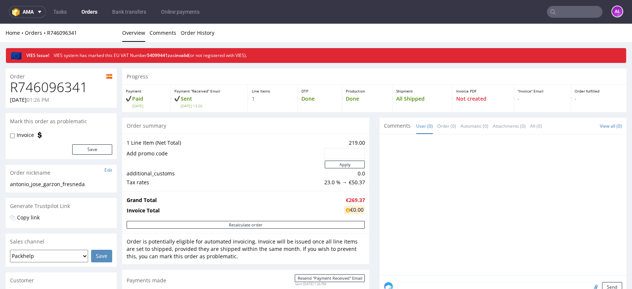
scroll to position [288, 0]
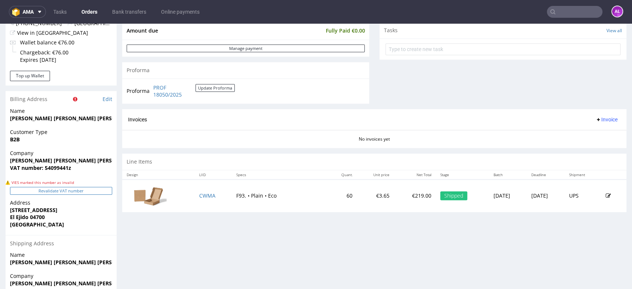
click at [97, 190] on button "Revalidate VAT number" at bounding box center [61, 191] width 102 height 8
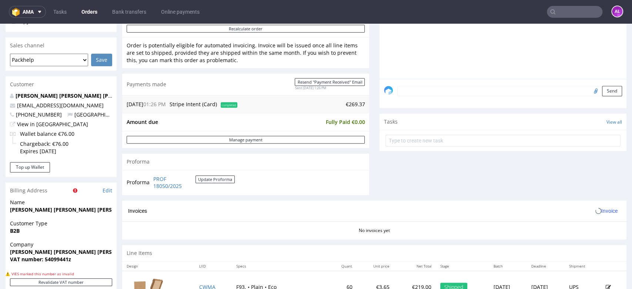
scroll to position [164, 0]
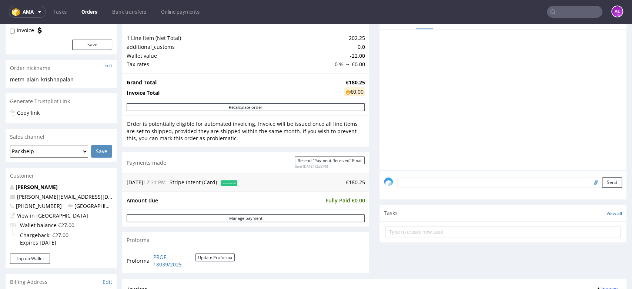
scroll to position [247, 0]
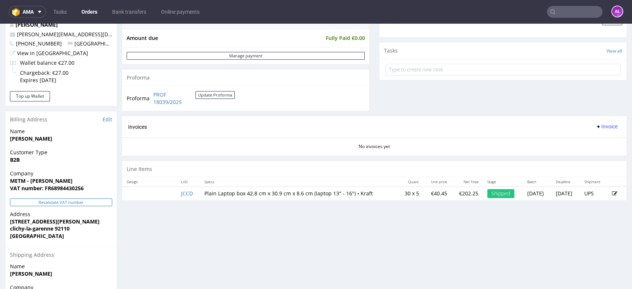
click at [100, 204] on button "Revalidate VAT number" at bounding box center [61, 203] width 102 height 8
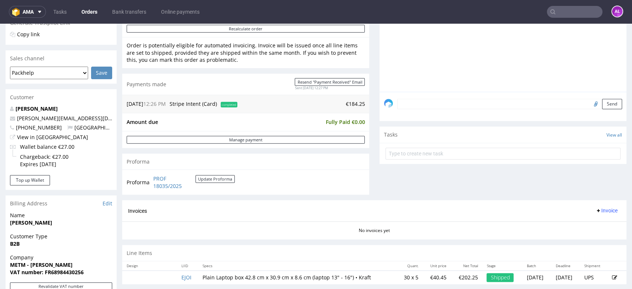
scroll to position [206, 0]
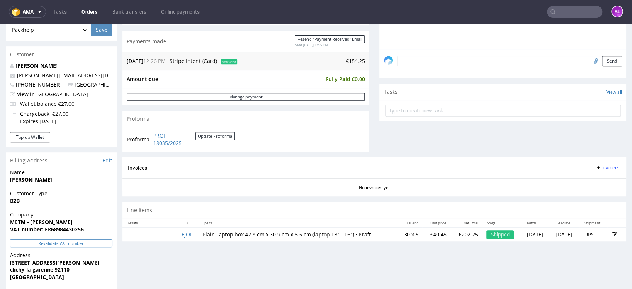
click at [95, 245] on button "Revalidate VAT number" at bounding box center [61, 244] width 102 height 8
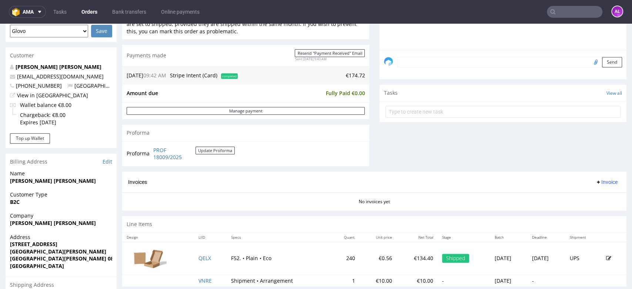
scroll to position [123, 0]
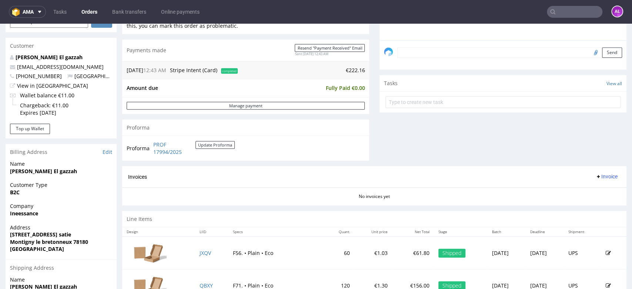
scroll to position [164, 0]
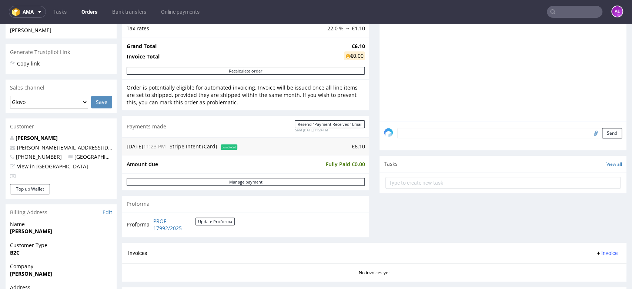
scroll to position [123, 0]
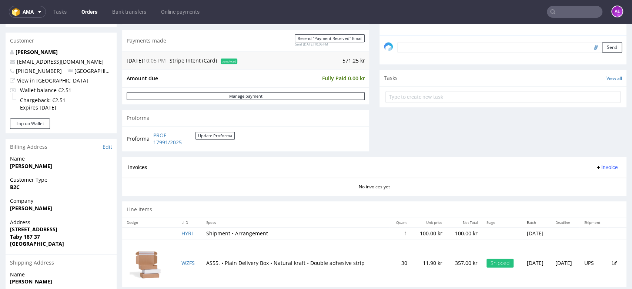
scroll to position [164, 0]
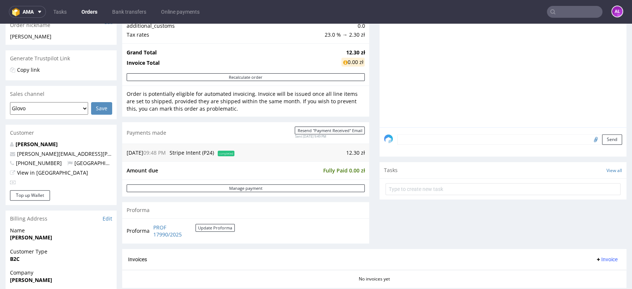
scroll to position [123, 0]
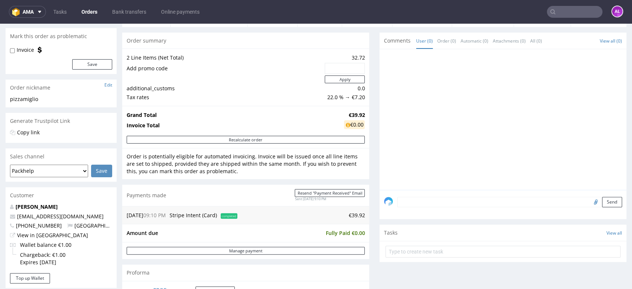
scroll to position [247, 0]
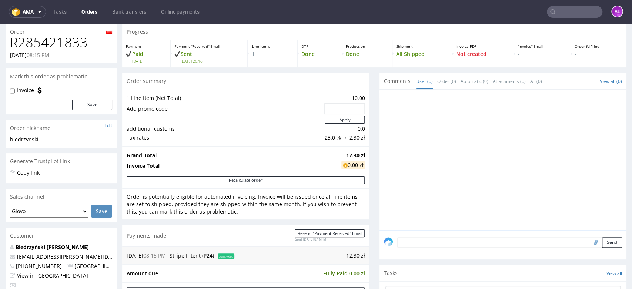
scroll to position [206, 0]
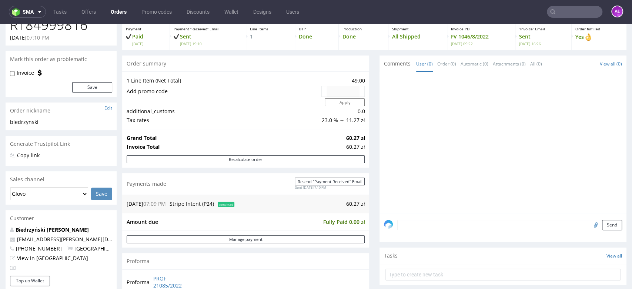
scroll to position [41, 0]
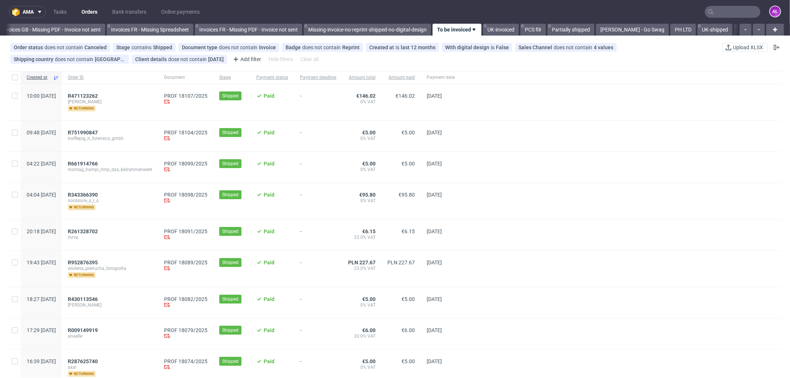
scroll to position [0, 1110]
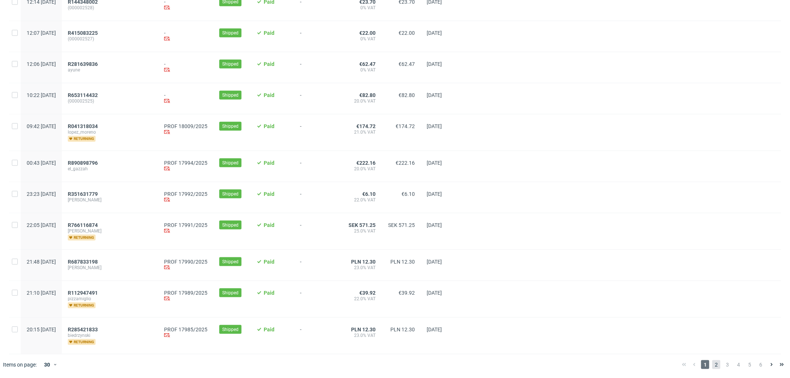
click at [712, 364] on span "2" at bounding box center [716, 364] width 8 height 9
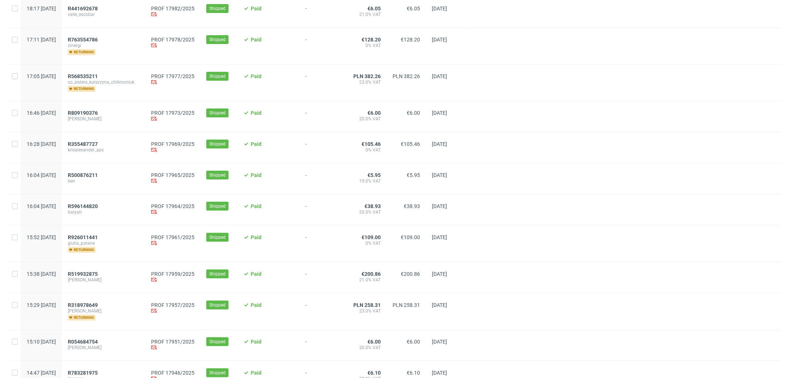
scroll to position [164, 0]
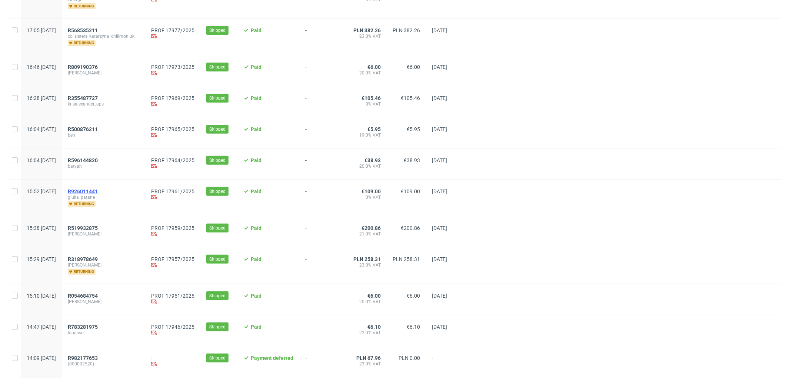
drag, startPoint x: 114, startPoint y: 189, endPoint x: 111, endPoint y: 194, distance: 5.5
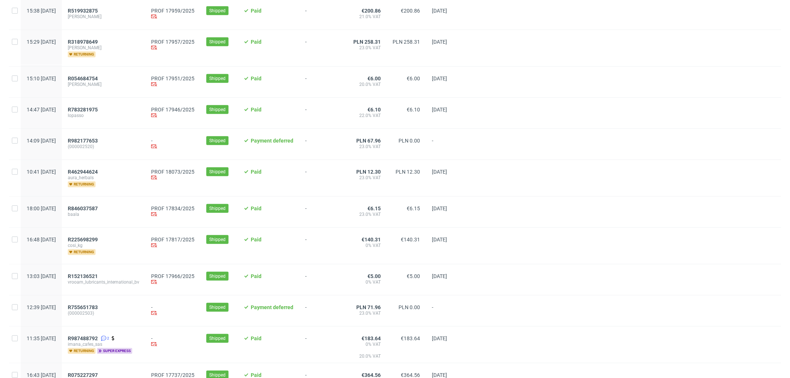
scroll to position [321, 0]
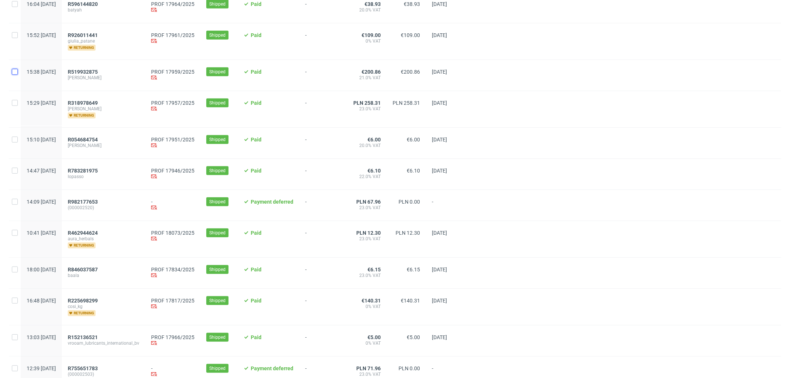
click at [16, 72] on input "checkbox" at bounding box center [15, 72] width 6 height 6
checkbox input "true"
click at [16, 72] on input "checkbox" at bounding box center [15, 72] width 6 height 6
checkbox input "false"
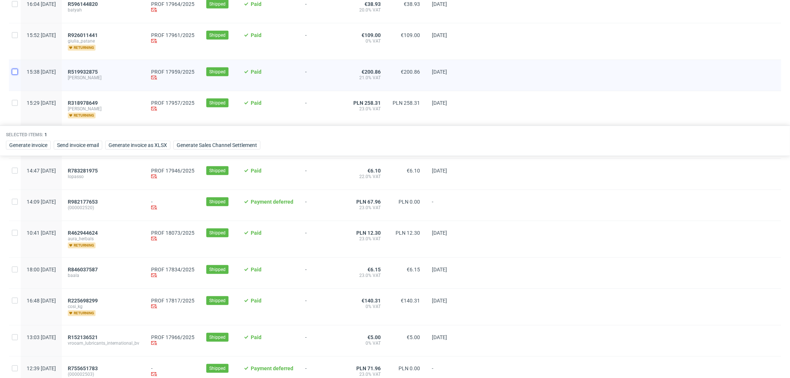
checkbox input "false"
click at [16, 72] on input "checkbox" at bounding box center [15, 72] width 6 height 6
checkbox input "true"
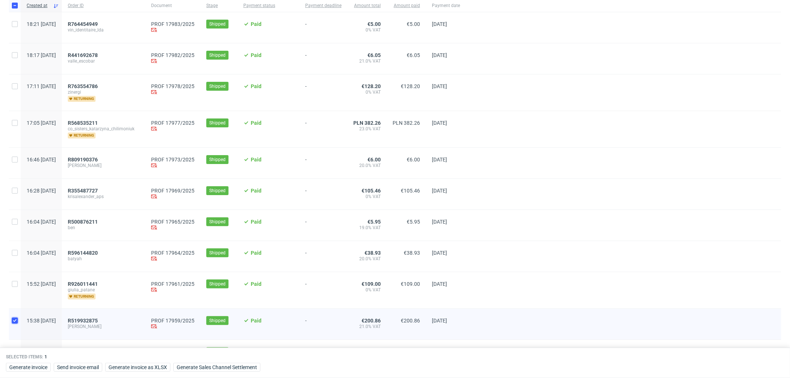
scroll to position [0, 0]
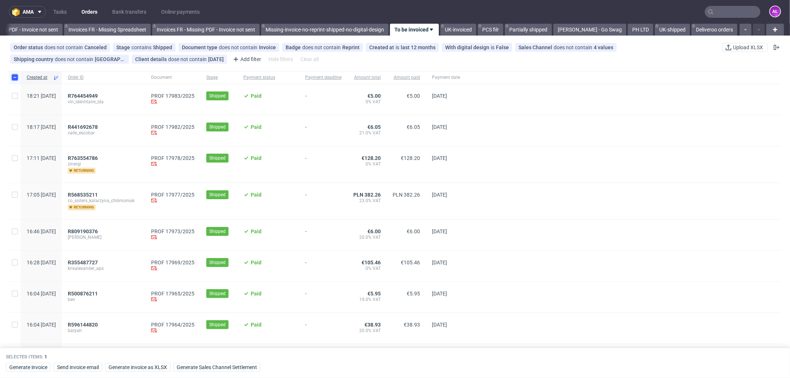
click at [13, 79] on input "checkbox" at bounding box center [15, 77] width 6 height 6
checkbox input "false"
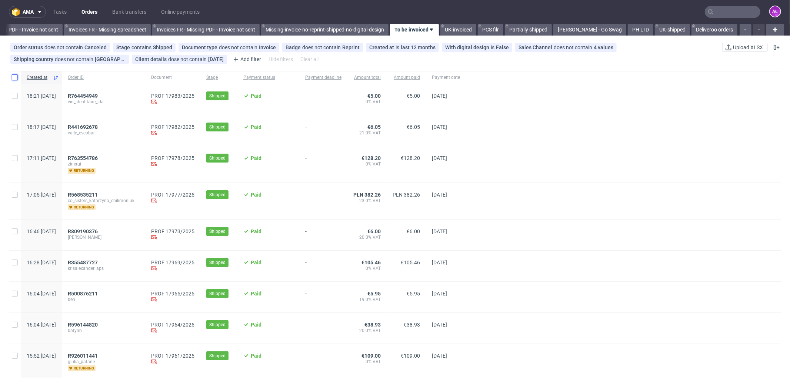
click at [15, 76] on input "checkbox" at bounding box center [15, 77] width 6 height 6
checkbox input "true"
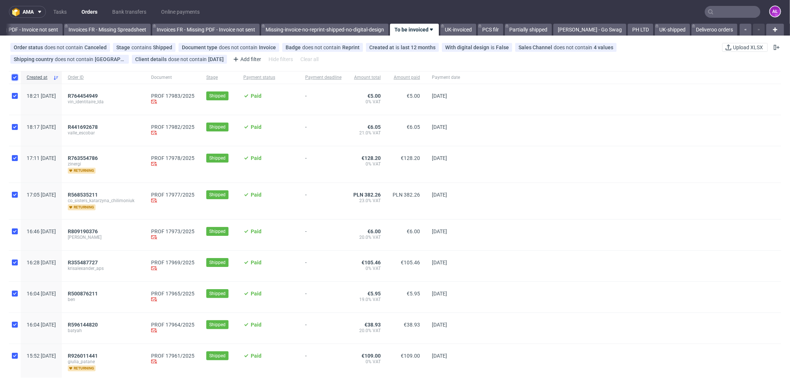
checkbox input "true"
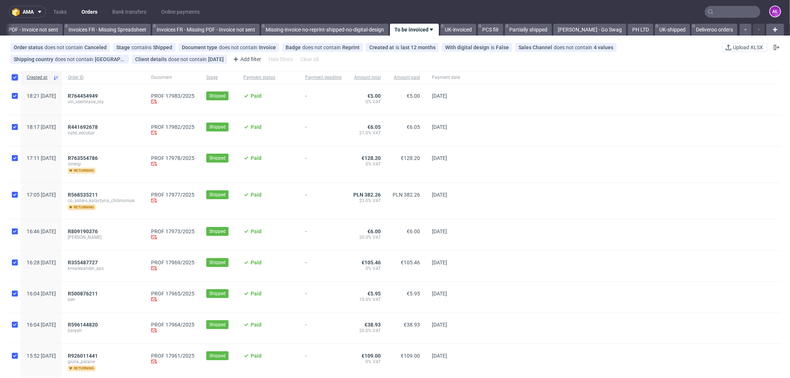
checkbox input "true"
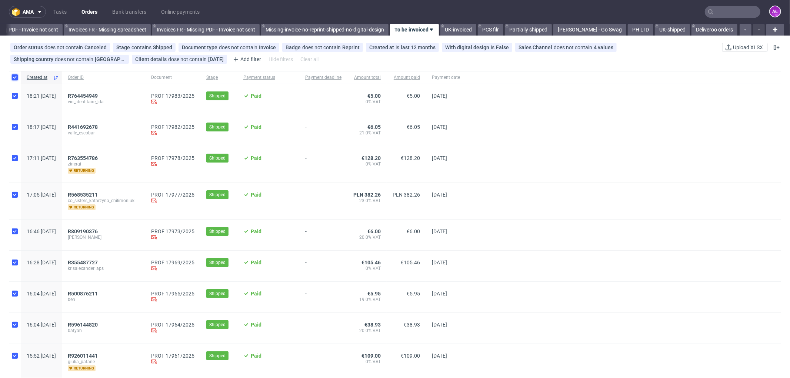
checkbox input "true"
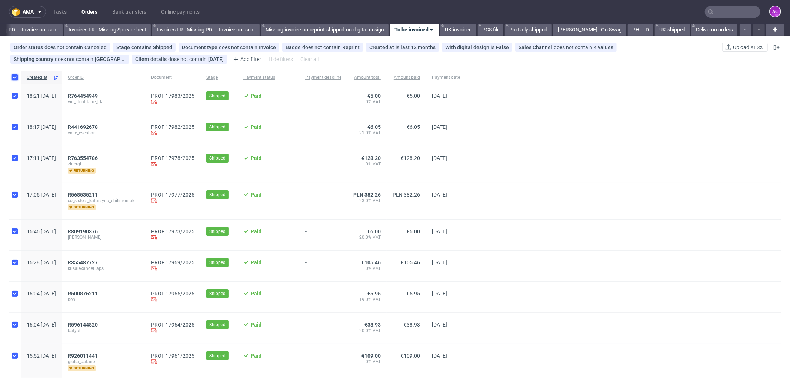
checkbox input "true"
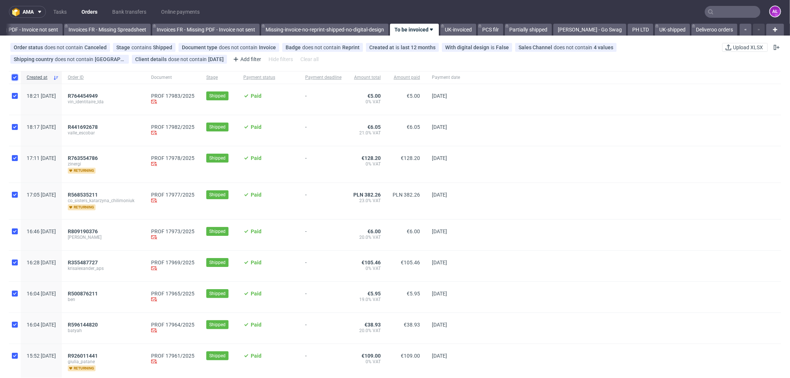
checkbox input "true"
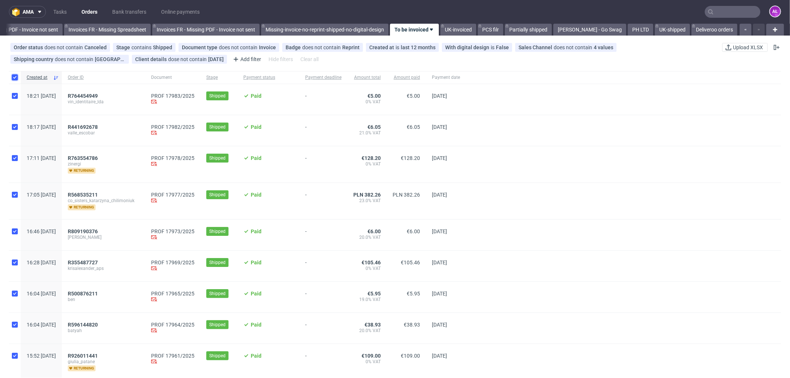
checkbox input "true"
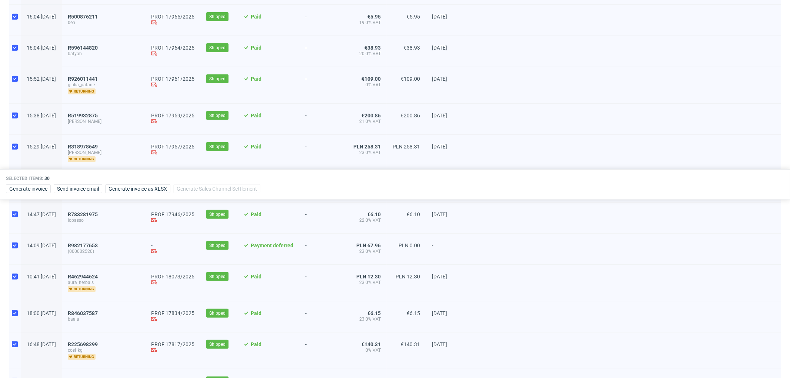
scroll to position [288, 0]
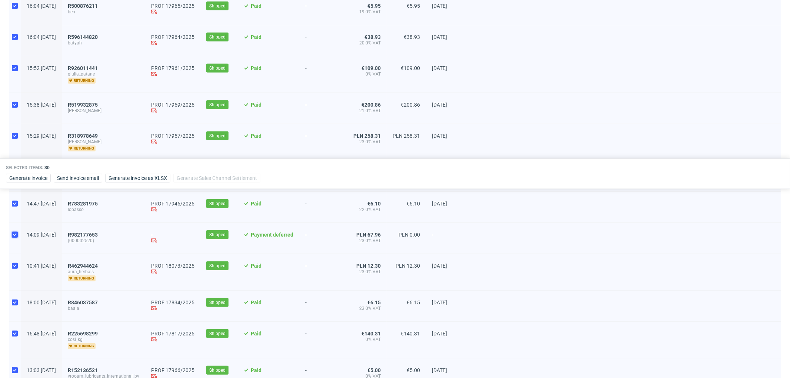
click at [12, 237] on input "checkbox" at bounding box center [15, 235] width 6 height 6
checkbox input "false"
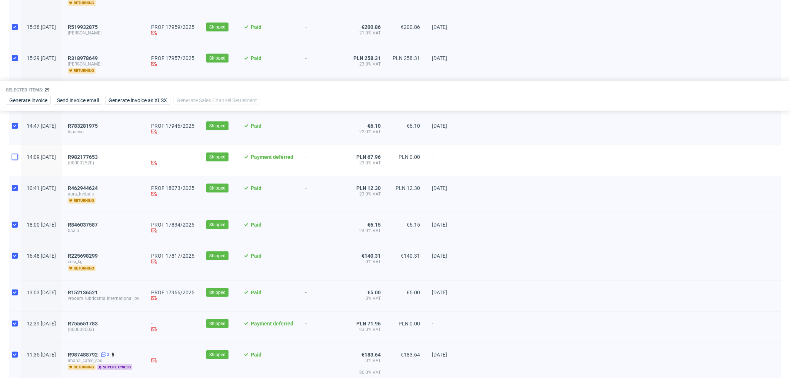
scroll to position [370, 0]
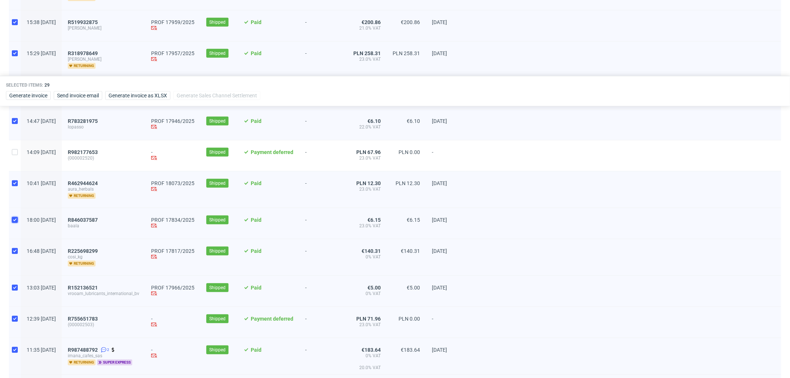
click at [13, 220] on input "checkbox" at bounding box center [15, 220] width 6 height 6
checkbox input "false"
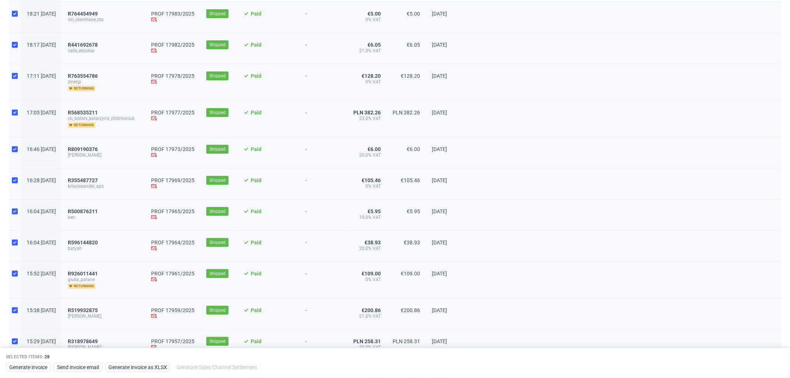
scroll to position [41, 0]
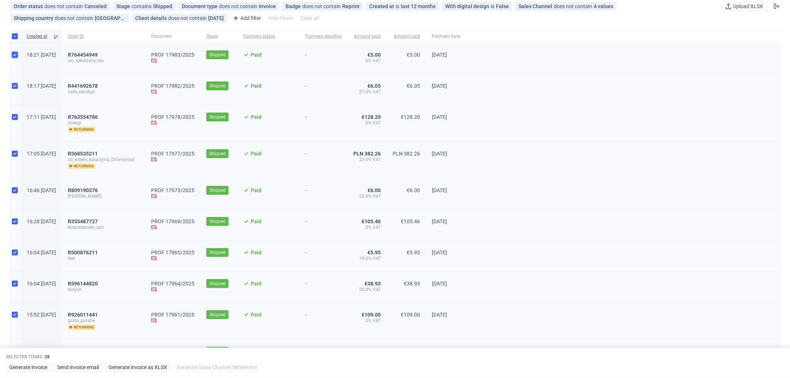
click at [12, 54] on input "checkbox" at bounding box center [15, 55] width 6 height 6
click at [11, 53] on div at bounding box center [15, 58] width 12 height 31
checkbox input "true"
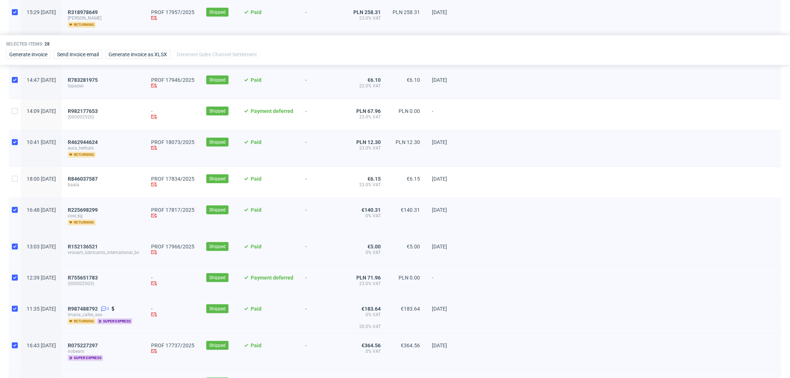
scroll to position [453, 0]
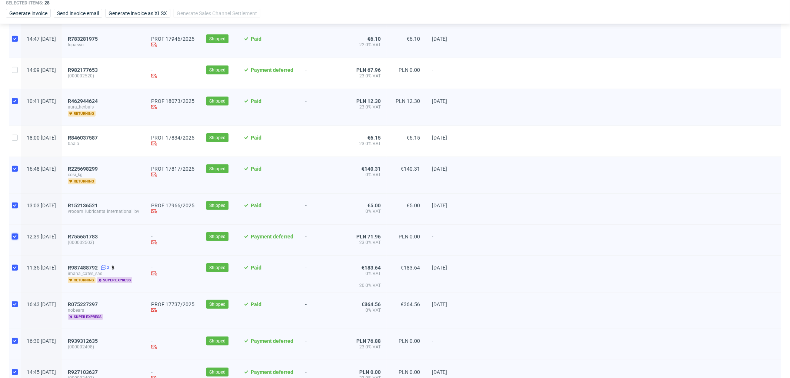
click at [12, 239] on input "checkbox" at bounding box center [15, 237] width 6 height 6
checkbox input "false"
click at [15, 269] on input "checkbox" at bounding box center [15, 268] width 6 height 6
checkbox input "false"
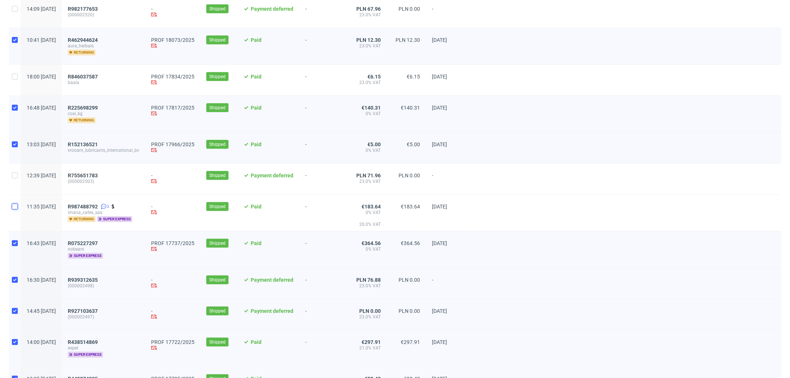
scroll to position [535, 0]
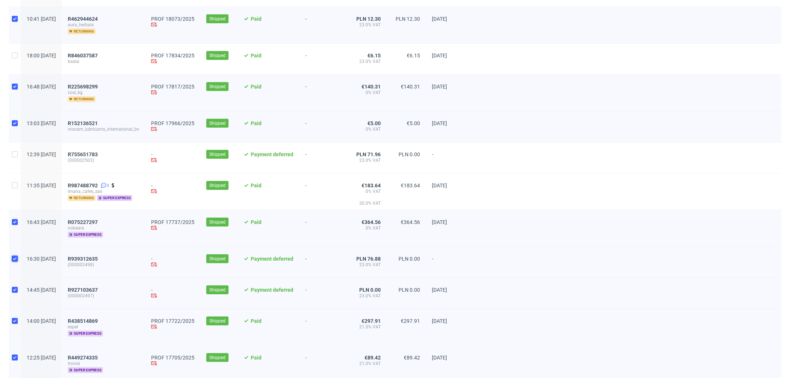
click at [12, 261] on input "checkbox" at bounding box center [15, 259] width 6 height 6
checkbox input "false"
click at [15, 291] on input "checkbox" at bounding box center [15, 290] width 6 height 6
checkbox input "false"
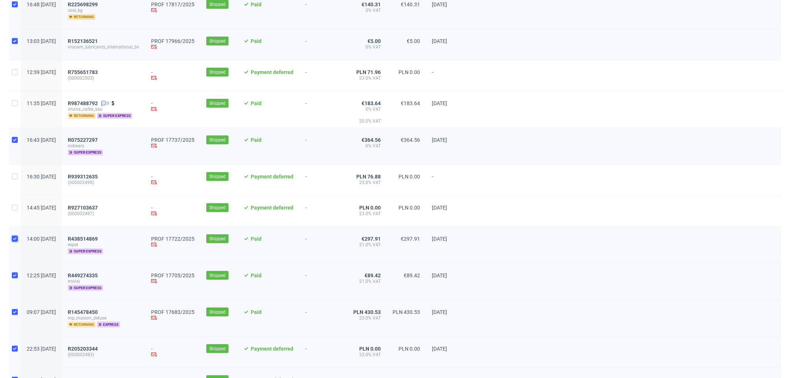
click at [13, 241] on input "checkbox" at bounding box center [15, 239] width 6 height 6
checkbox input "false"
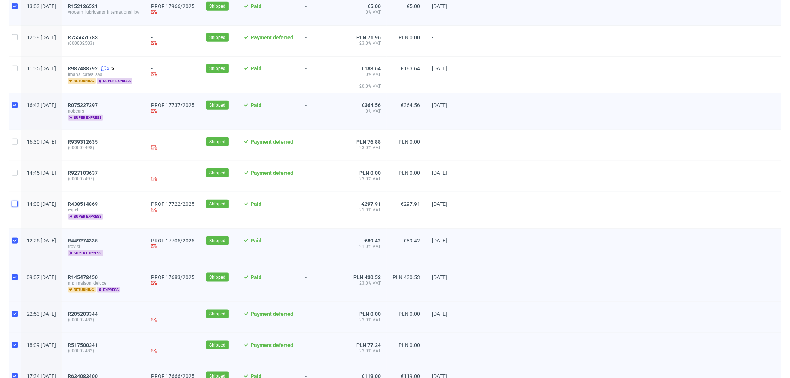
scroll to position [699, 0]
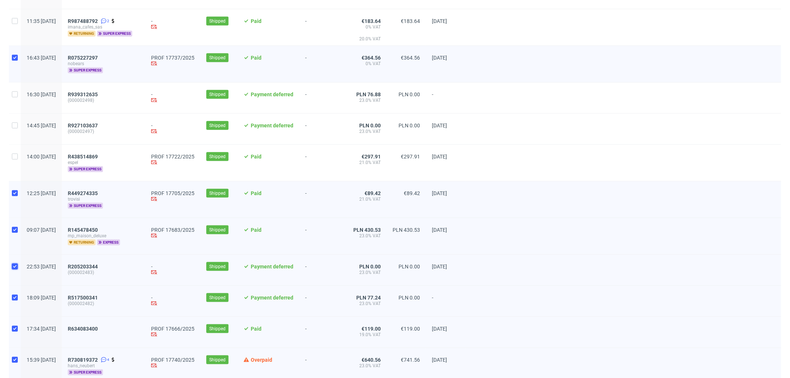
drag, startPoint x: 16, startPoint y: 268, endPoint x: 17, endPoint y: 294, distance: 25.9
click at [16, 268] on input "checkbox" at bounding box center [15, 267] width 6 height 6
checkbox input "false"
click at [14, 299] on input "checkbox" at bounding box center [15, 298] width 6 height 6
checkbox input "false"
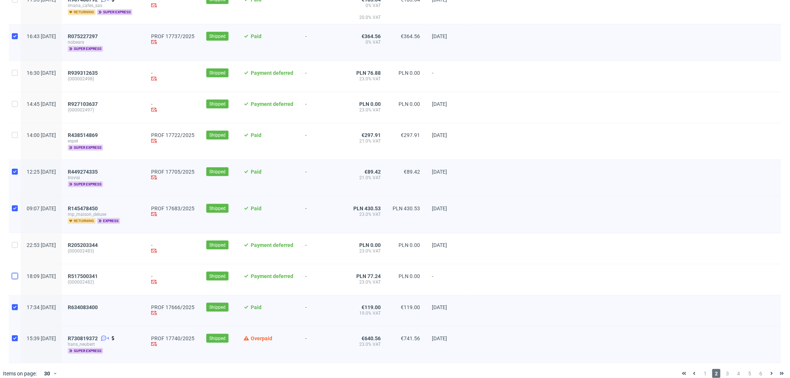
scroll to position [732, 0]
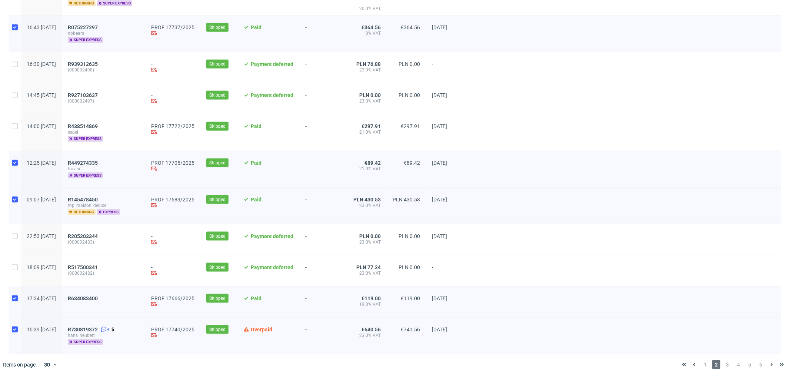
click at [13, 326] on div at bounding box center [15, 336] width 12 height 36
checkbox input "false"
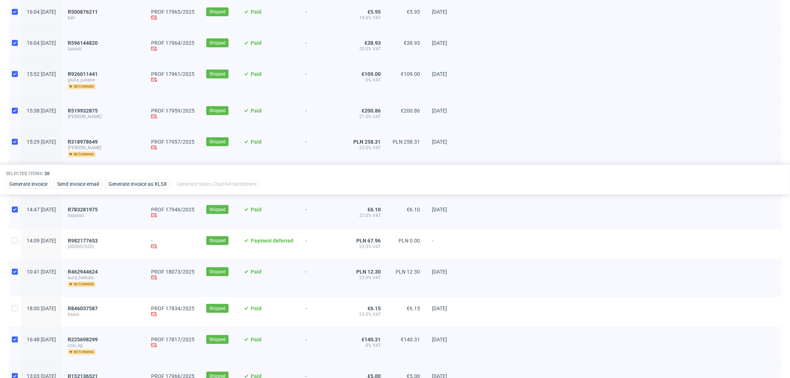
scroll to position [280, 0]
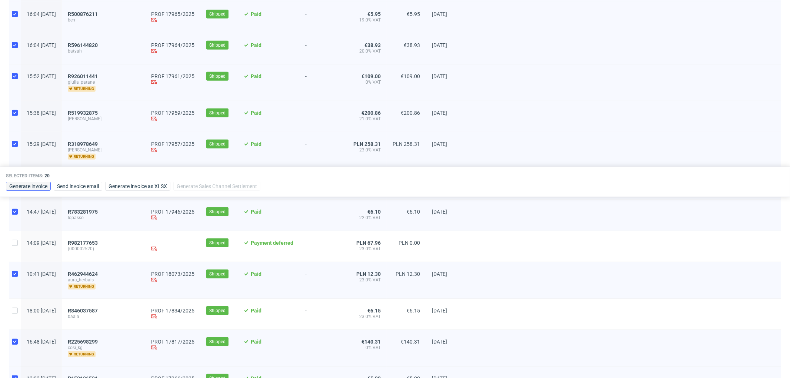
click at [42, 189] on button "Generate invoice" at bounding box center [28, 186] width 45 height 9
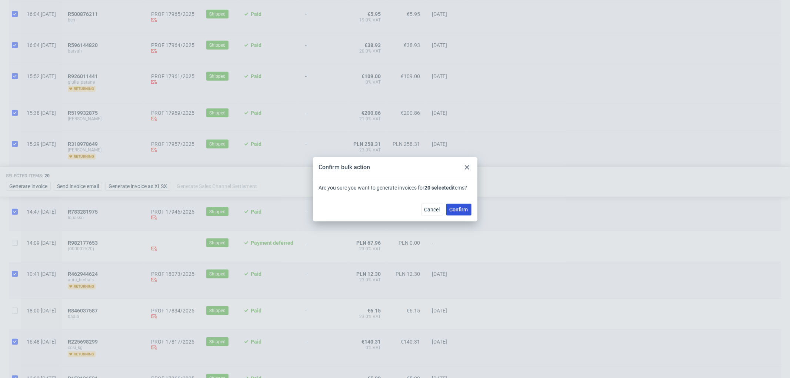
click at [457, 208] on span "Confirm" at bounding box center [459, 209] width 19 height 5
checkbox input "false"
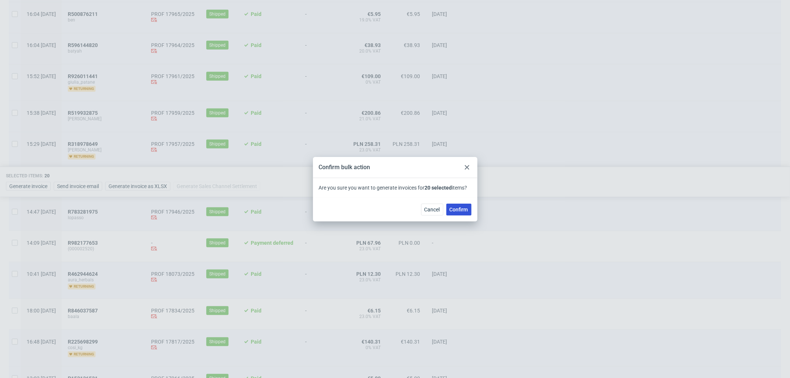
checkbox input "false"
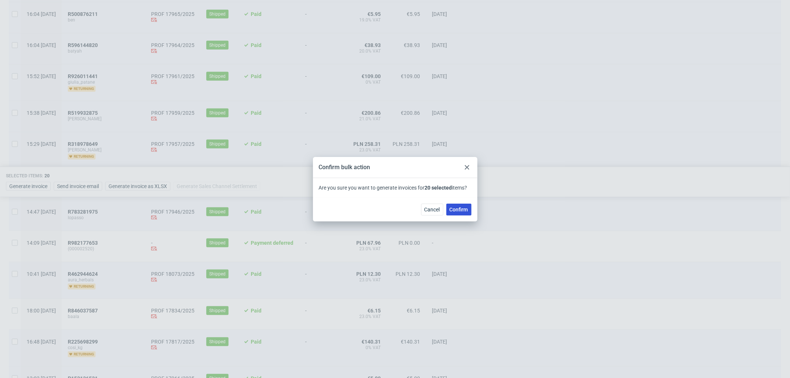
checkbox input "false"
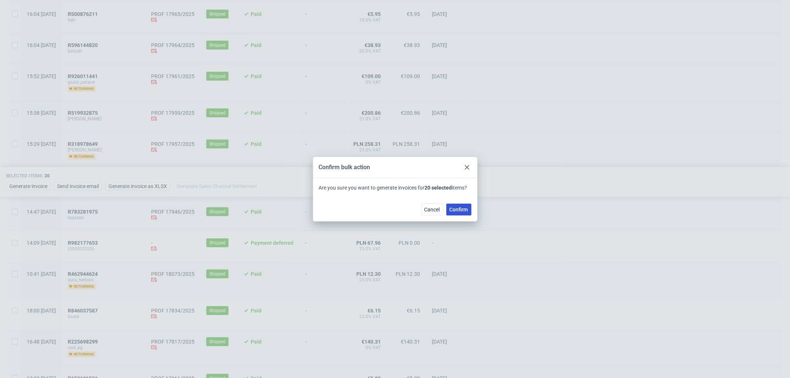
checkbox input "false"
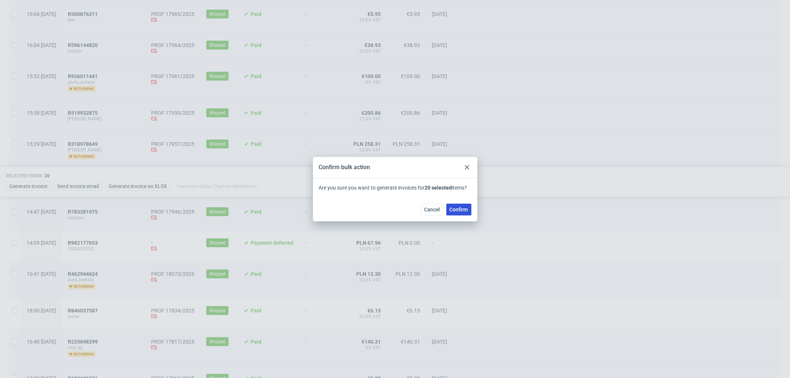
checkbox input "false"
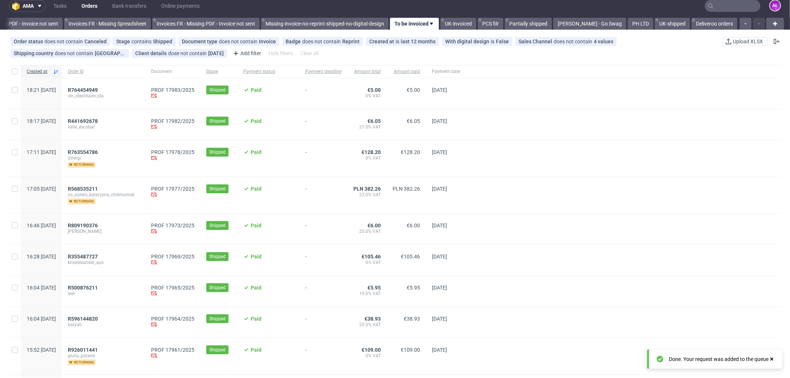
scroll to position [0, 0]
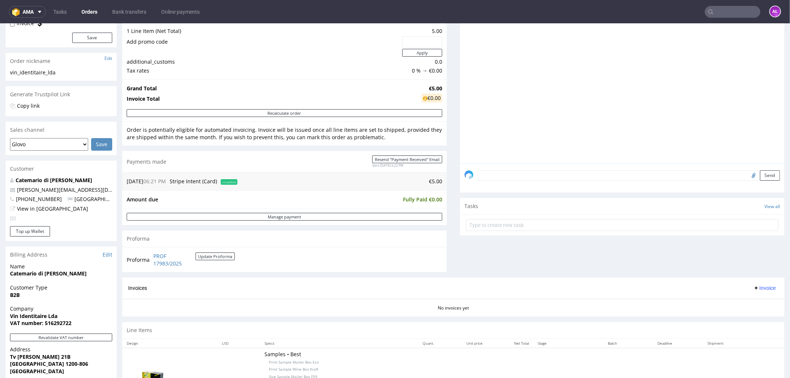
scroll to position [206, 0]
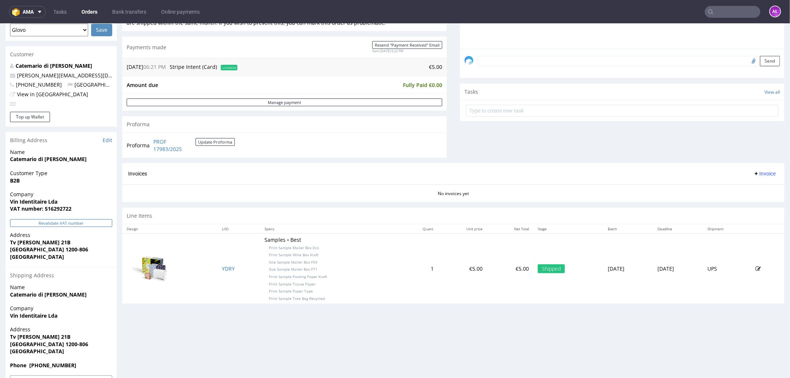
click at [104, 219] on button "Revalidate VAT number" at bounding box center [61, 223] width 102 height 8
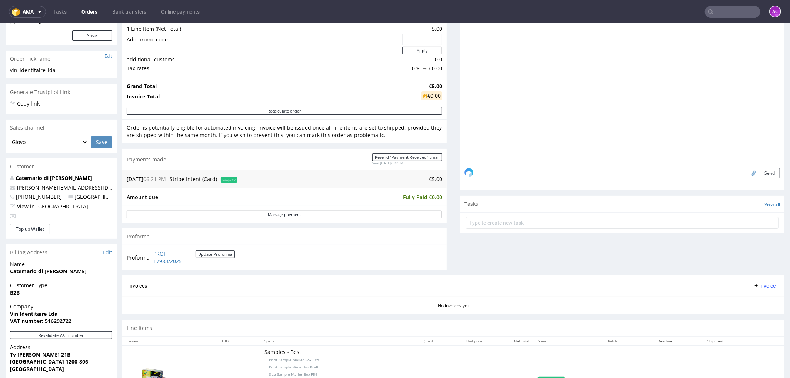
scroll to position [0, 0]
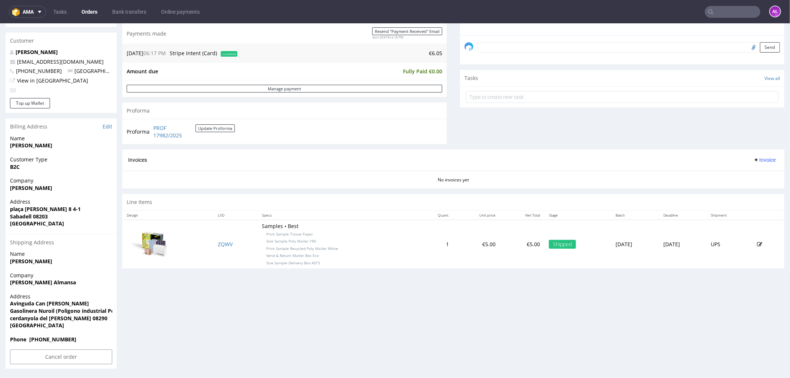
scroll to position [137, 0]
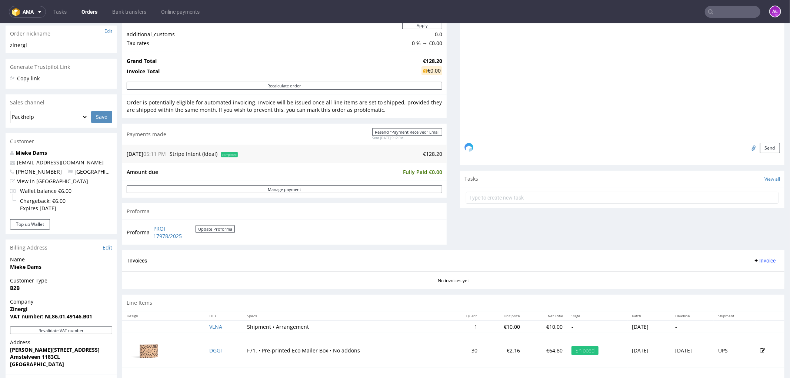
scroll to position [206, 0]
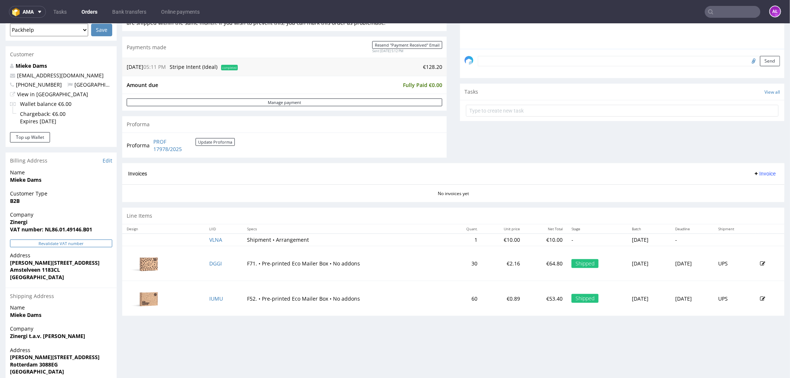
click at [103, 242] on button "Revalidate VAT number" at bounding box center [61, 243] width 102 height 8
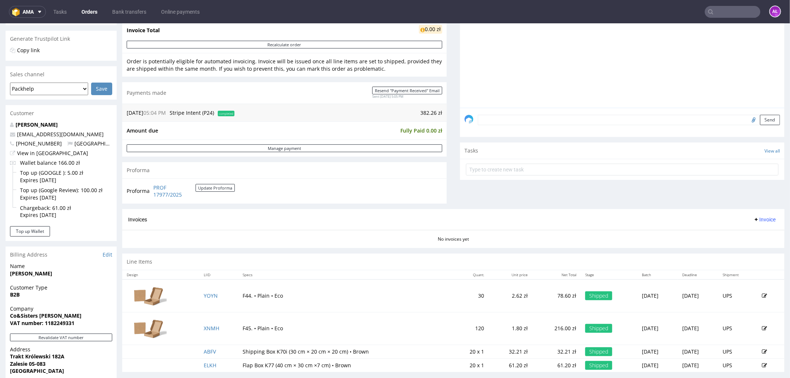
scroll to position [247, 0]
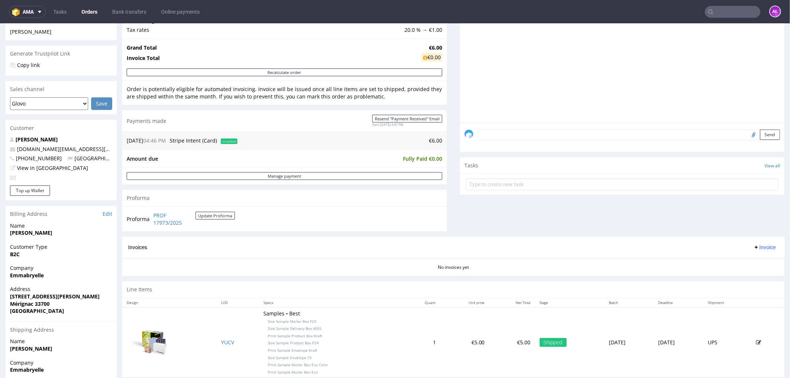
scroll to position [164, 0]
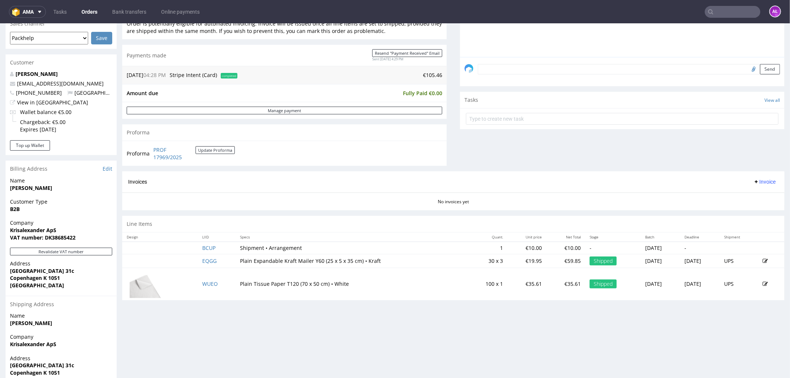
scroll to position [206, 0]
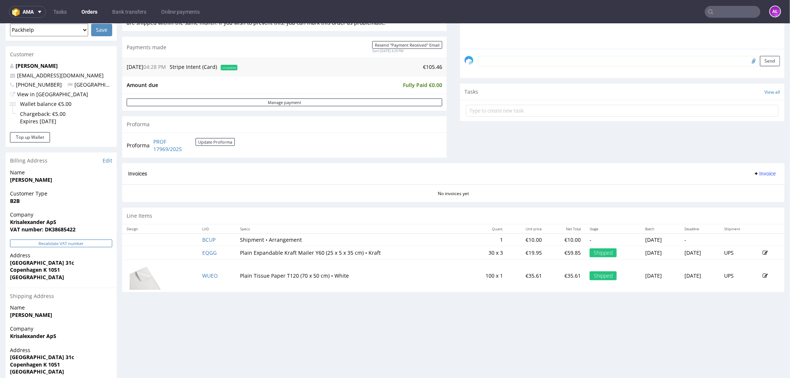
click at [98, 241] on button "Revalidate VAT number" at bounding box center [61, 243] width 102 height 8
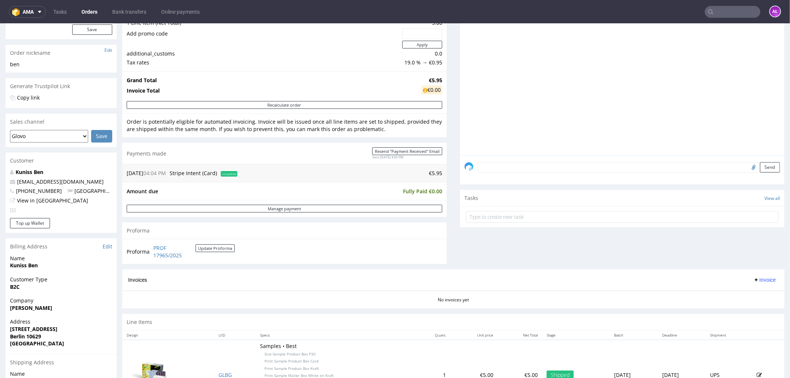
scroll to position [88, 0]
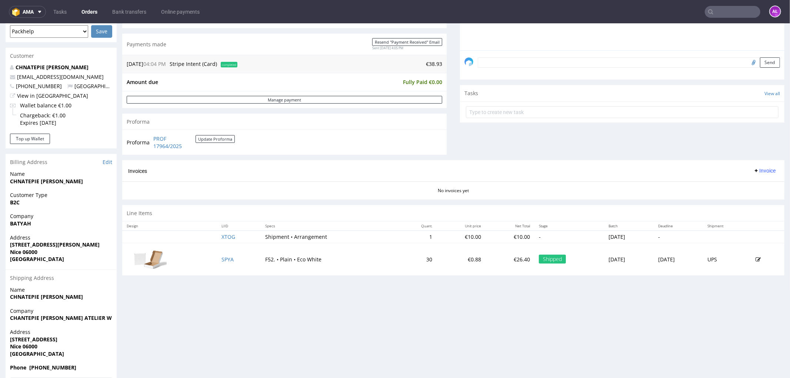
scroll to position [206, 0]
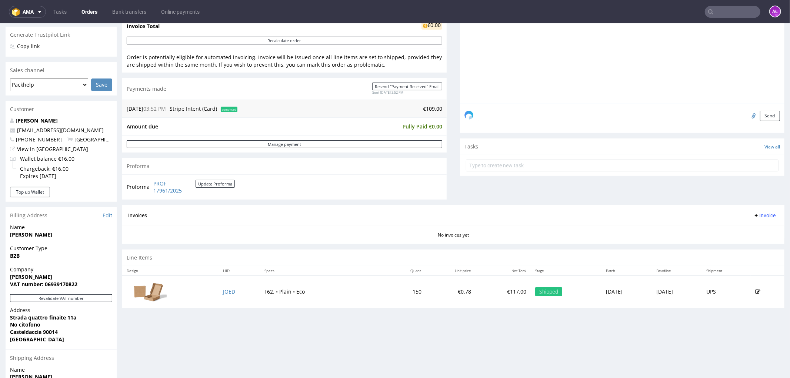
scroll to position [247, 0]
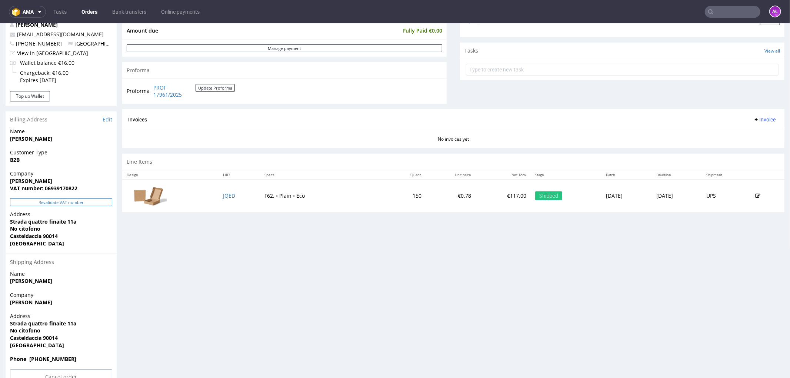
click at [97, 199] on button "Revalidate VAT number" at bounding box center [61, 202] width 102 height 8
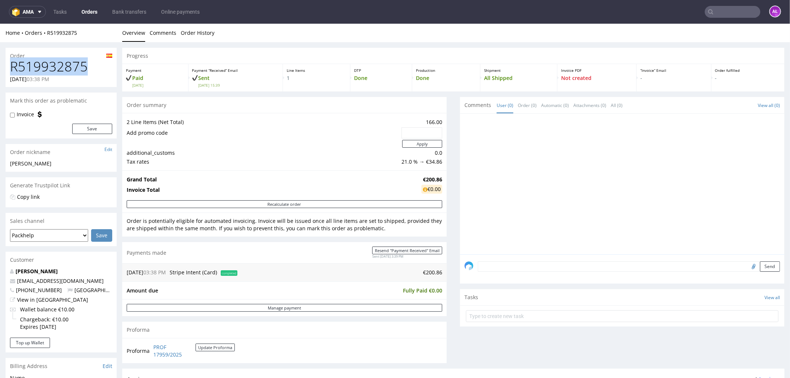
drag, startPoint x: 49, startPoint y: 71, endPoint x: 11, endPoint y: 72, distance: 37.0
click at [11, 72] on h1 "R519932875" at bounding box center [61, 66] width 102 height 15
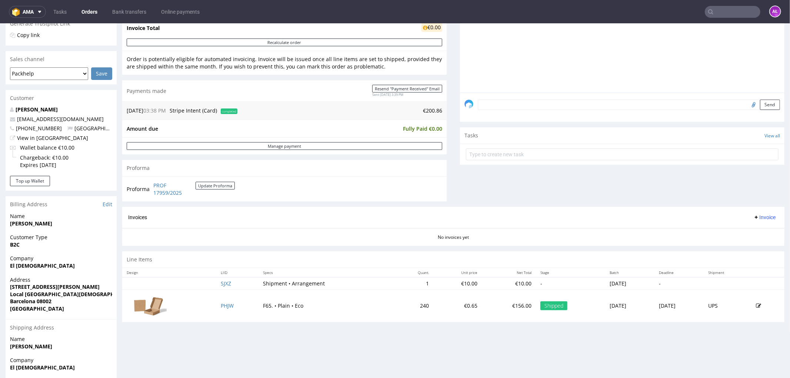
scroll to position [247, 0]
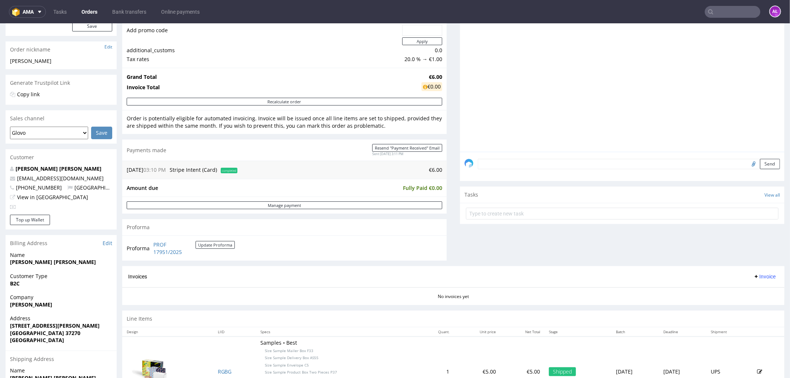
scroll to position [164, 0]
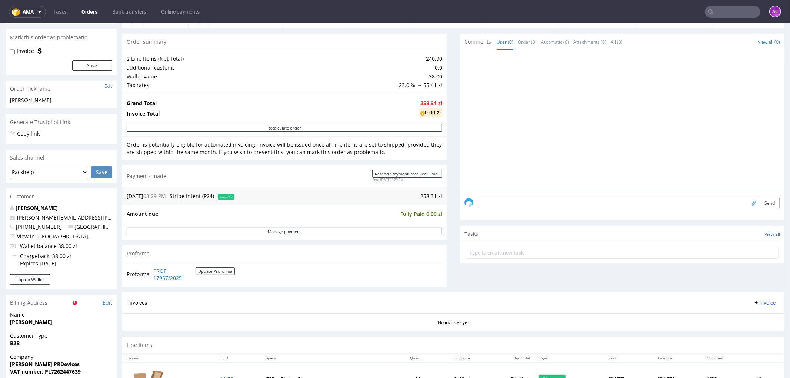
scroll to position [206, 0]
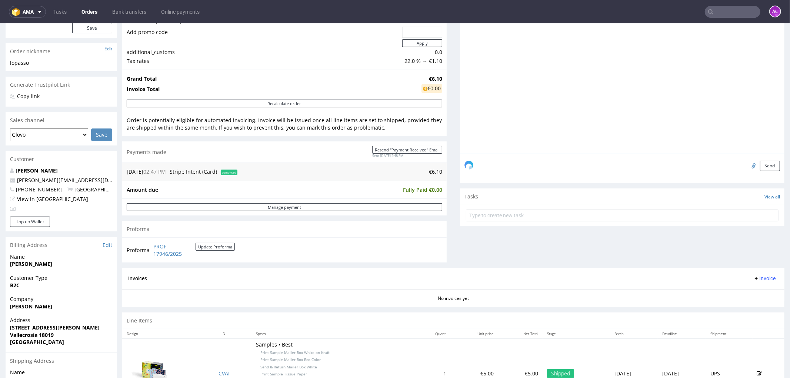
scroll to position [206, 0]
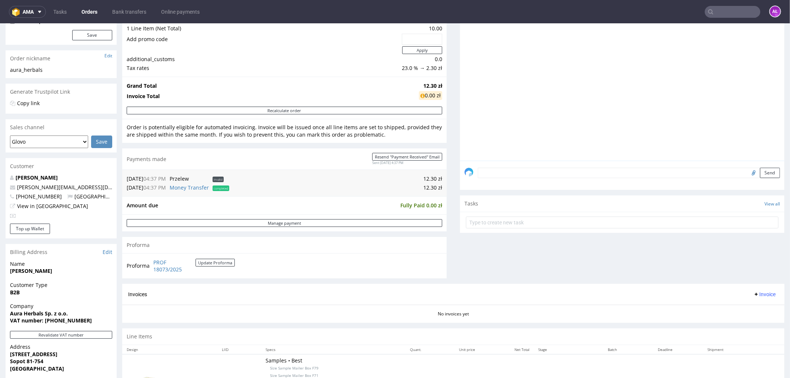
scroll to position [206, 0]
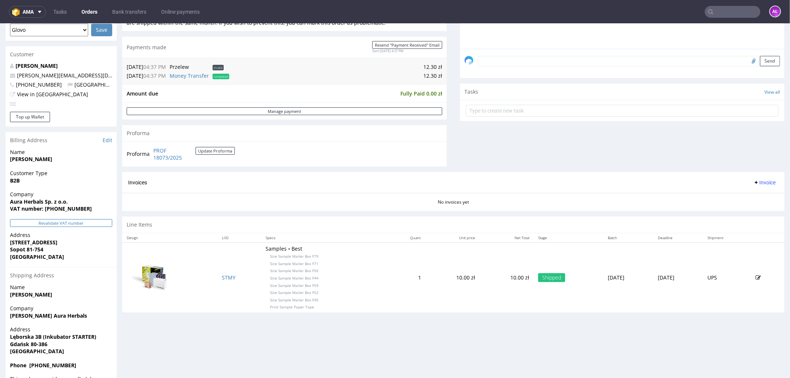
click at [91, 224] on button "Revalidate VAT number" at bounding box center [61, 223] width 102 height 8
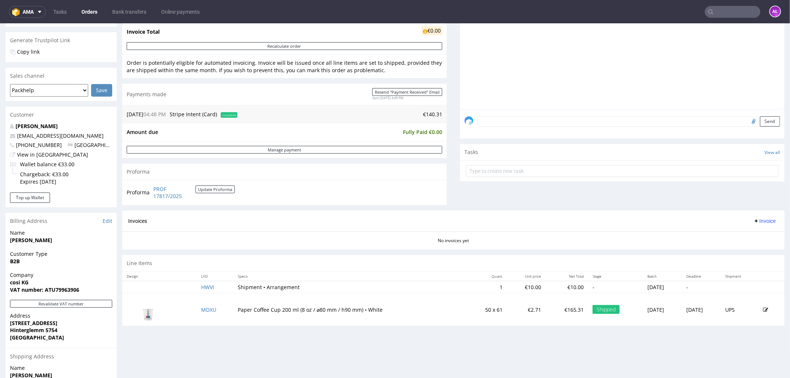
scroll to position [206, 0]
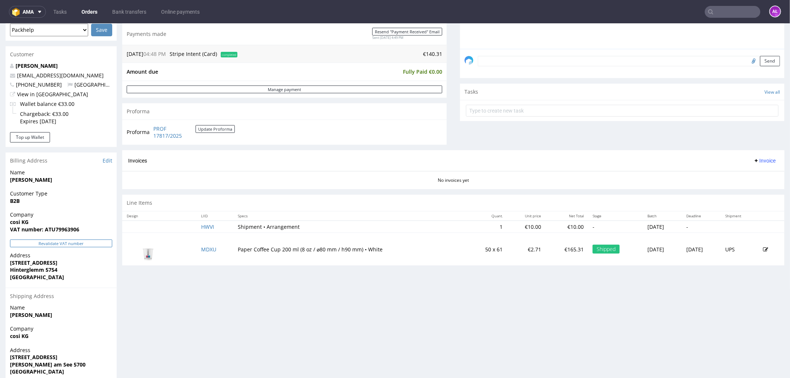
click at [97, 246] on button "Revalidate VAT number" at bounding box center [61, 243] width 102 height 8
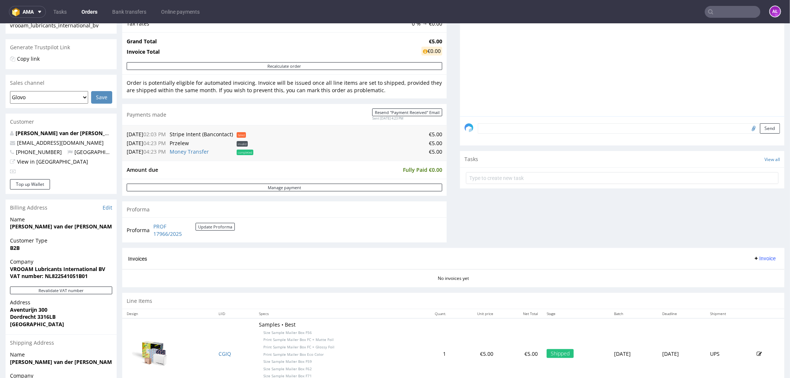
scroll to position [206, 0]
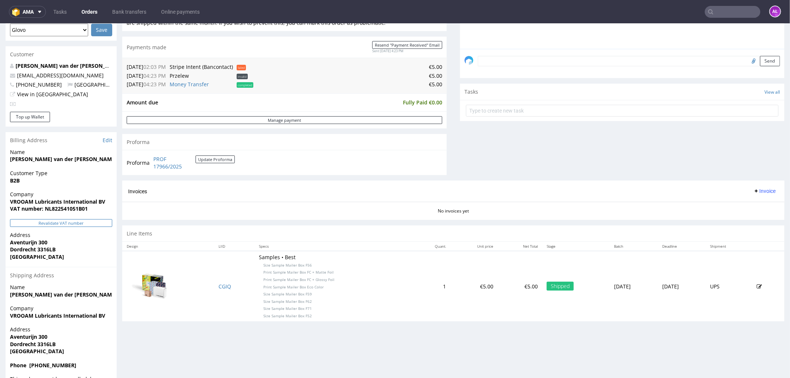
click at [83, 220] on button "Revalidate VAT number" at bounding box center [61, 223] width 102 height 8
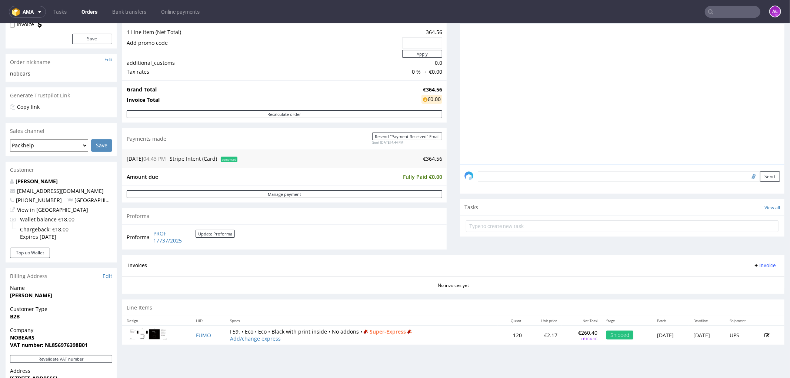
scroll to position [206, 0]
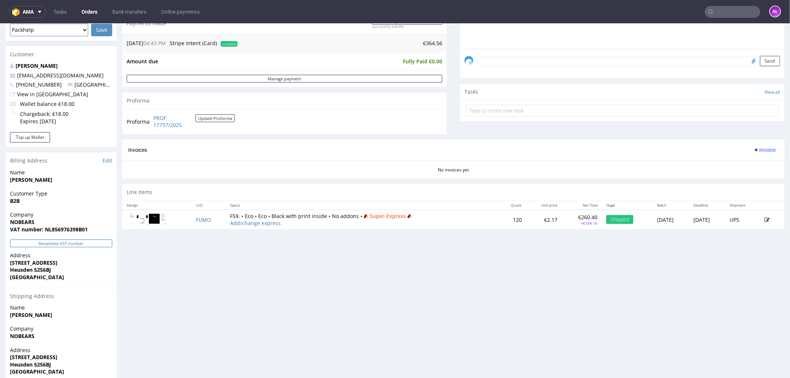
click at [95, 242] on button "Revalidate VAT number" at bounding box center [61, 243] width 102 height 8
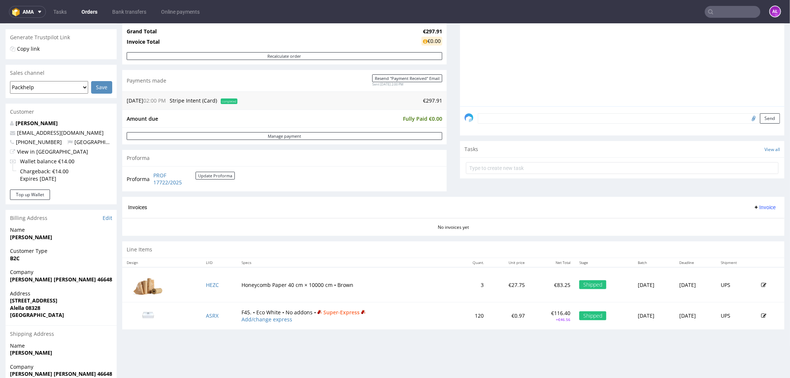
scroll to position [206, 0]
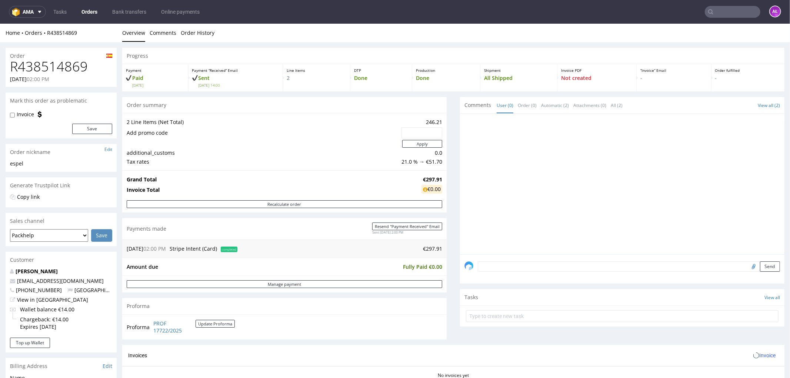
scroll to position [164, 0]
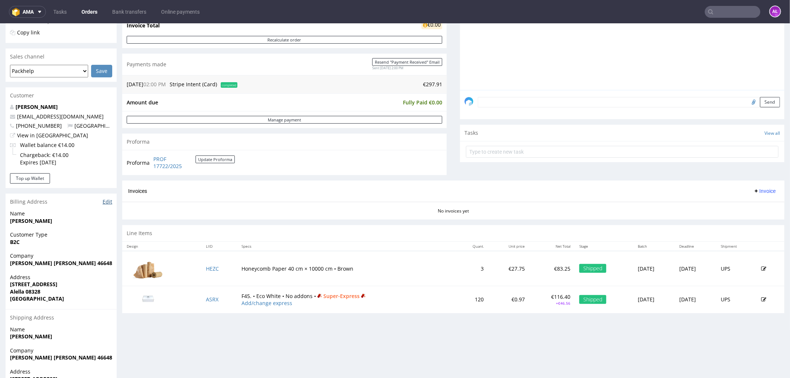
click at [108, 201] on link "Edit" at bounding box center [108, 201] width 10 height 7
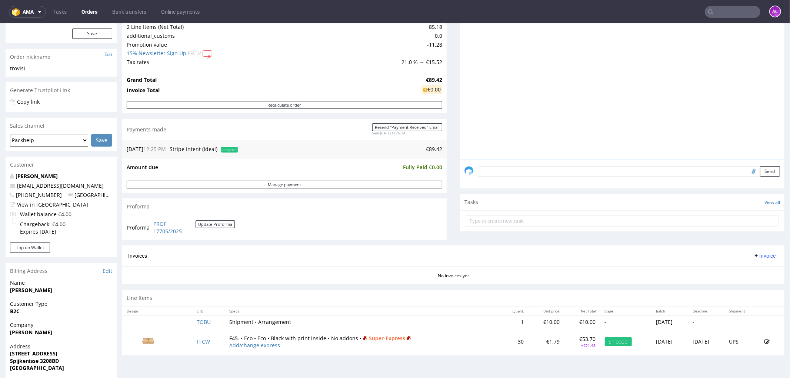
scroll to position [206, 0]
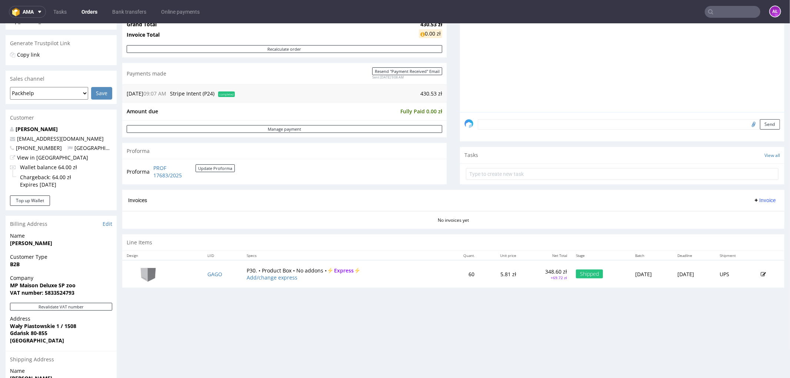
scroll to position [247, 0]
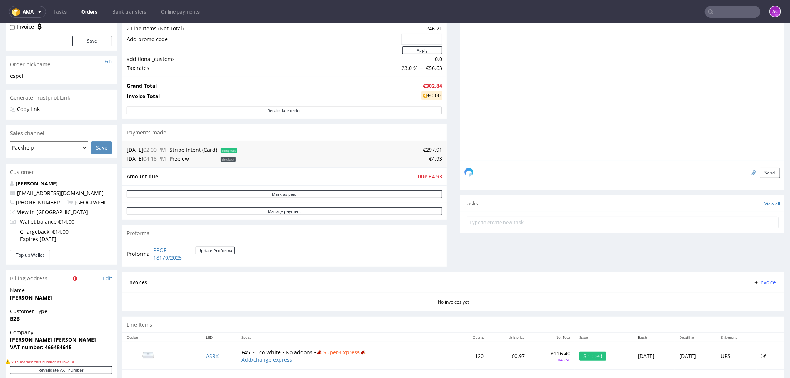
scroll to position [164, 0]
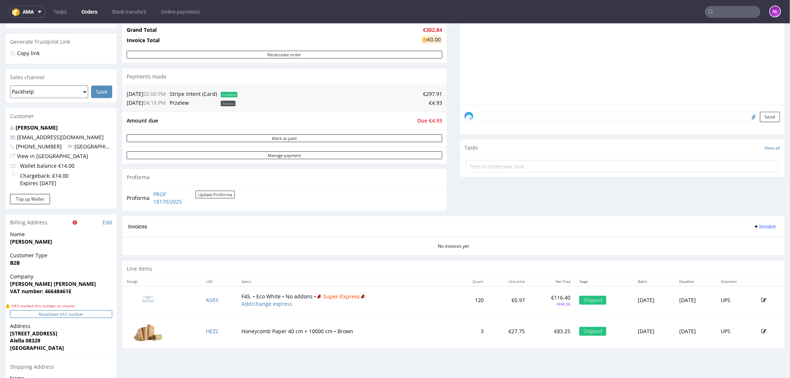
click at [94, 315] on button "Revalidate VAT number" at bounding box center [61, 314] width 102 height 8
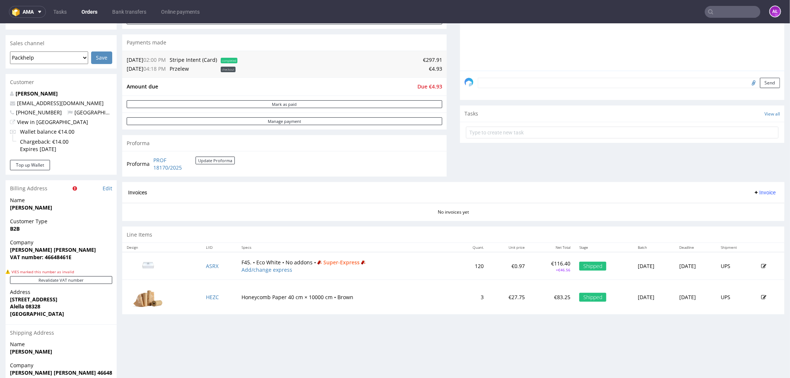
scroll to position [206, 0]
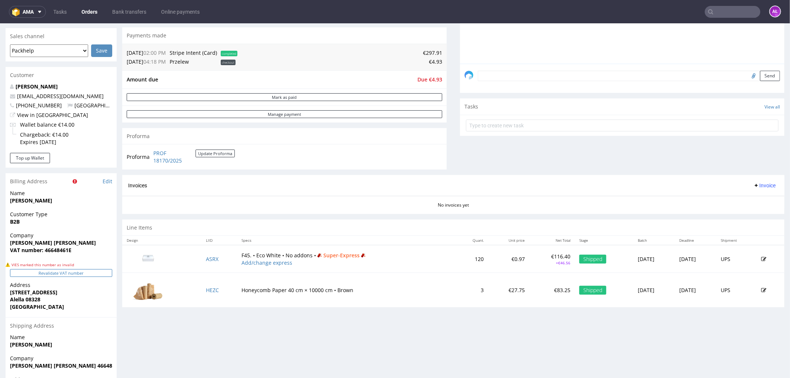
click at [101, 269] on button "Revalidate VAT number" at bounding box center [61, 273] width 102 height 8
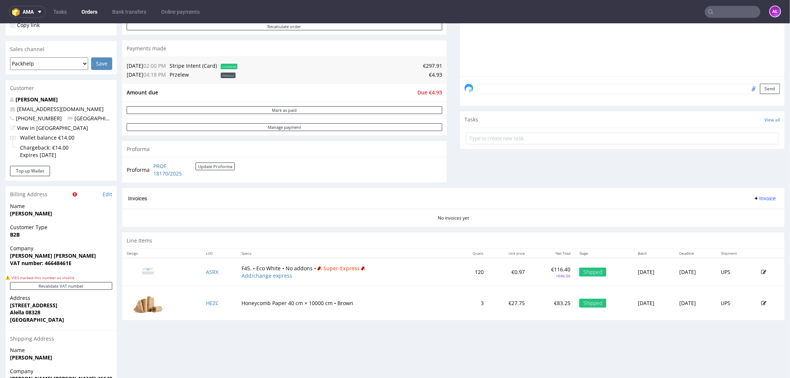
scroll to position [206, 0]
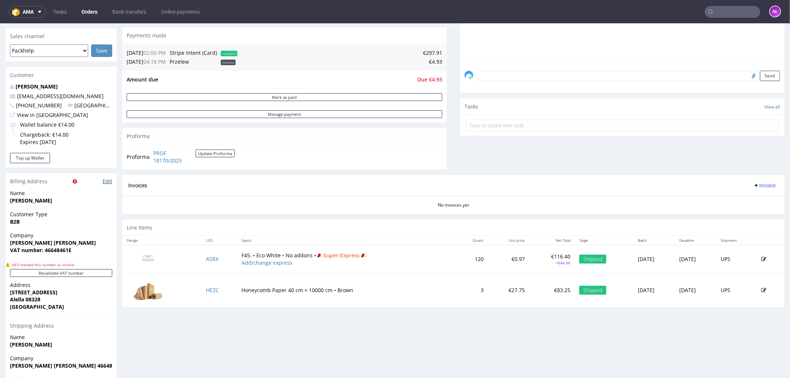
click at [108, 178] on link "Edit" at bounding box center [108, 180] width 10 height 7
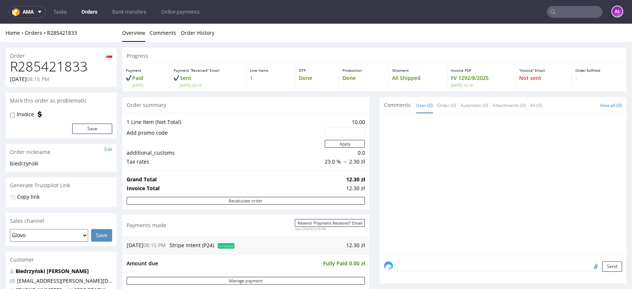
scroll to position [206, 0]
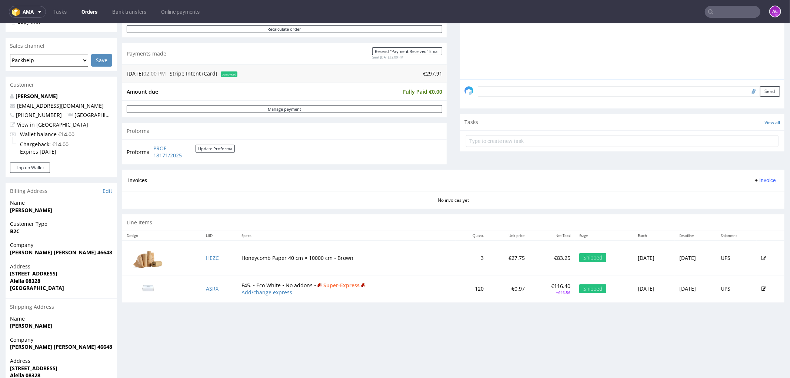
scroll to position [157, 0]
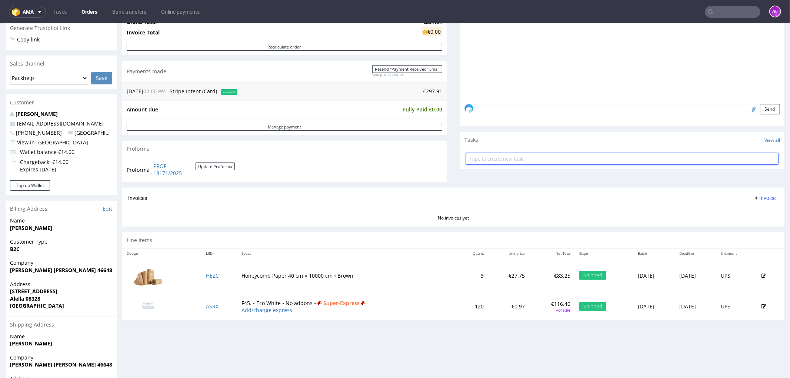
click at [531, 160] on input "text" at bounding box center [622, 159] width 313 height 12
type input "invoice"
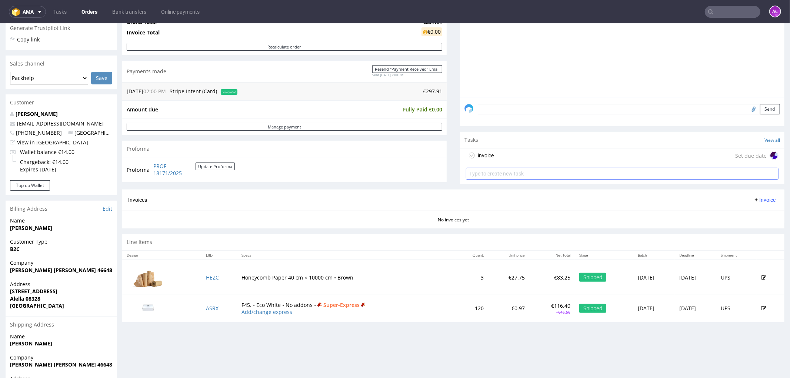
click at [531, 160] on div "invoice Set due date" at bounding box center [622, 155] width 313 height 15
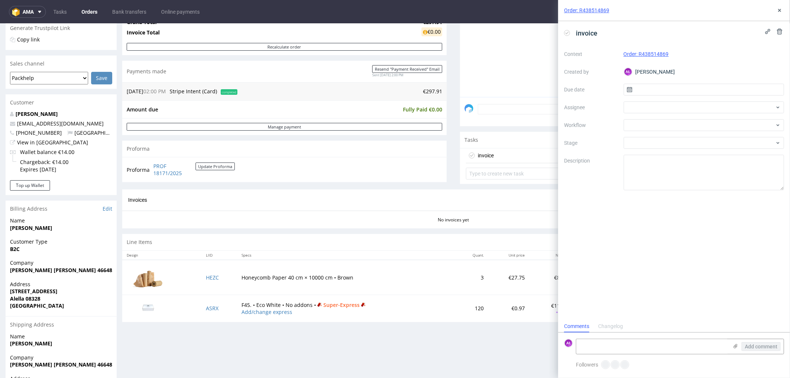
scroll to position [6, 0]
click at [681, 121] on div at bounding box center [704, 125] width 161 height 12
type input "gene"
click at [698, 152] on div "Finance - Invoice - General" at bounding box center [703, 151] width 155 height 13
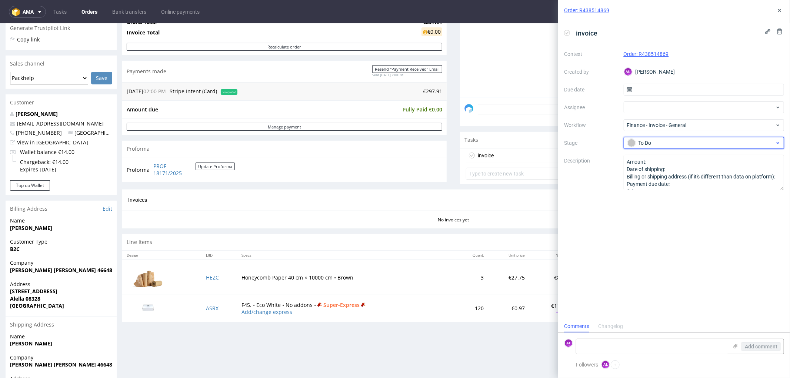
click at [671, 143] on div "To Do" at bounding box center [700, 143] width 147 height 8
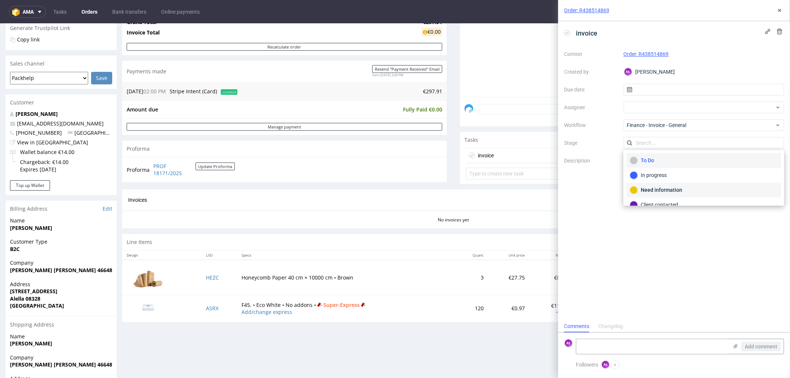
click at [678, 190] on div "Need information" at bounding box center [704, 190] width 148 height 8
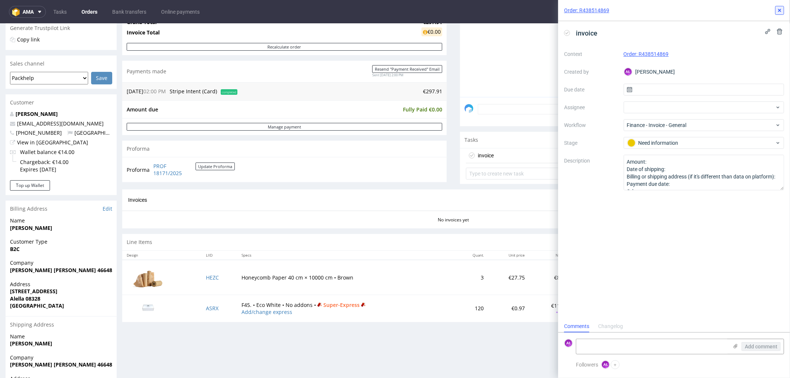
click at [781, 8] on icon at bounding box center [780, 10] width 6 height 6
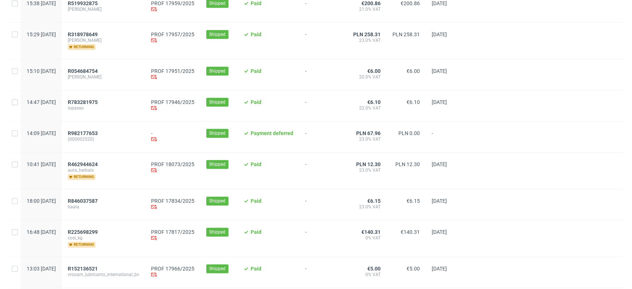
scroll to position [803, 0]
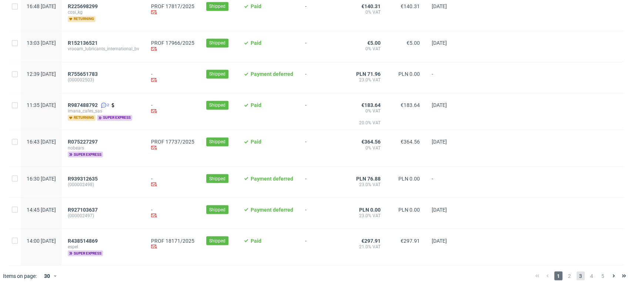
click at [577, 276] on span "3" at bounding box center [581, 275] width 8 height 9
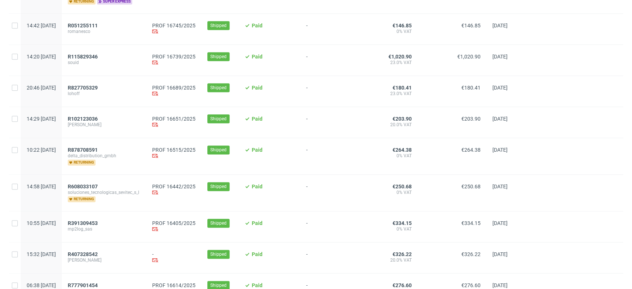
scroll to position [293, 0]
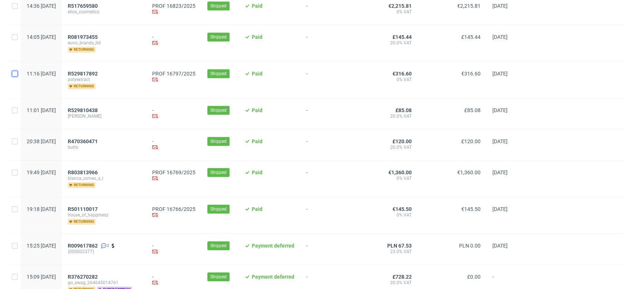
click at [17, 73] on input "checkbox" at bounding box center [15, 74] width 6 height 6
checkbox input "true"
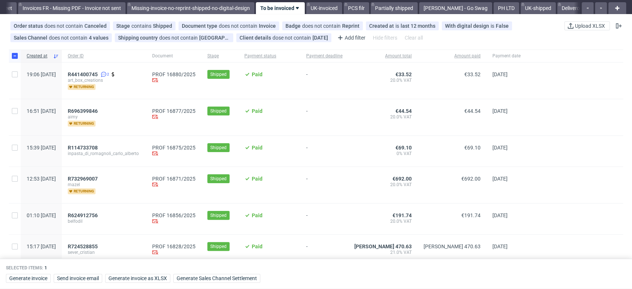
scroll to position [0, 0]
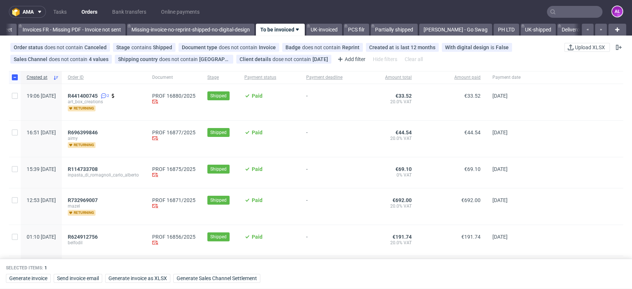
click at [14, 73] on div at bounding box center [15, 77] width 12 height 13
checkbox input "false"
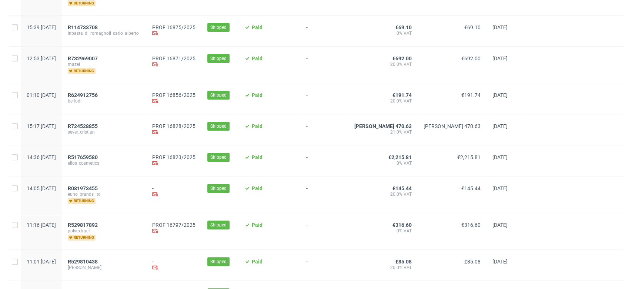
scroll to position [247, 0]
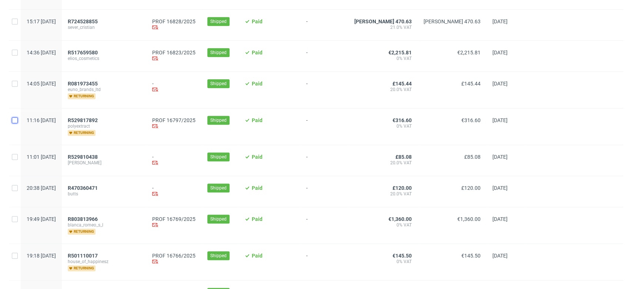
click at [15, 119] on input "checkbox" at bounding box center [15, 120] width 6 height 6
checkbox input "true"
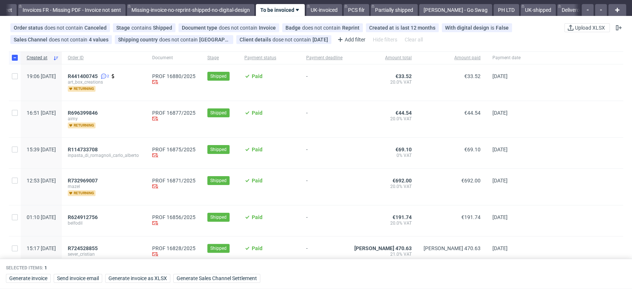
scroll to position [0, 0]
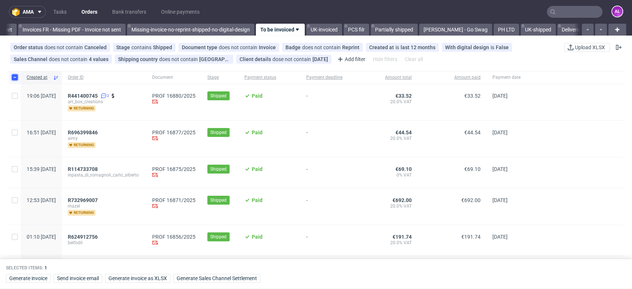
click at [15, 76] on input "checkbox" at bounding box center [15, 77] width 6 height 6
checkbox input "false"
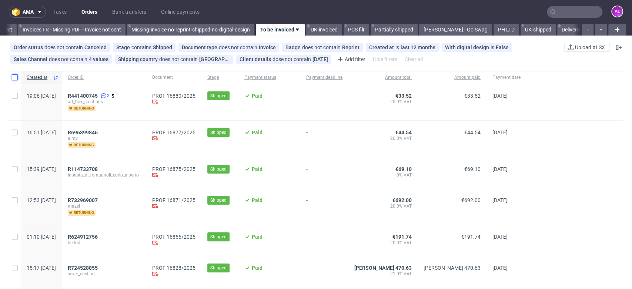
click at [16, 76] on input "checkbox" at bounding box center [15, 77] width 6 height 6
checkbox input "true"
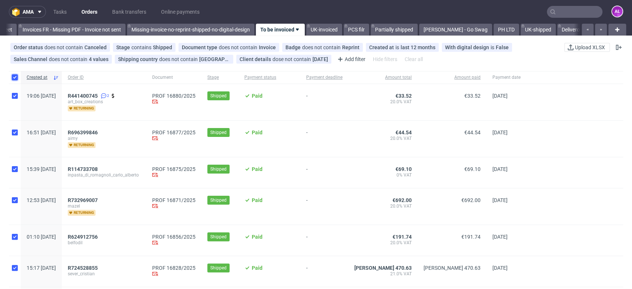
checkbox input "true"
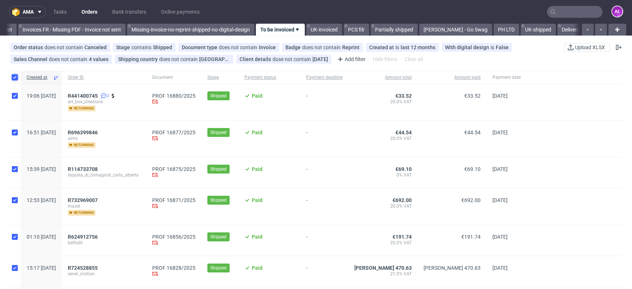
checkbox input "true"
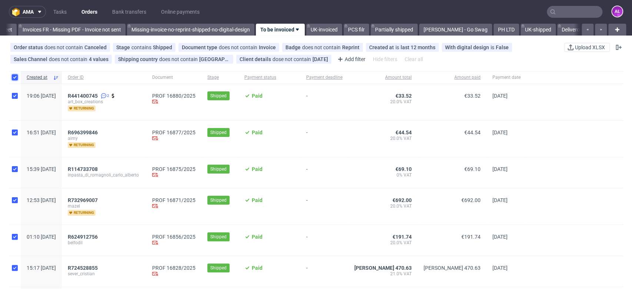
checkbox input "true"
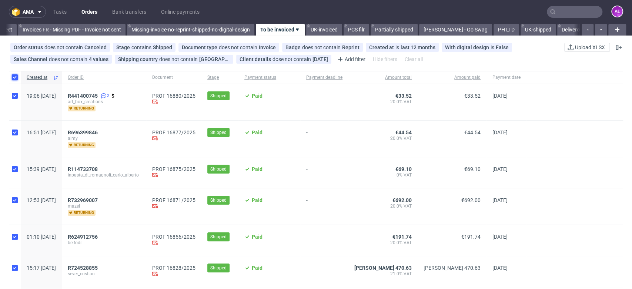
checkbox input "true"
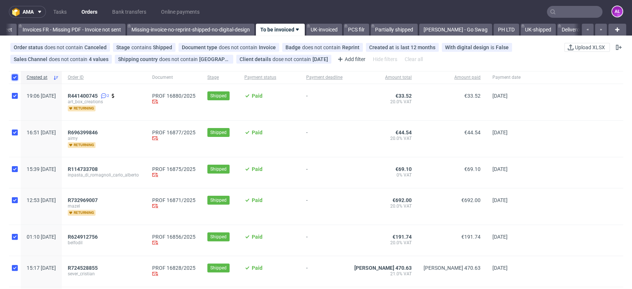
checkbox input "true"
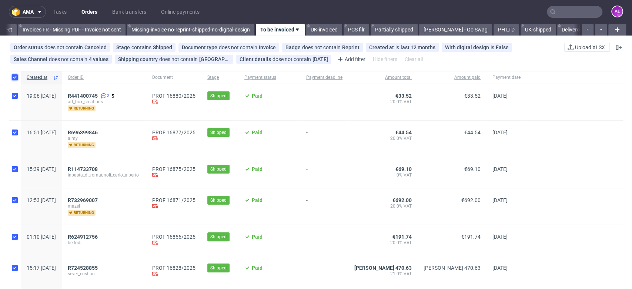
checkbox input "true"
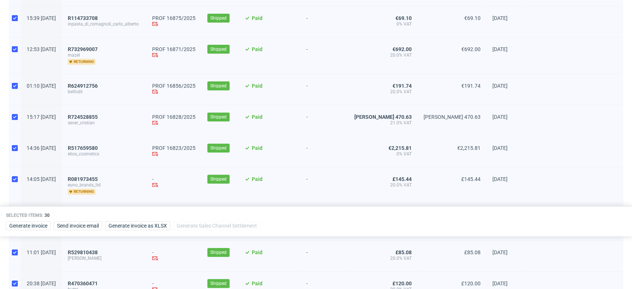
scroll to position [164, 0]
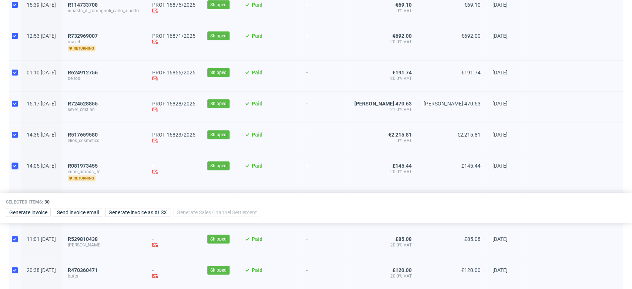
click at [15, 165] on input "checkbox" at bounding box center [15, 166] width 6 height 6
checkbox input "false"
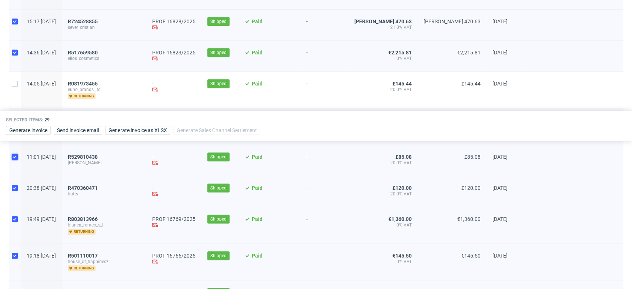
drag, startPoint x: 12, startPoint y: 159, endPoint x: 15, endPoint y: 189, distance: 30.5
click at [12, 159] on input "checkbox" at bounding box center [15, 157] width 6 height 6
checkbox input "false"
click at [13, 188] on input "checkbox" at bounding box center [15, 188] width 6 height 6
checkbox input "false"
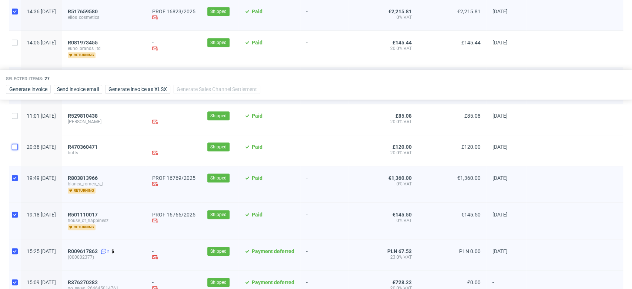
scroll to position [370, 0]
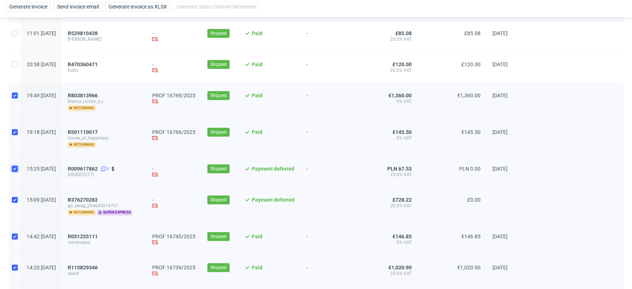
click at [14, 167] on input "checkbox" at bounding box center [15, 169] width 6 height 6
checkbox input "false"
click at [14, 199] on input "checkbox" at bounding box center [15, 200] width 6 height 6
checkbox input "false"
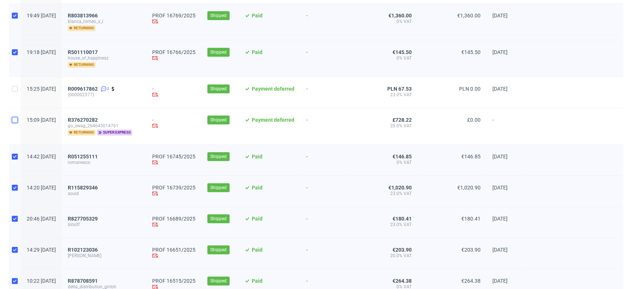
scroll to position [453, 0]
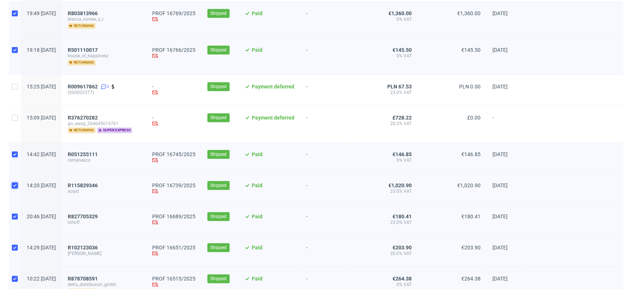
click at [14, 184] on input "checkbox" at bounding box center [15, 186] width 6 height 6
checkbox input "false"
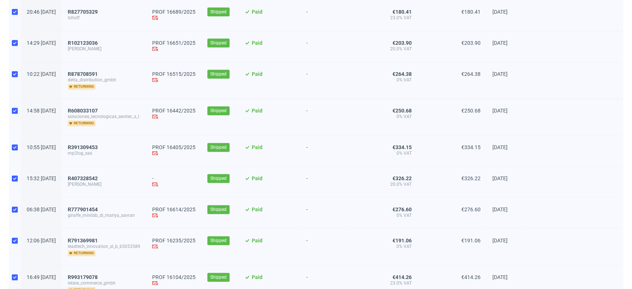
scroll to position [658, 0]
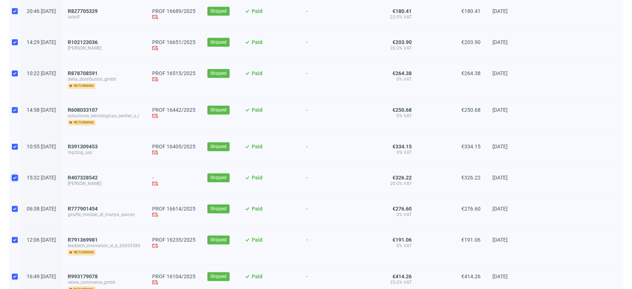
click at [15, 177] on input "checkbox" at bounding box center [15, 178] width 6 height 6
checkbox input "false"
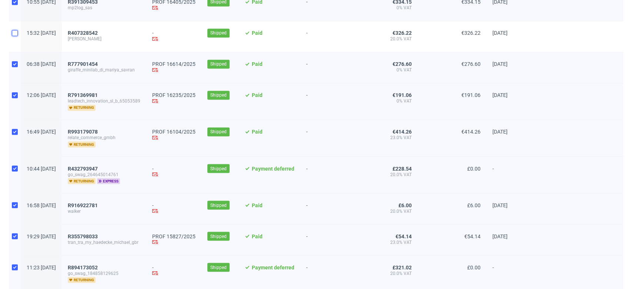
scroll to position [823, 0]
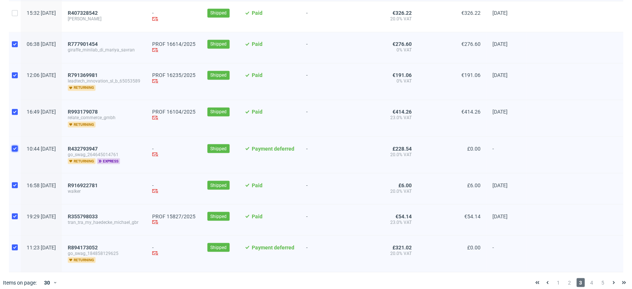
click at [14, 147] on input "checkbox" at bounding box center [15, 149] width 6 height 6
checkbox input "false"
click at [14, 183] on input "checkbox" at bounding box center [15, 185] width 6 height 6
checkbox input "false"
click at [14, 215] on input "checkbox" at bounding box center [15, 216] width 6 height 6
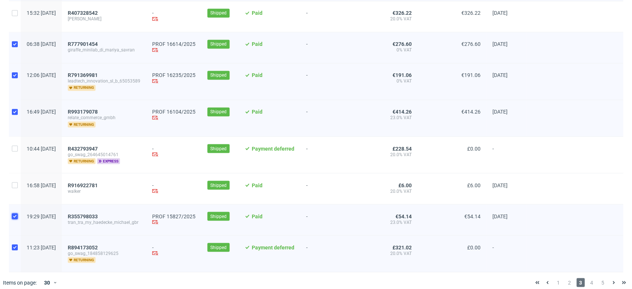
checkbox input "false"
click at [11, 248] on div at bounding box center [15, 254] width 12 height 36
checkbox input "false"
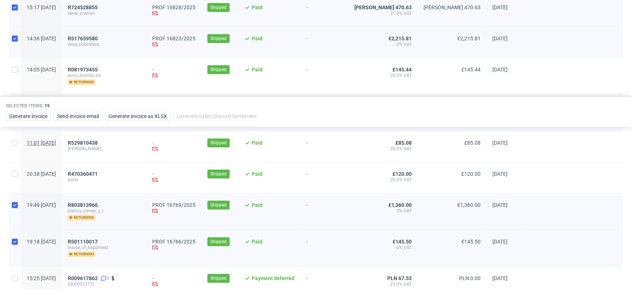
scroll to position [247, 0]
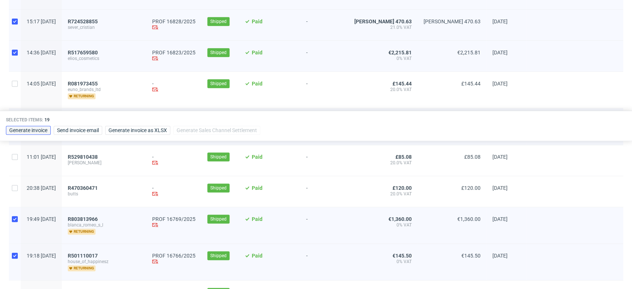
click at [41, 130] on span "Generate invoice" at bounding box center [28, 130] width 38 height 5
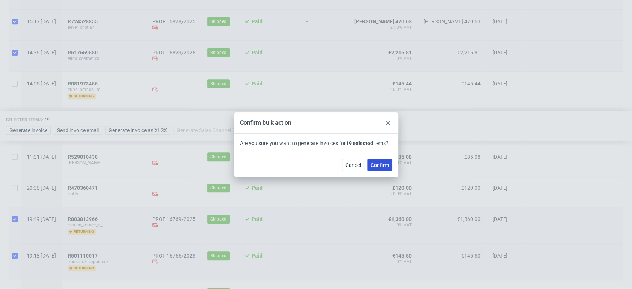
click at [375, 165] on span "Confirm" at bounding box center [380, 165] width 19 height 5
checkbox input "false"
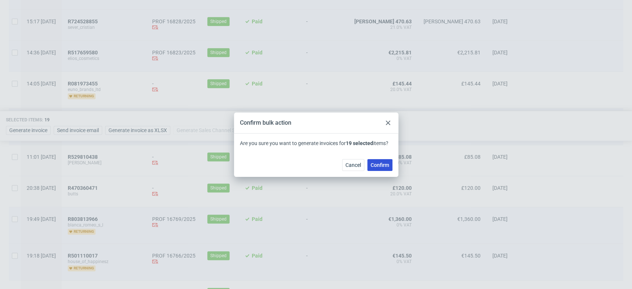
checkbox input "false"
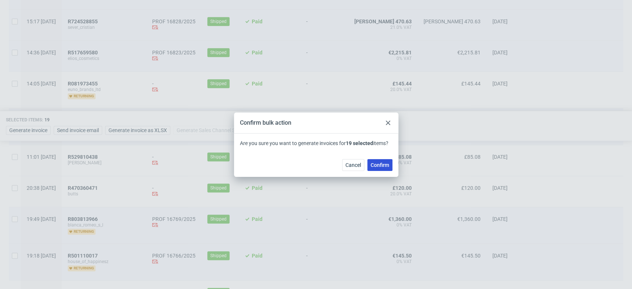
checkbox input "false"
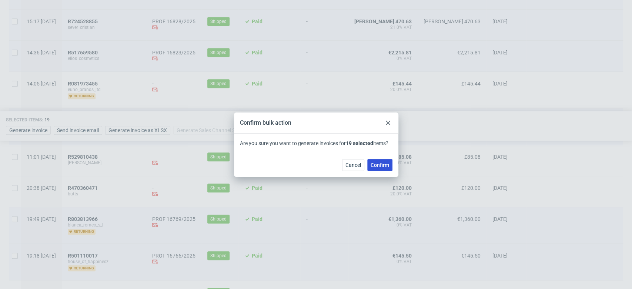
checkbox input "false"
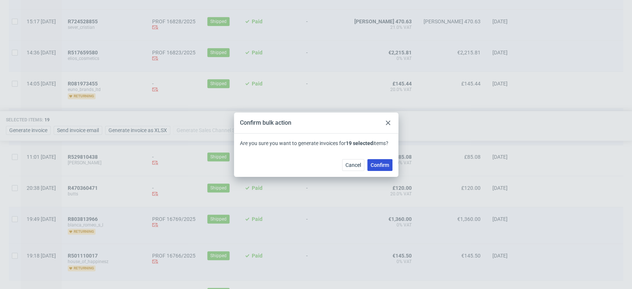
checkbox input "false"
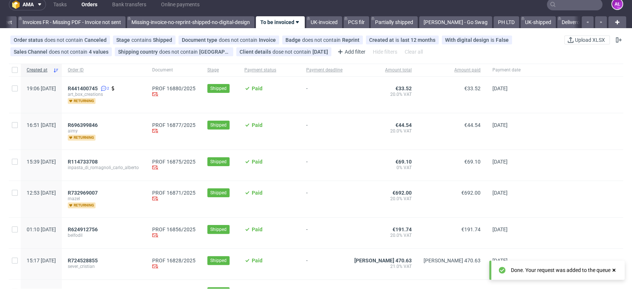
scroll to position [0, 0]
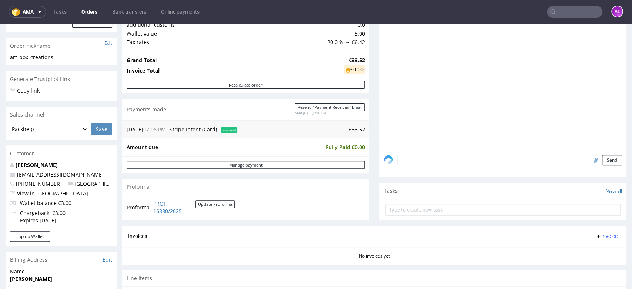
scroll to position [247, 0]
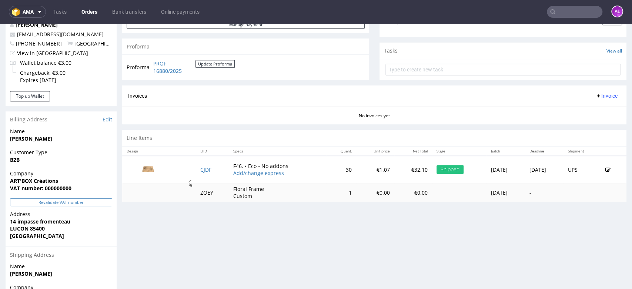
click at [93, 201] on button "Revalidate VAT number" at bounding box center [61, 203] width 102 height 8
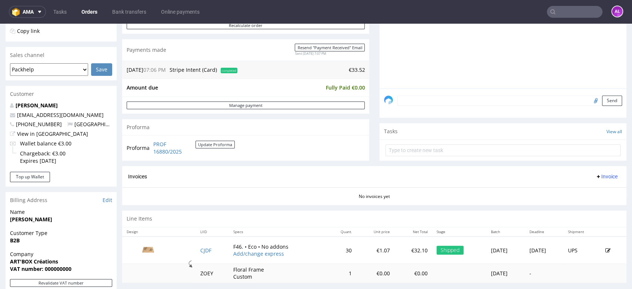
scroll to position [164, 0]
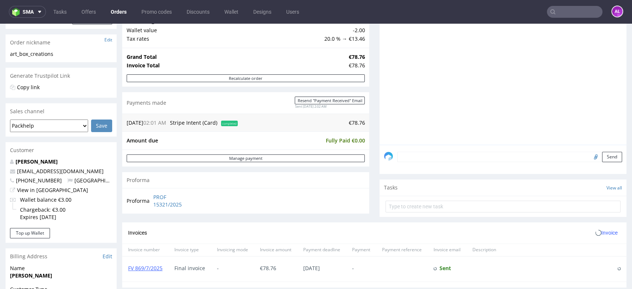
scroll to position [206, 0]
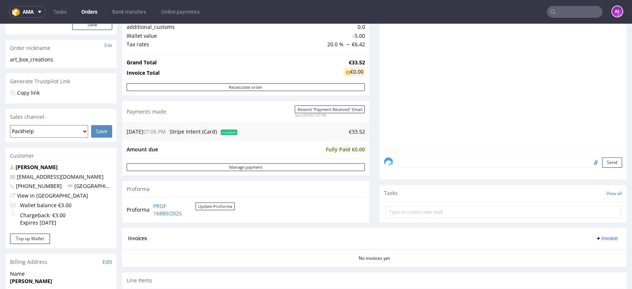
scroll to position [94, 0]
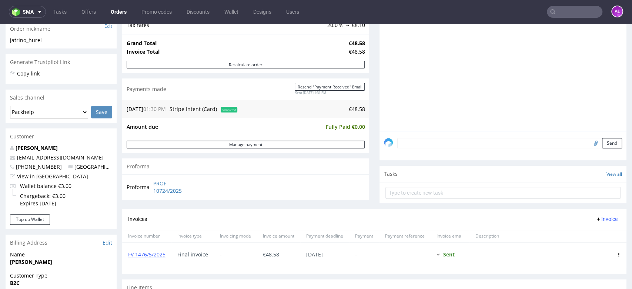
scroll to position [247, 0]
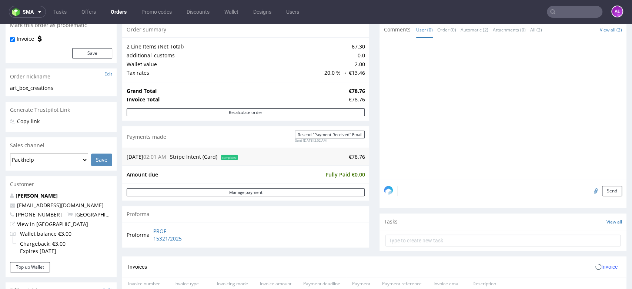
scroll to position [206, 0]
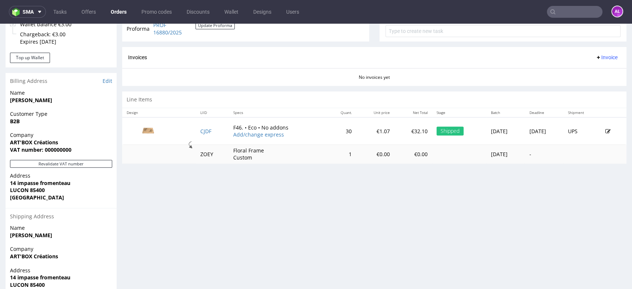
scroll to position [288, 0]
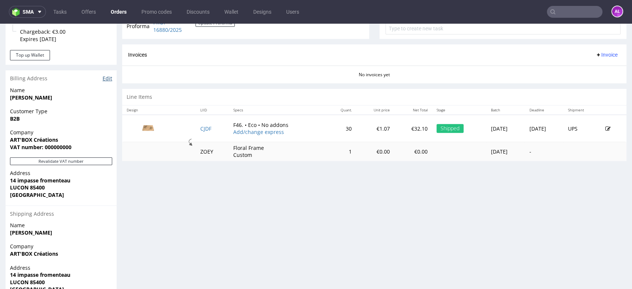
click at [106, 79] on link "Edit" at bounding box center [108, 78] width 10 height 7
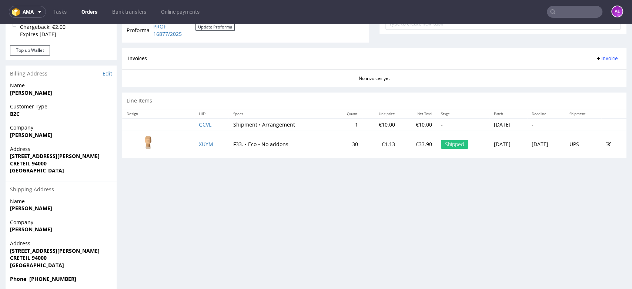
scroll to position [321, 0]
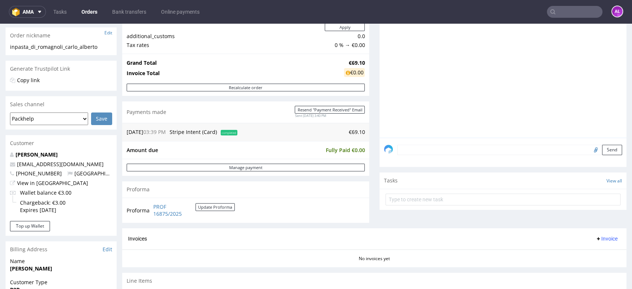
scroll to position [206, 0]
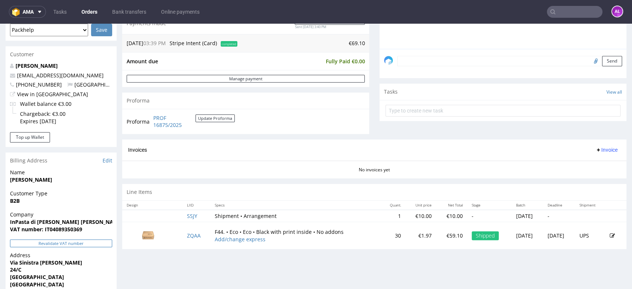
click at [95, 245] on button "Revalidate VAT number" at bounding box center [61, 244] width 102 height 8
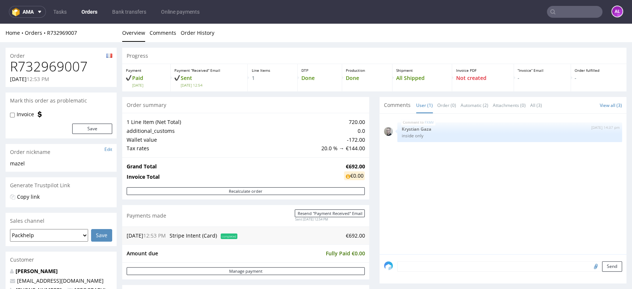
scroll to position [247, 0]
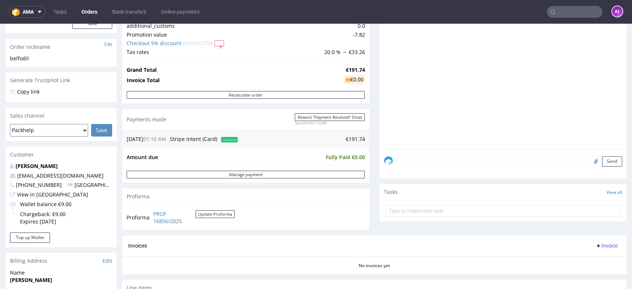
scroll to position [247, 0]
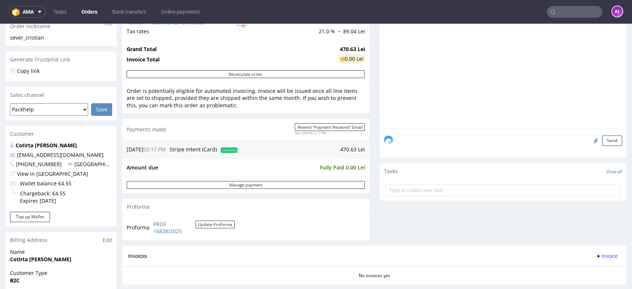
scroll to position [247, 0]
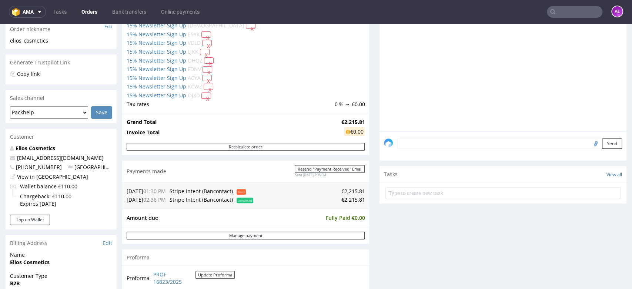
scroll to position [206, 0]
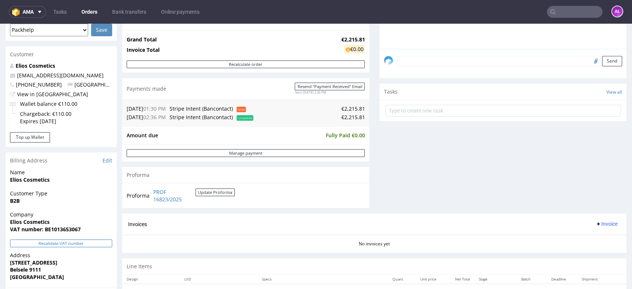
click at [91, 242] on button "Revalidate VAT number" at bounding box center [61, 244] width 102 height 8
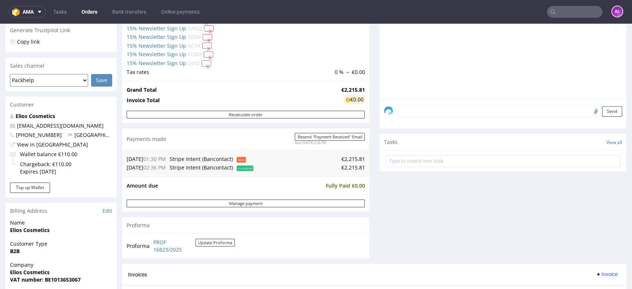
scroll to position [121, 0]
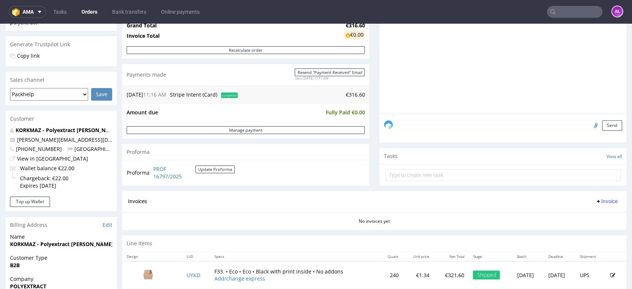
scroll to position [247, 0]
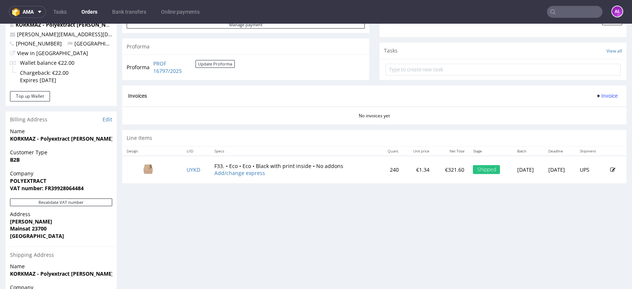
click at [96, 207] on div "Revalidate VAT number" at bounding box center [61, 205] width 111 height 12
click at [98, 204] on button "Revalidate VAT number" at bounding box center [61, 203] width 102 height 8
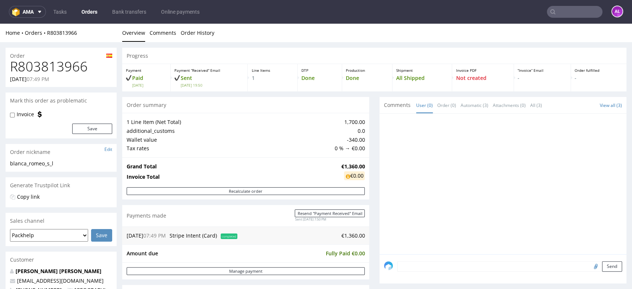
scroll to position [247, 0]
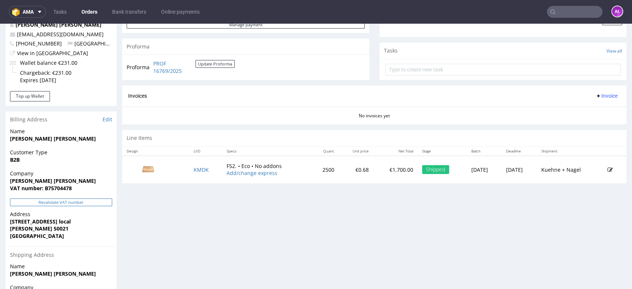
click at [89, 203] on button "Revalidate VAT number" at bounding box center [61, 203] width 102 height 8
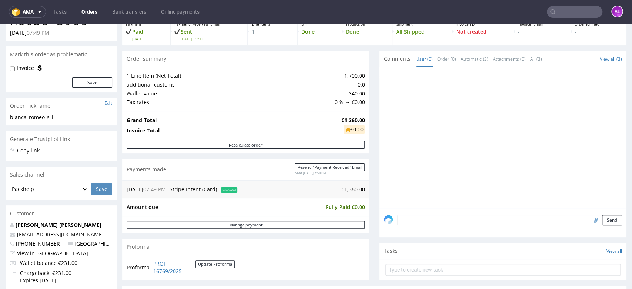
scroll to position [41, 0]
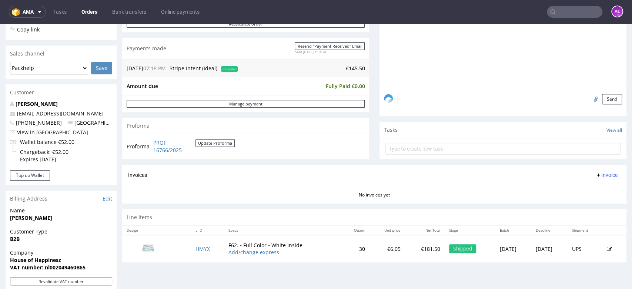
scroll to position [288, 0]
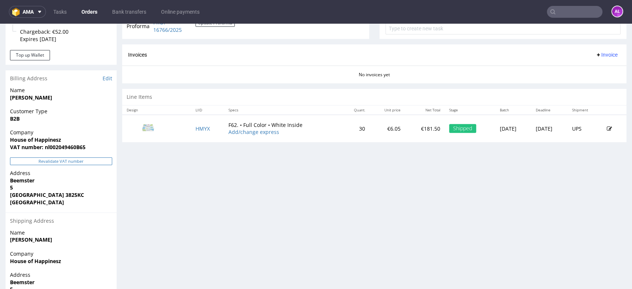
click at [99, 159] on button "Revalidate VAT number" at bounding box center [61, 161] width 102 height 8
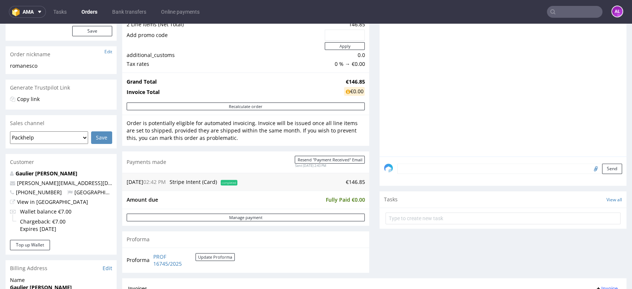
scroll to position [206, 0]
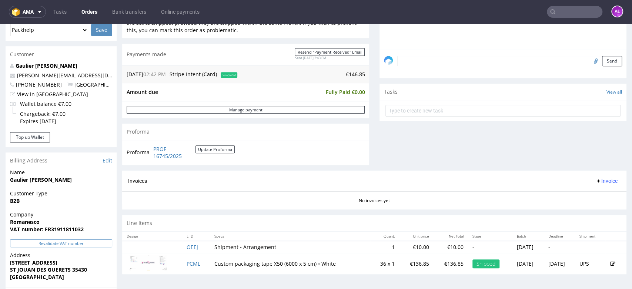
click at [101, 242] on button "Revalidate VAT number" at bounding box center [61, 244] width 102 height 8
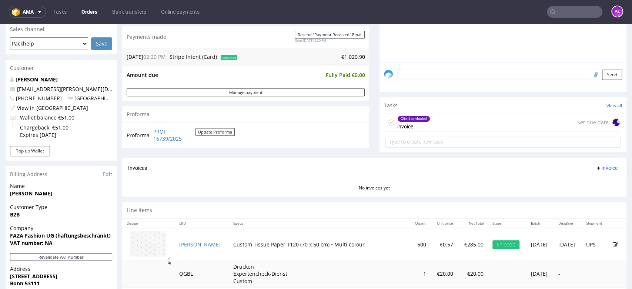
scroll to position [206, 0]
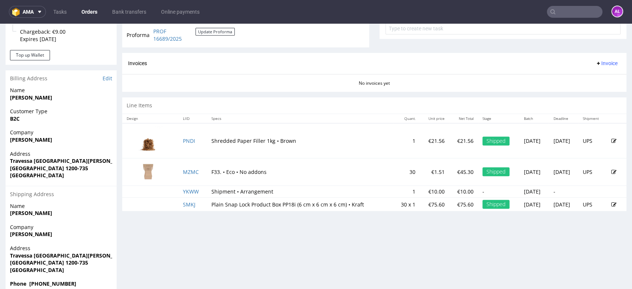
scroll to position [164, 0]
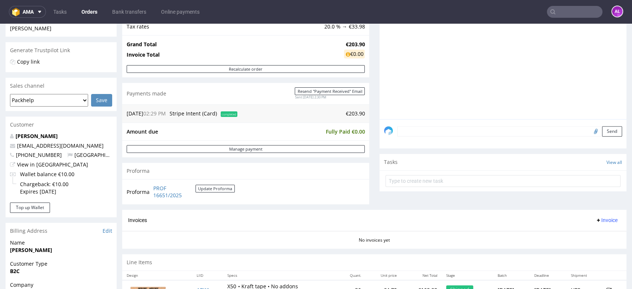
scroll to position [82, 0]
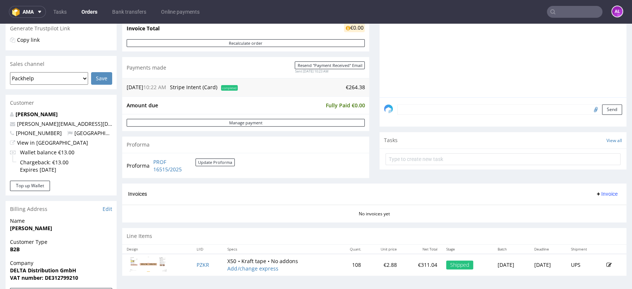
scroll to position [247, 0]
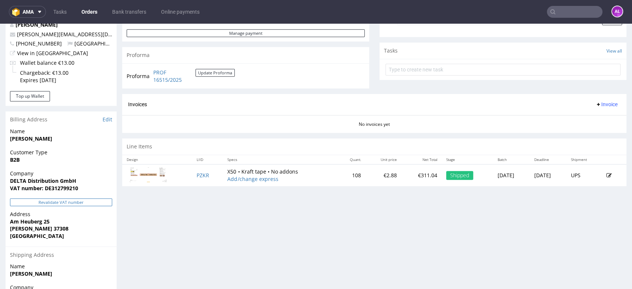
click at [101, 204] on button "Revalidate VAT number" at bounding box center [61, 203] width 102 height 8
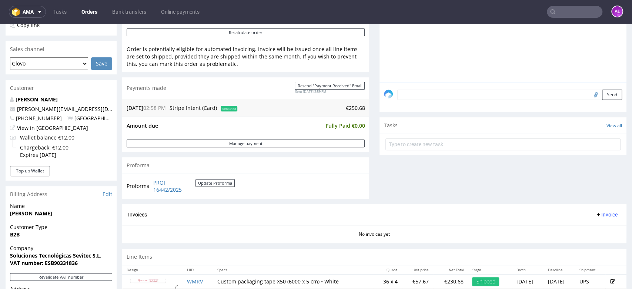
scroll to position [288, 0]
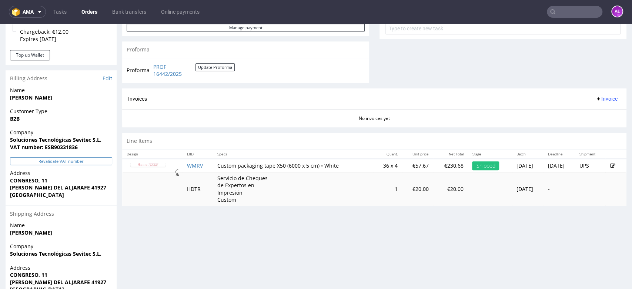
click at [99, 161] on button "Revalidate VAT number" at bounding box center [61, 161] width 102 height 8
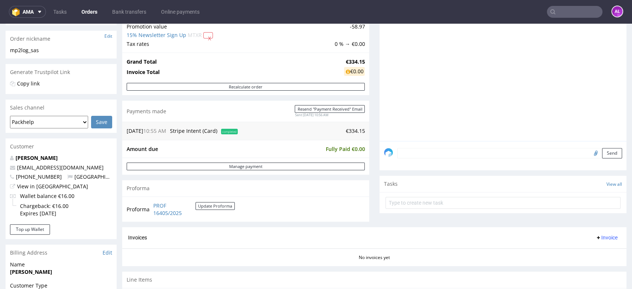
scroll to position [206, 0]
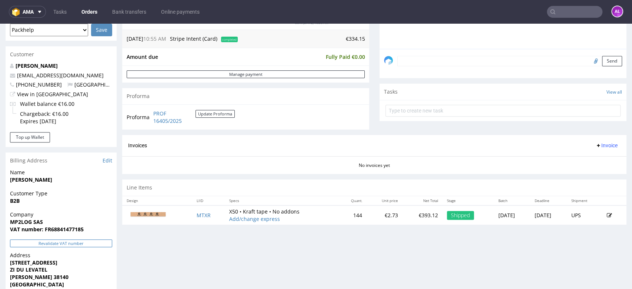
click at [103, 243] on button "Revalidate VAT number" at bounding box center [61, 244] width 102 height 8
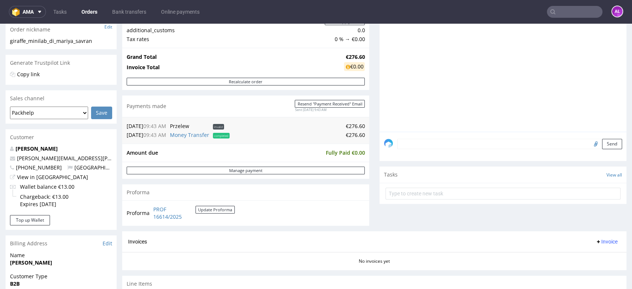
scroll to position [247, 0]
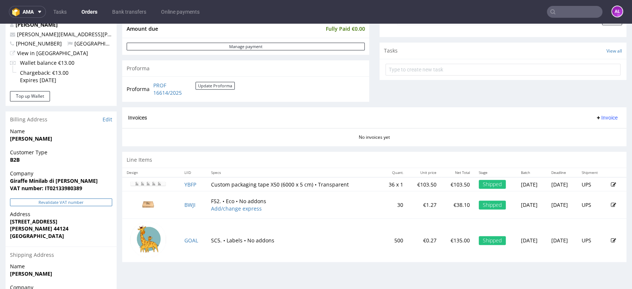
click at [89, 201] on button "Revalidate VAT number" at bounding box center [61, 203] width 102 height 8
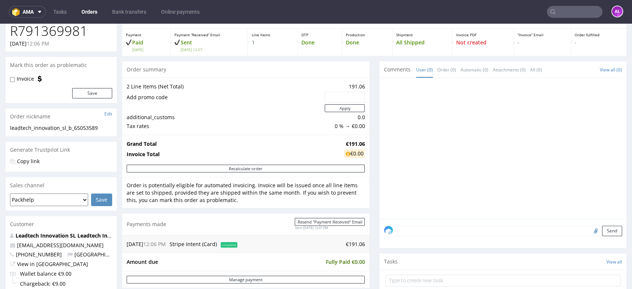
scroll to position [206, 0]
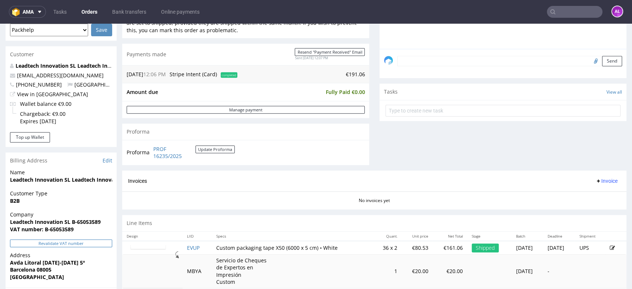
click at [85, 243] on button "Revalidate VAT number" at bounding box center [61, 244] width 102 height 8
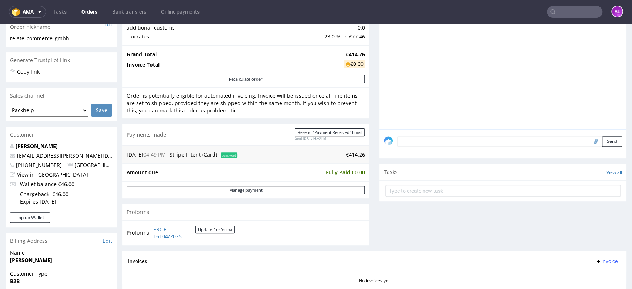
scroll to position [41, 0]
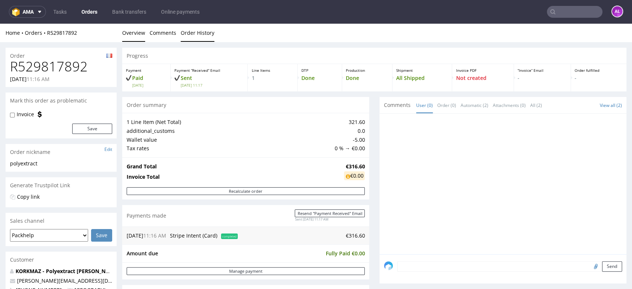
click at [207, 35] on link "Order History" at bounding box center [198, 33] width 34 height 18
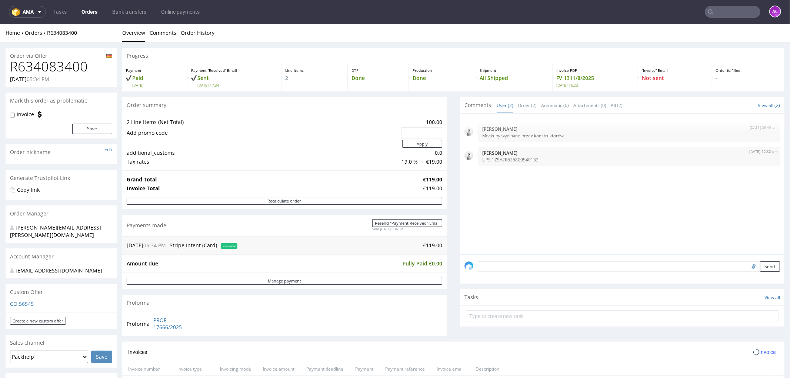
scroll to position [164, 0]
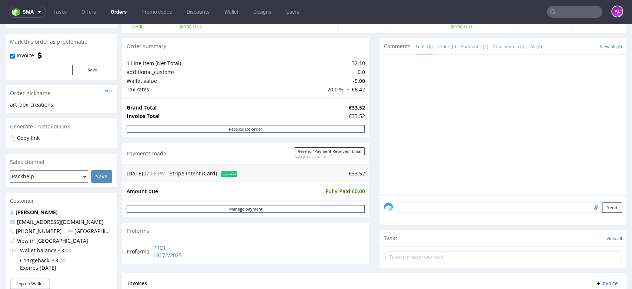
scroll to position [164, 0]
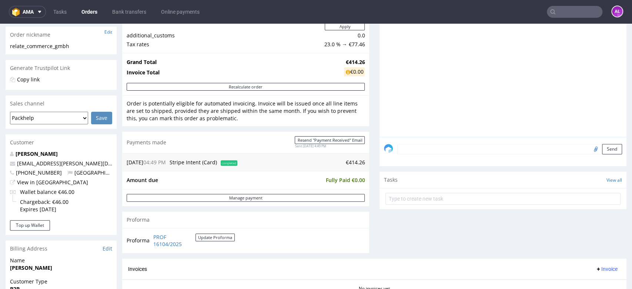
scroll to position [206, 0]
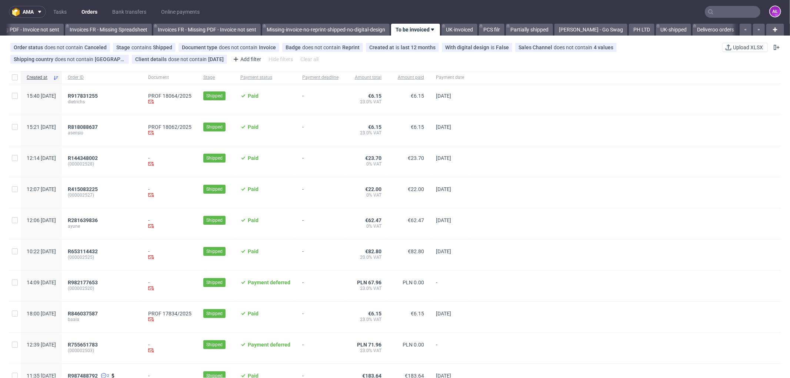
scroll to position [0, 1110]
click at [98, 97] on span "R917831255" at bounding box center [83, 96] width 30 height 6
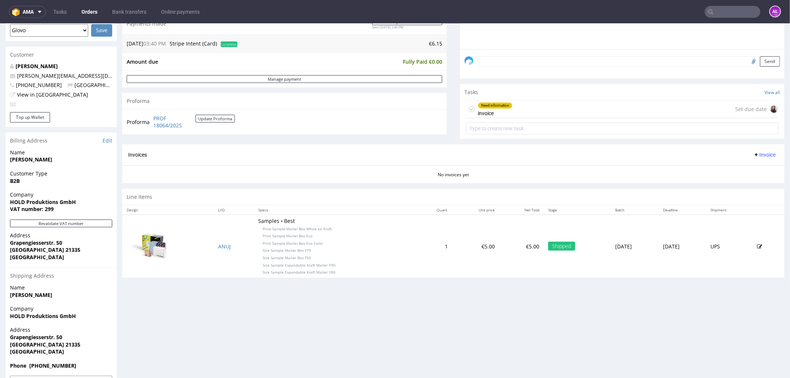
scroll to position [206, 0]
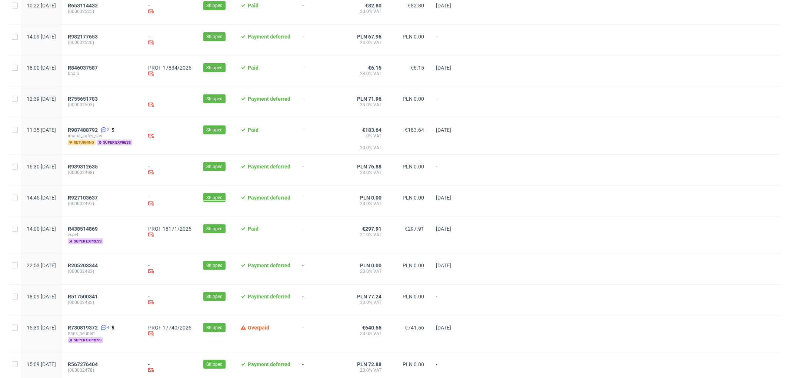
scroll to position [247, 0]
click at [98, 230] on span "R438514869" at bounding box center [83, 228] width 30 height 6
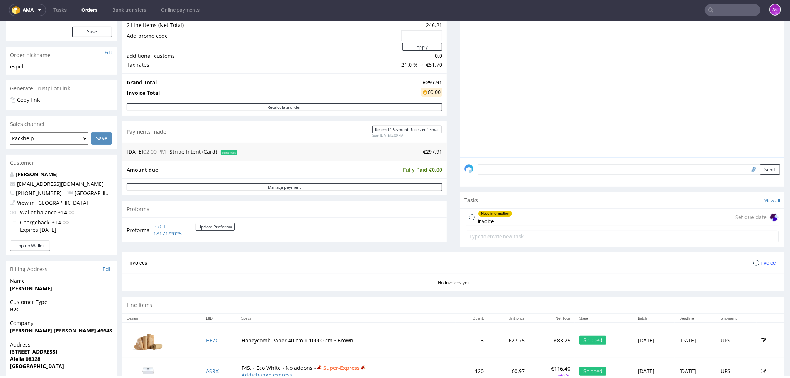
scroll to position [164, 0]
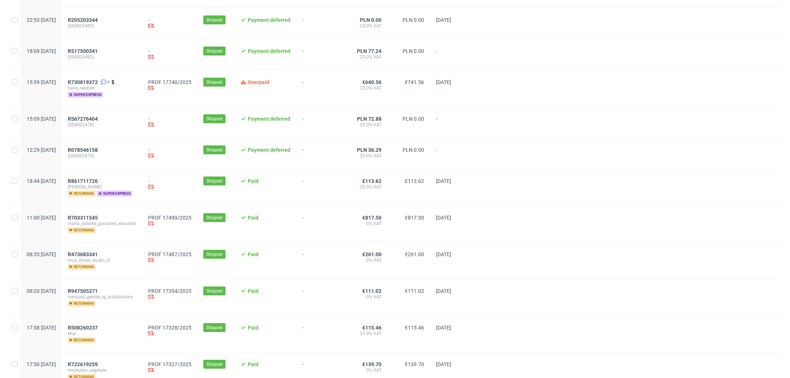
scroll to position [494, 0]
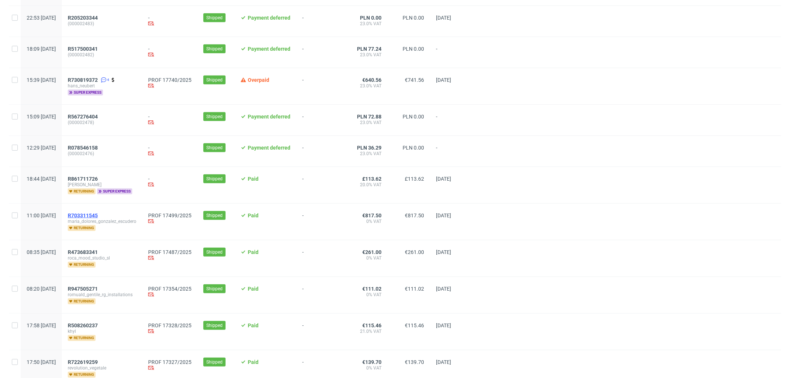
click at [98, 219] on span "R703311545" at bounding box center [83, 216] width 30 height 6
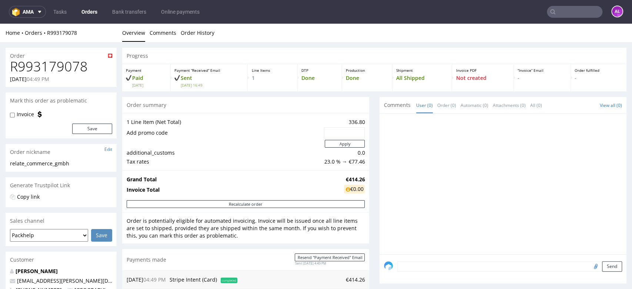
scroll to position [206, 0]
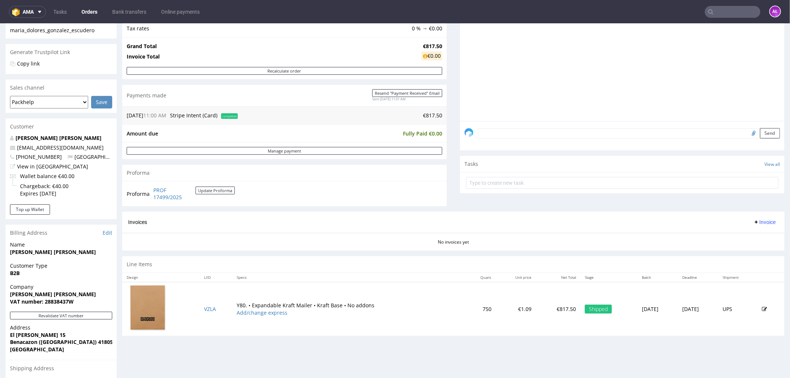
scroll to position [206, 0]
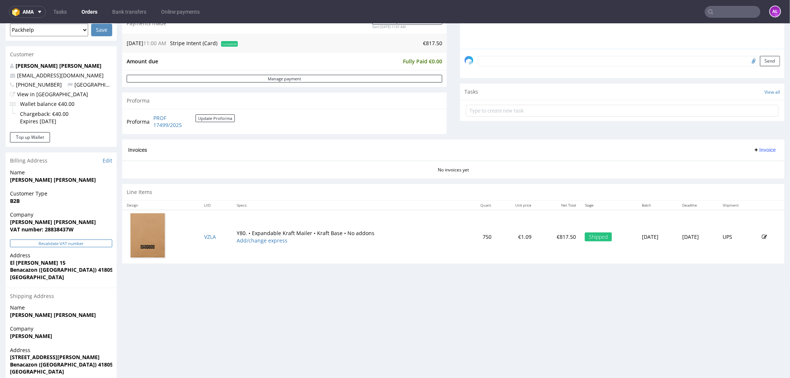
click at [86, 239] on button "Revalidate VAT number" at bounding box center [61, 243] width 102 height 8
click at [757, 150] on span "Invoice" at bounding box center [764, 150] width 22 height 6
click at [755, 164] on span "Generate" at bounding box center [752, 165] width 36 height 7
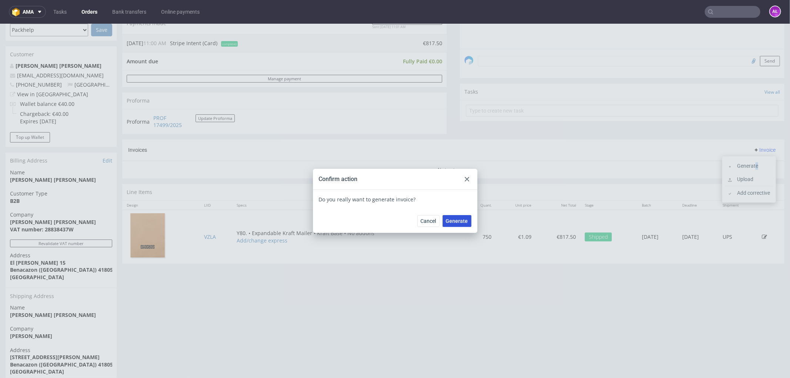
click at [451, 221] on span "Generate" at bounding box center [457, 220] width 22 height 5
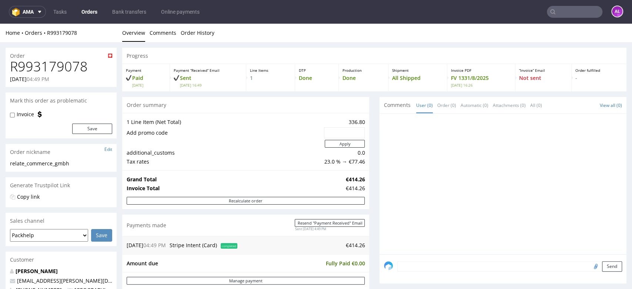
scroll to position [164, 0]
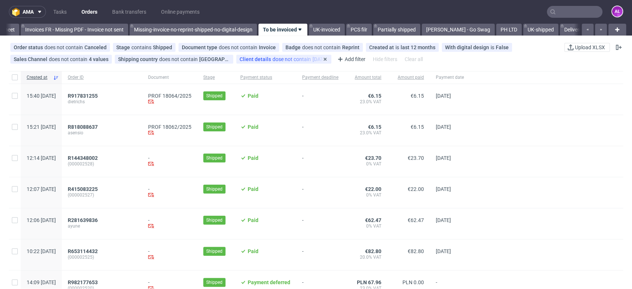
scroll to position [0, 1241]
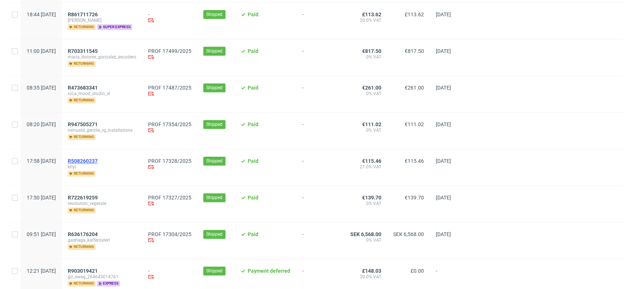
click at [98, 160] on span "R508260237" at bounding box center [83, 161] width 30 height 6
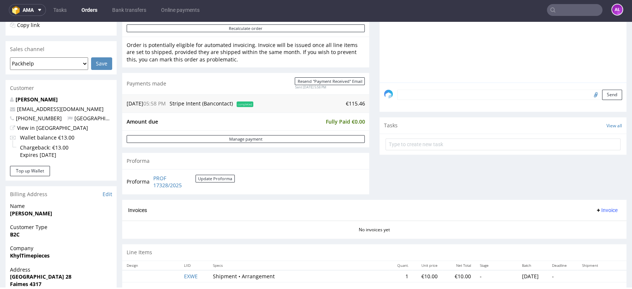
scroll to position [247, 0]
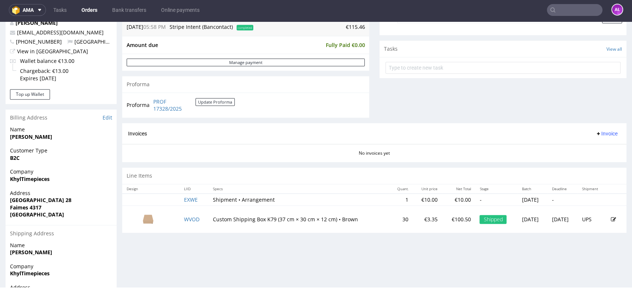
drag, startPoint x: 587, startPoint y: 133, endPoint x: 590, endPoint y: 138, distance: 5.7
click at [596, 133] on icon at bounding box center [599, 134] width 6 height 6
click at [591, 146] on span "Generate" at bounding box center [594, 149] width 36 height 7
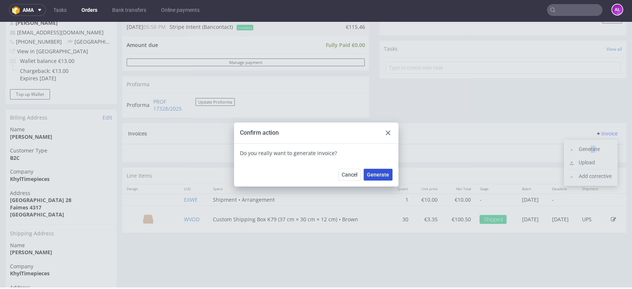
click at [379, 172] on span "Generate" at bounding box center [378, 174] width 22 height 5
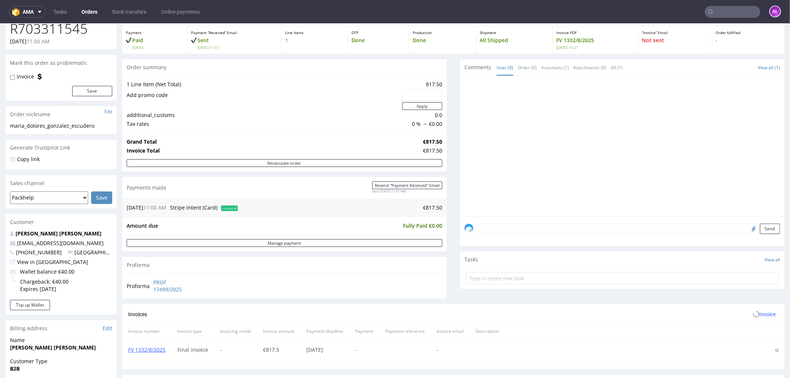
scroll to position [164, 0]
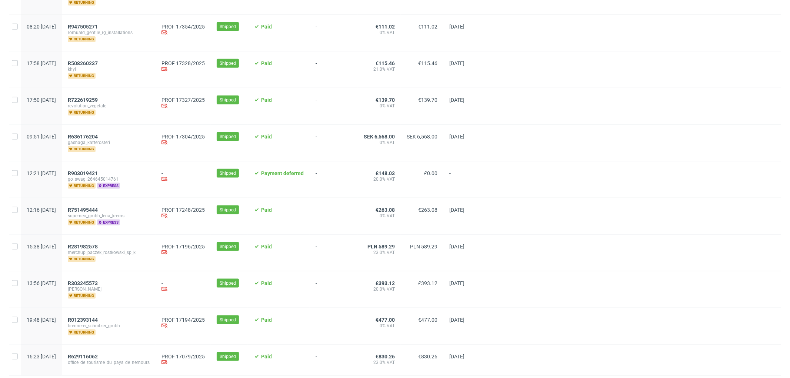
scroll to position [742, 0]
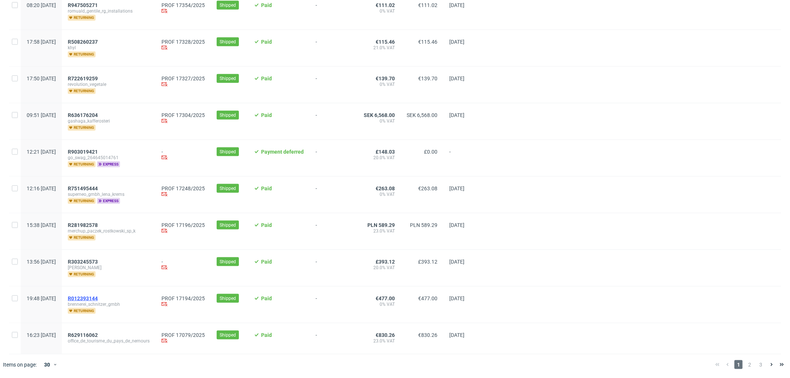
click at [98, 297] on span "R012393144" at bounding box center [83, 299] width 30 height 6
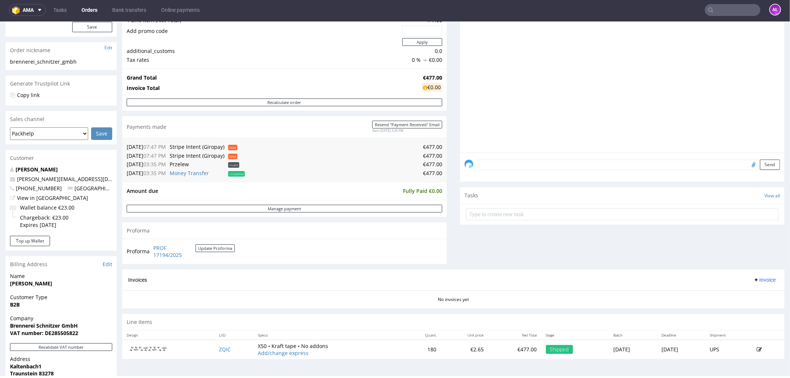
scroll to position [247, 0]
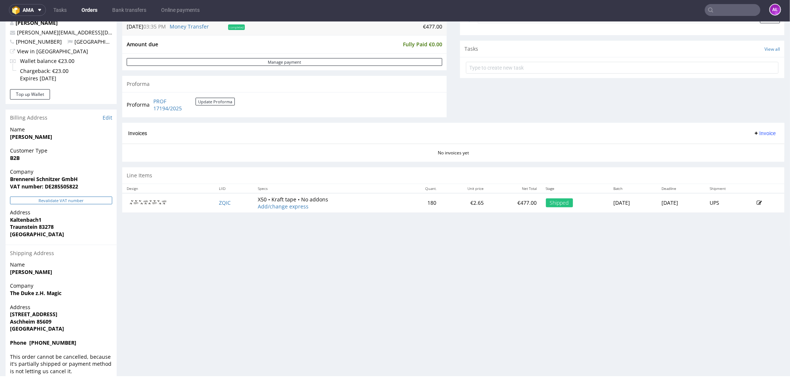
click at [90, 199] on button "Revalidate VAT number" at bounding box center [61, 200] width 102 height 8
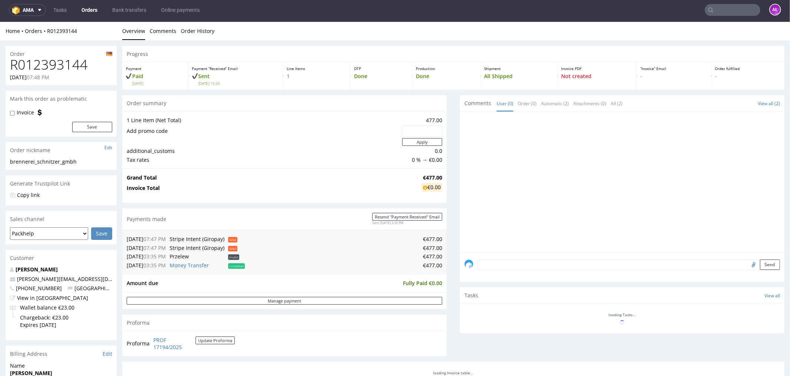
scroll to position [241, 0]
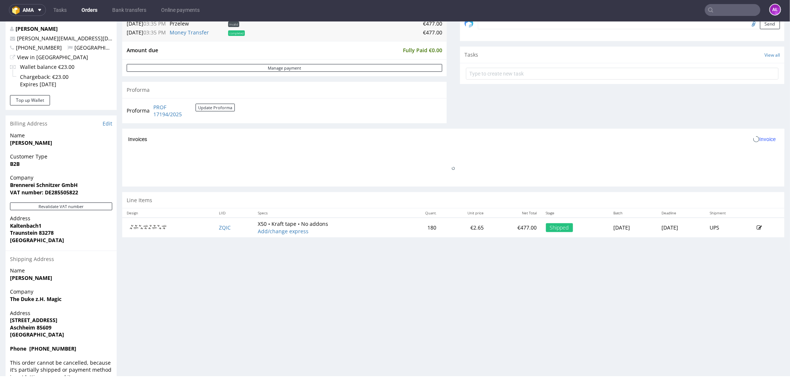
click at [753, 138] on span "Invoice" at bounding box center [764, 139] width 22 height 6
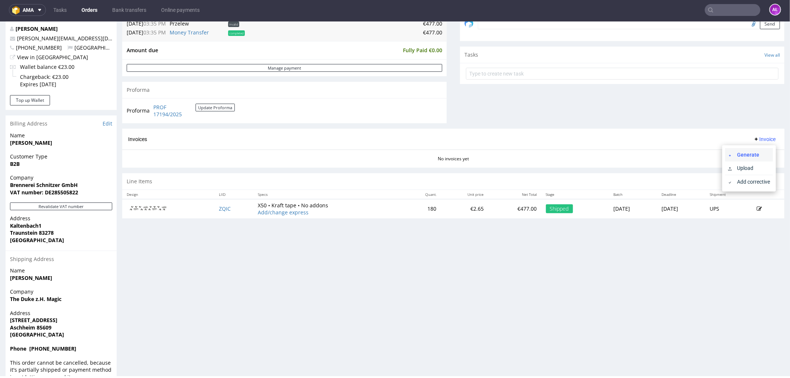
click at [748, 151] on span "Generate" at bounding box center [752, 154] width 36 height 7
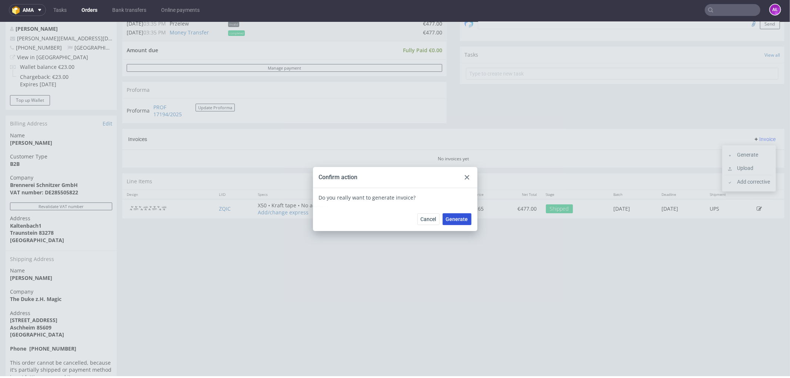
click at [450, 221] on span "Generate" at bounding box center [457, 218] width 22 height 5
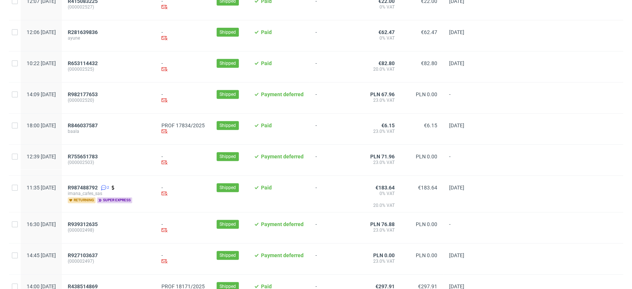
scroll to position [247, 0]
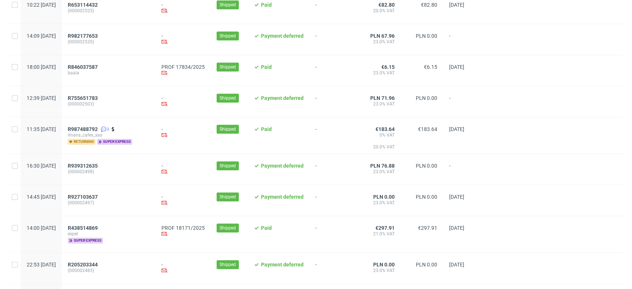
drag, startPoint x: 137, startPoint y: 169, endPoint x: 120, endPoint y: 236, distance: 69.3
click at [120, 236] on span "espel" at bounding box center [109, 234] width 82 height 6
click at [98, 230] on span "R438514869" at bounding box center [83, 228] width 30 height 6
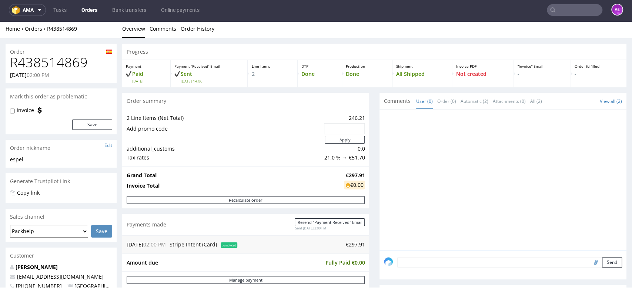
scroll to position [164, 0]
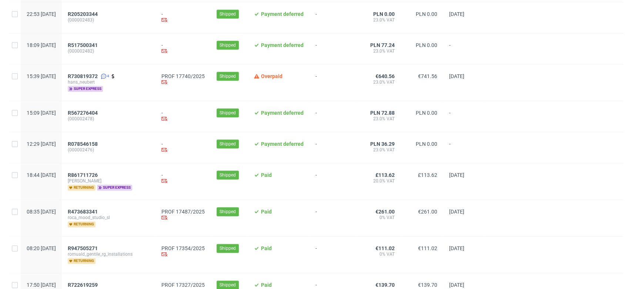
scroll to position [576, 0]
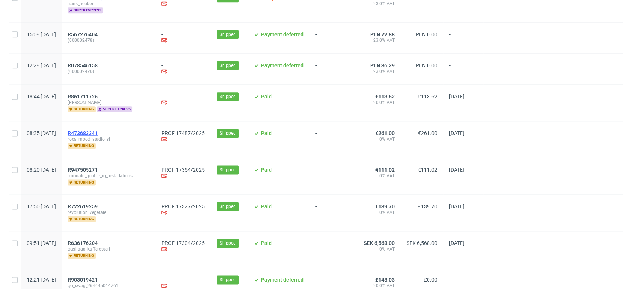
click at [98, 133] on span "R473683341" at bounding box center [83, 133] width 30 height 6
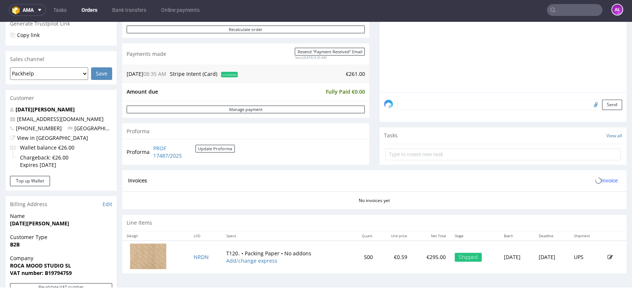
scroll to position [247, 0]
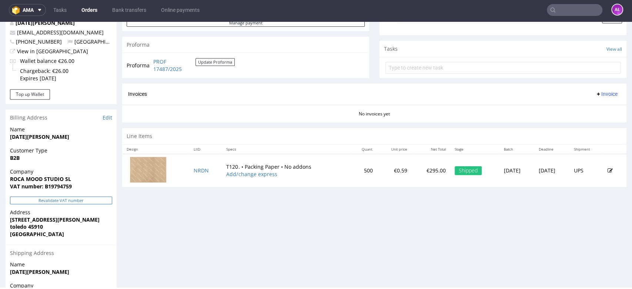
click at [99, 199] on button "Revalidate VAT number" at bounding box center [61, 201] width 102 height 8
drag, startPoint x: 593, startPoint y: 93, endPoint x: 594, endPoint y: 97, distance: 4.7
click at [596, 93] on span "Invoice" at bounding box center [607, 94] width 22 height 6
click at [596, 109] on span "Generate" at bounding box center [594, 109] width 36 height 7
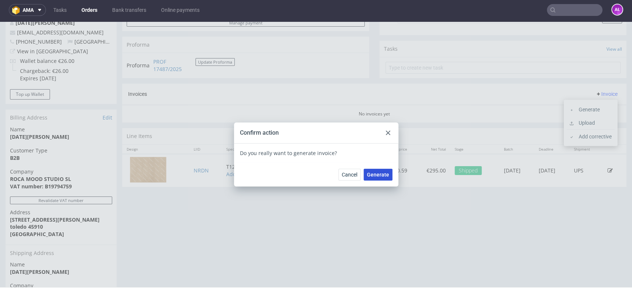
click at [380, 173] on span "Generate" at bounding box center [378, 174] width 22 height 5
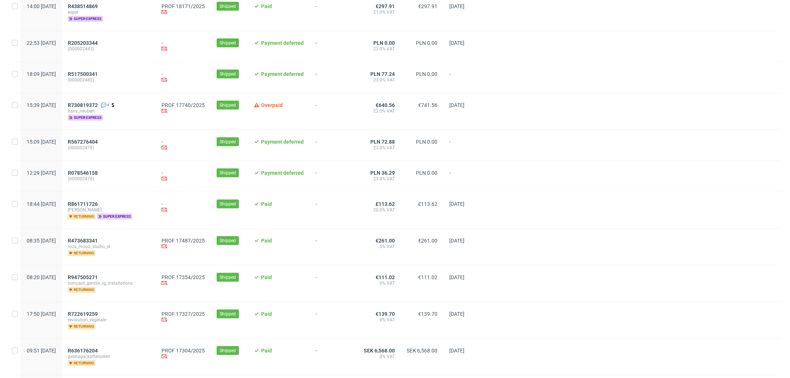
scroll to position [535, 0]
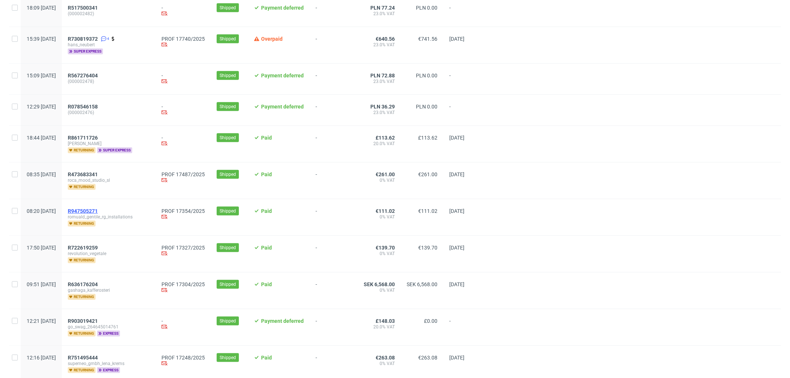
click at [98, 214] on span "R947505271" at bounding box center [83, 211] width 30 height 6
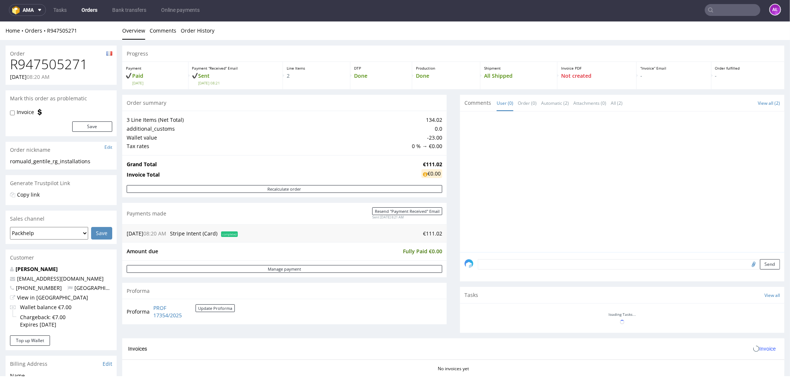
scroll to position [234, 0]
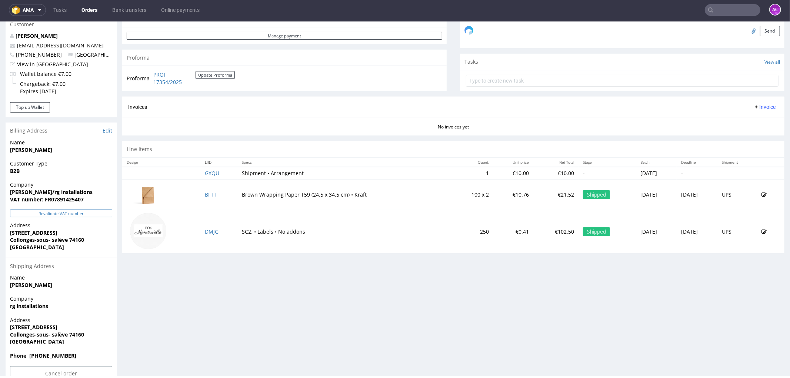
click at [93, 212] on button "Revalidate VAT number" at bounding box center [61, 213] width 102 height 8
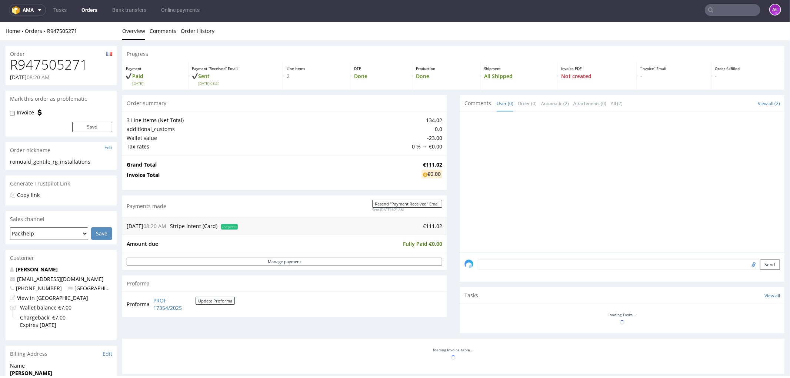
scroll to position [229, 0]
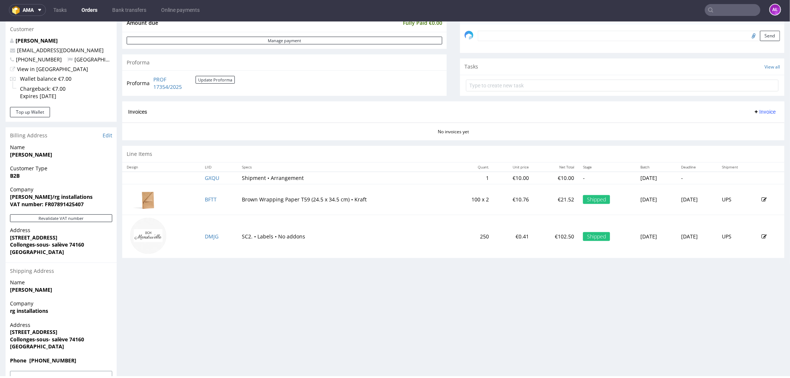
click at [753, 113] on span "Invoice" at bounding box center [764, 112] width 22 height 6
click at [749, 124] on span "Generate" at bounding box center [752, 127] width 36 height 7
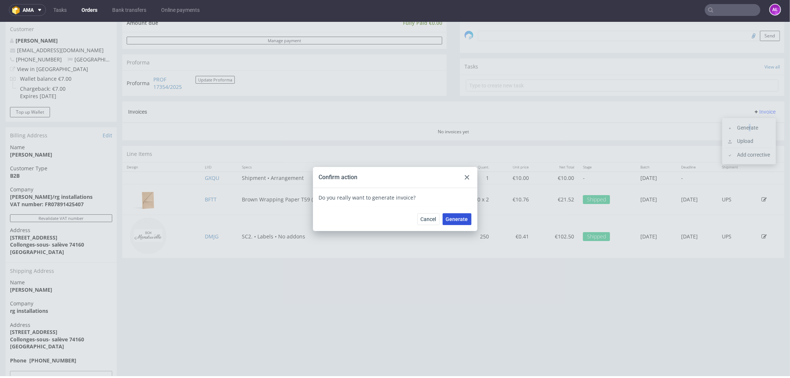
click at [454, 214] on button "Generate" at bounding box center [457, 219] width 29 height 12
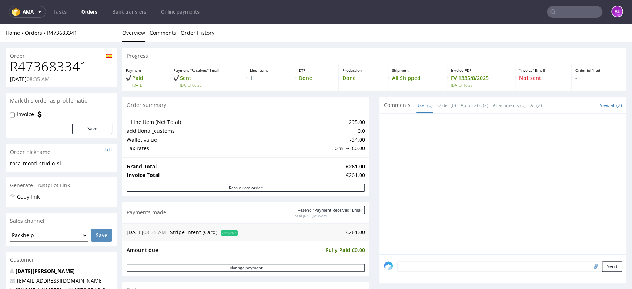
scroll to position [206, 0]
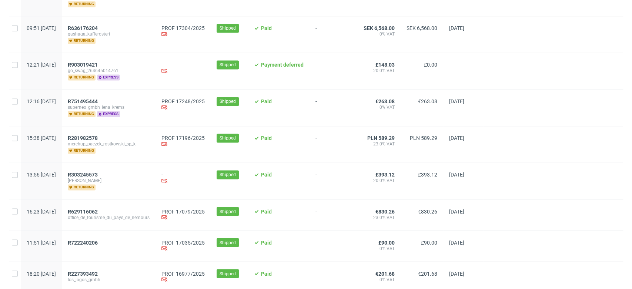
scroll to position [782, 0]
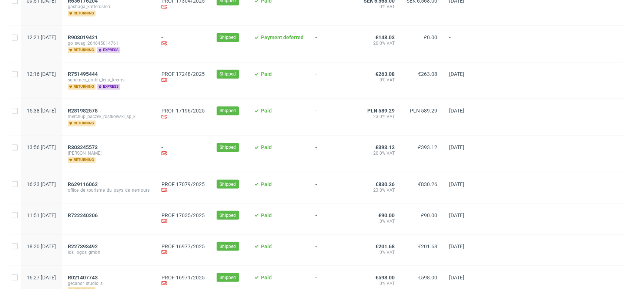
click at [114, 114] on span "merchup_paczek_rostkowski_sp_k" at bounding box center [109, 117] width 82 height 6
click at [98, 110] on span "R281982578" at bounding box center [83, 111] width 30 height 6
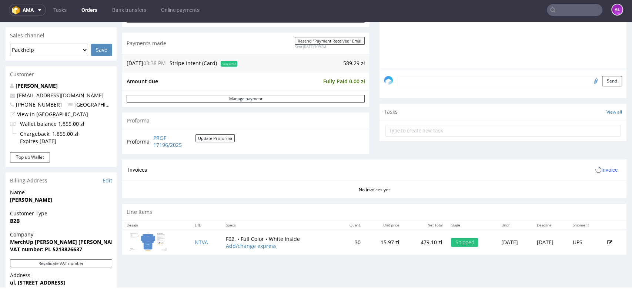
scroll to position [247, 0]
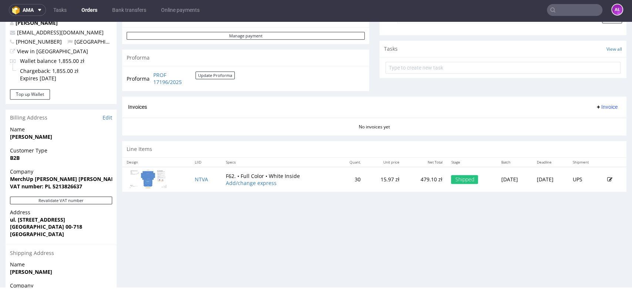
click at [596, 107] on icon at bounding box center [599, 107] width 6 height 6
click at [591, 123] on span "Generate" at bounding box center [594, 122] width 36 height 7
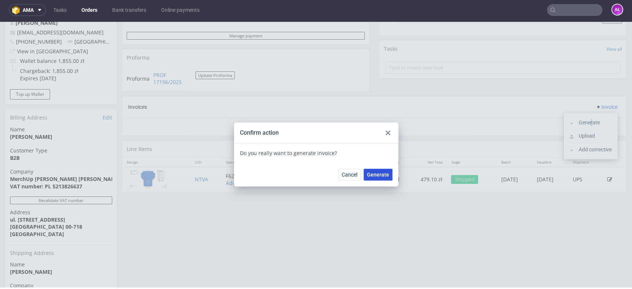
click at [383, 174] on span "Generate" at bounding box center [378, 174] width 22 height 5
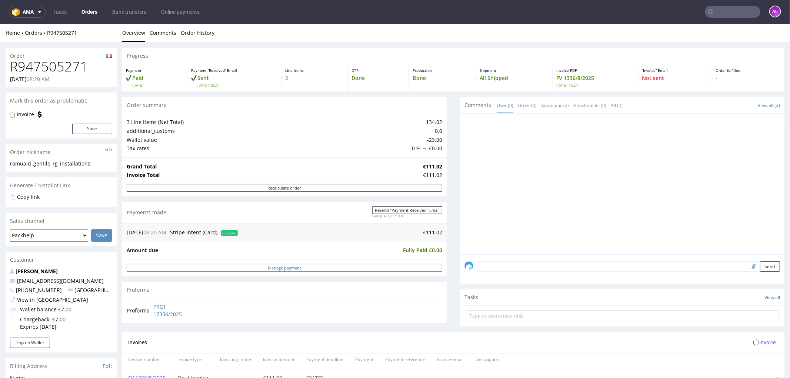
scroll to position [206, 0]
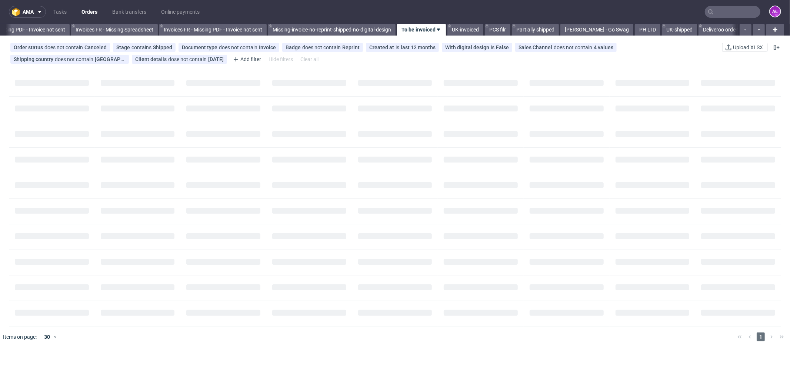
scroll to position [0, 1110]
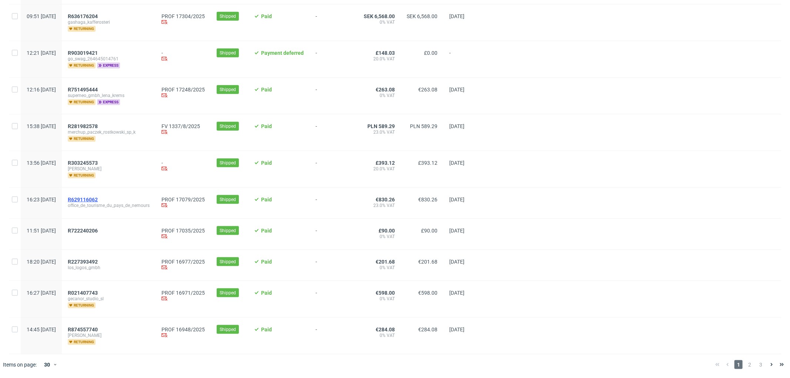
click at [98, 197] on span "R629116062" at bounding box center [83, 200] width 30 height 6
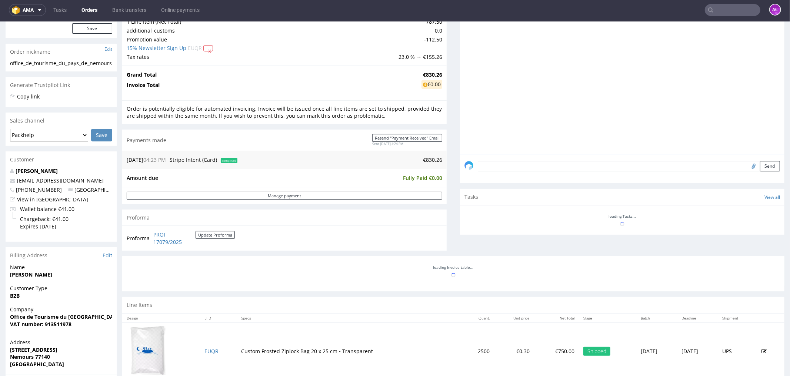
scroll to position [247, 0]
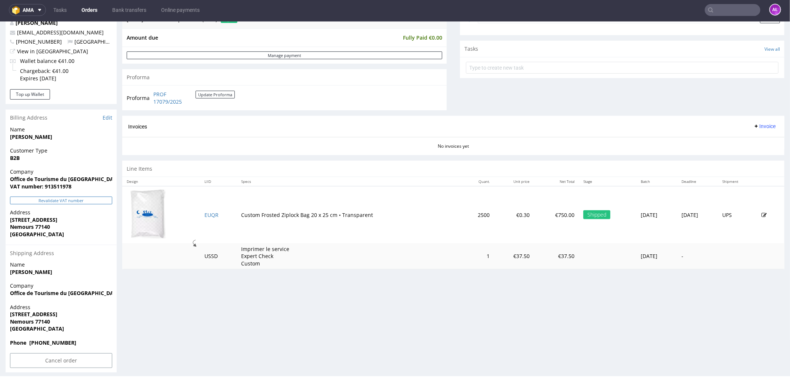
click at [97, 196] on button "Revalidate VAT number" at bounding box center [61, 200] width 102 height 8
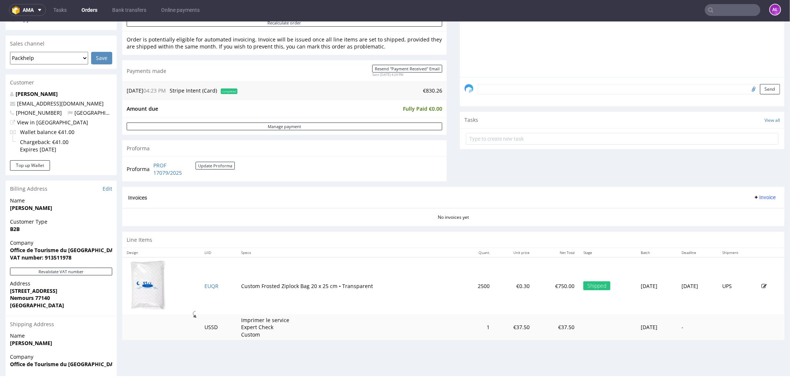
scroll to position [110, 0]
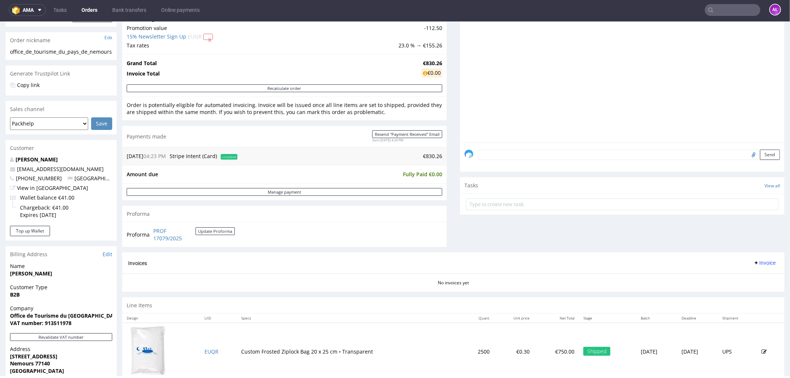
click at [754, 260] on span "Invoice" at bounding box center [764, 263] width 22 height 6
click at [754, 279] on span "Generate" at bounding box center [752, 278] width 36 height 7
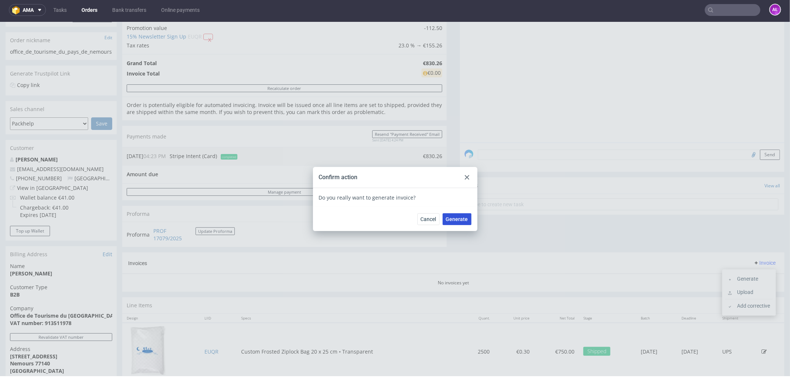
click at [461, 217] on span "Generate" at bounding box center [457, 218] width 22 height 5
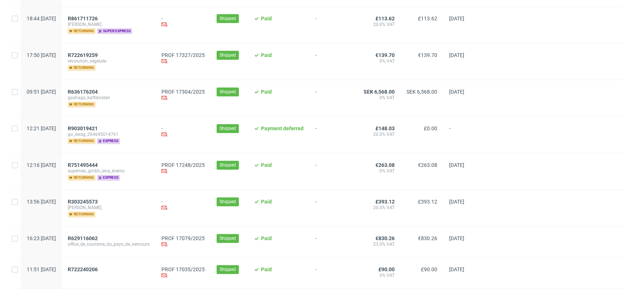
scroll to position [782, 0]
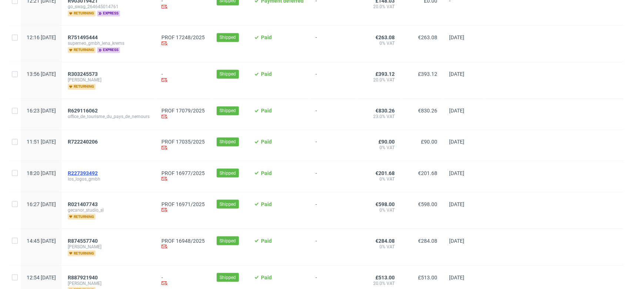
click at [98, 173] on span "R227393492" at bounding box center [83, 173] width 30 height 6
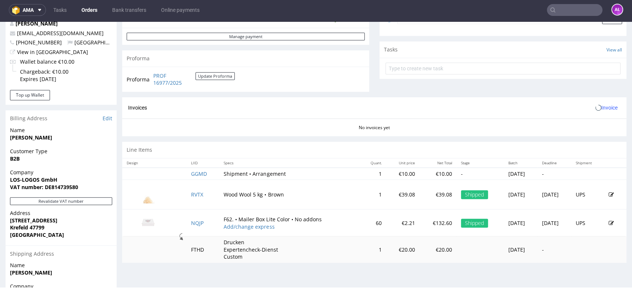
scroll to position [247, 0]
click at [101, 202] on button "Revalidate VAT number" at bounding box center [61, 201] width 102 height 8
click at [597, 108] on span "Invoice" at bounding box center [607, 107] width 22 height 6
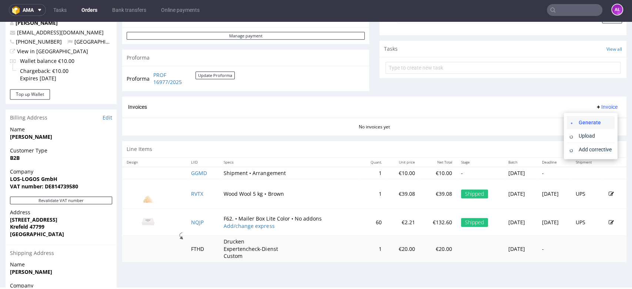
click at [598, 122] on span "Generate" at bounding box center [594, 122] width 36 height 7
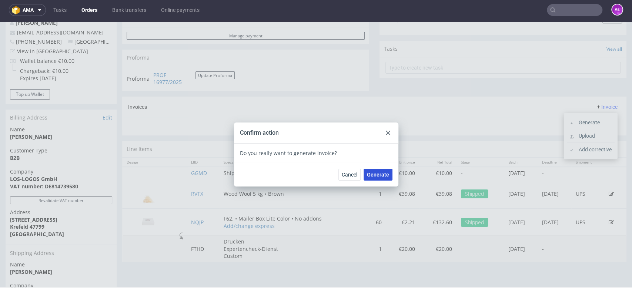
drag, startPoint x: 376, startPoint y: 174, endPoint x: 102, endPoint y: 134, distance: 277.0
click at [376, 174] on span "Generate" at bounding box center [378, 174] width 22 height 5
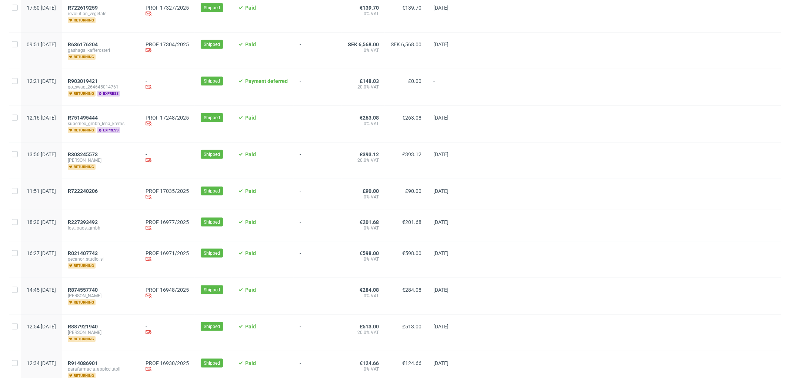
scroll to position [737, 0]
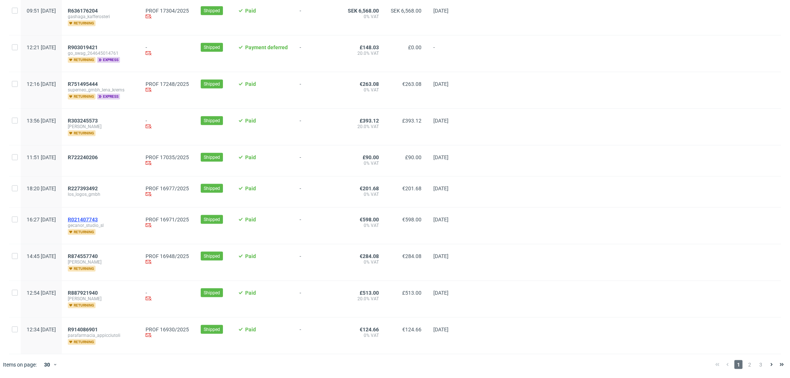
click at [98, 219] on span "R021407743" at bounding box center [83, 220] width 30 height 6
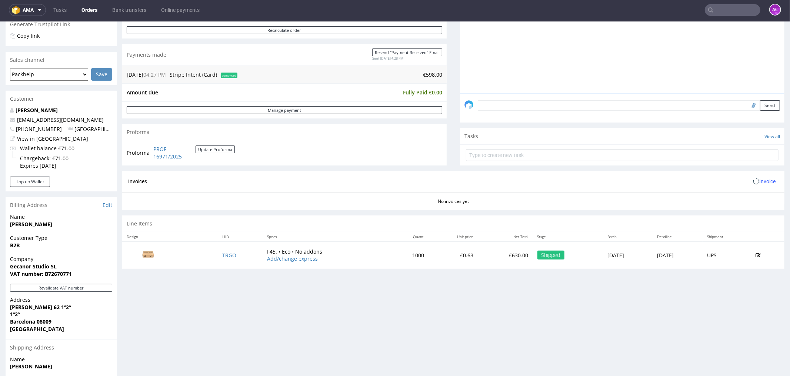
scroll to position [247, 0]
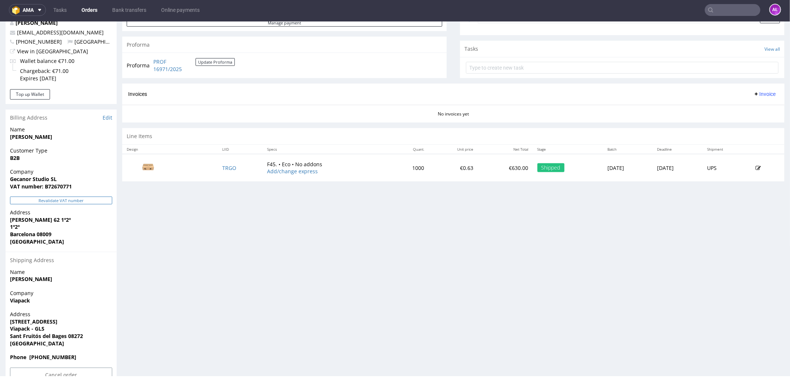
click at [102, 198] on button "Revalidate VAT number" at bounding box center [61, 200] width 102 height 8
click at [753, 94] on span "Invoice" at bounding box center [764, 94] width 22 height 6
drag, startPoint x: 752, startPoint y: 98, endPoint x: 751, endPoint y: 104, distance: 6.1
click at [751, 104] on li "Generate" at bounding box center [749, 109] width 48 height 13
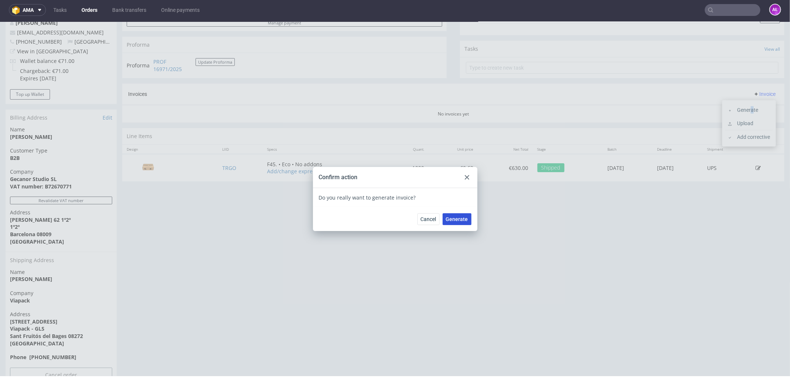
click at [464, 221] on span "Generate" at bounding box center [457, 218] width 22 height 5
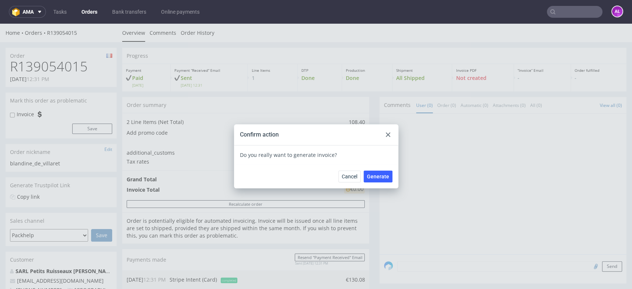
scroll to position [288, 0]
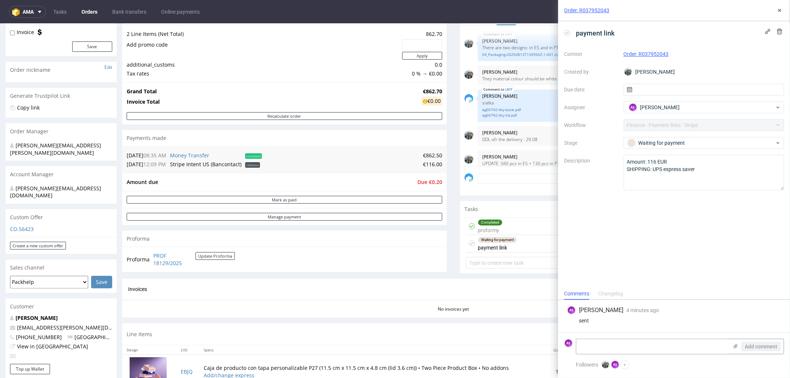
scroll to position [287, 0]
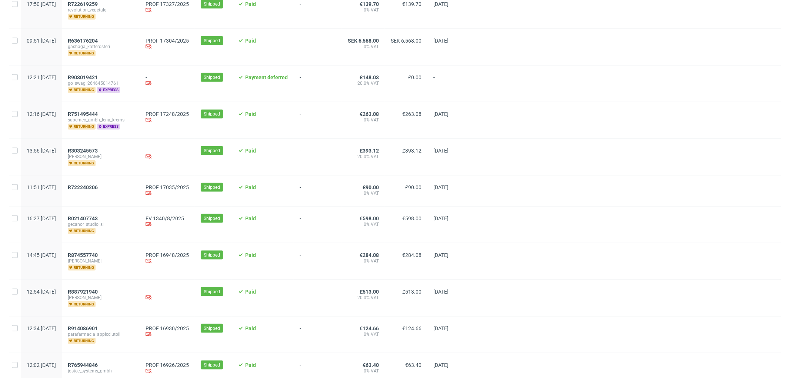
scroll to position [737, 0]
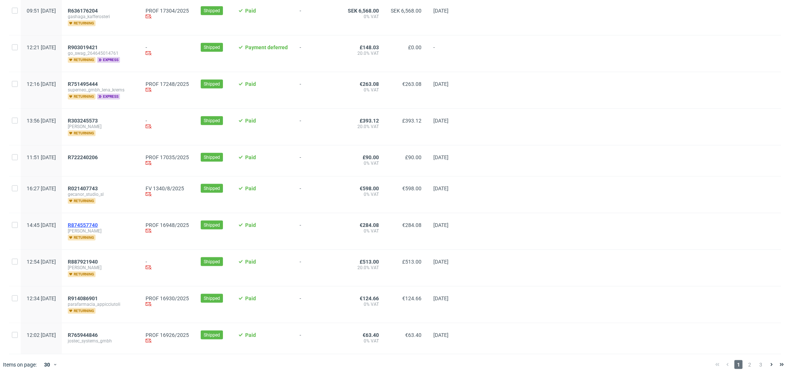
click at [98, 225] on span "R874557740" at bounding box center [83, 225] width 30 height 6
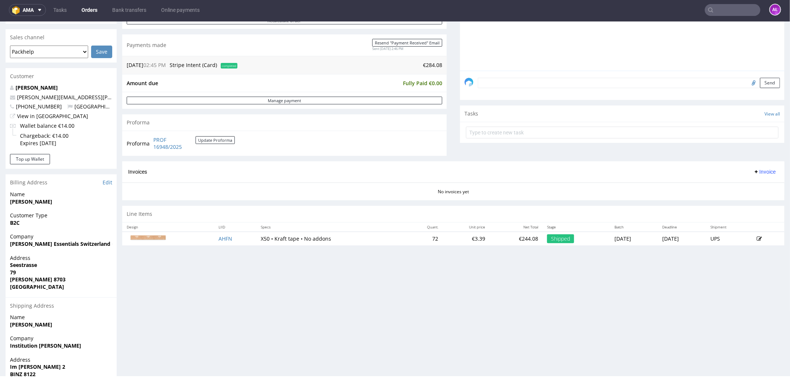
scroll to position [240, 0]
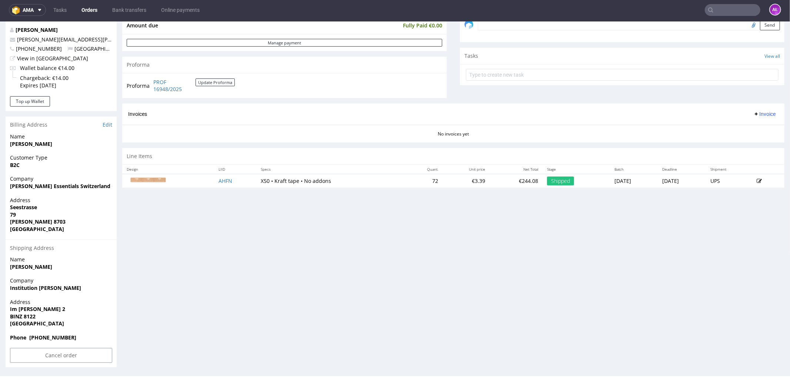
click at [753, 111] on span "Invoice" at bounding box center [764, 114] width 22 height 6
click at [754, 125] on li "Generate" at bounding box center [749, 129] width 48 height 13
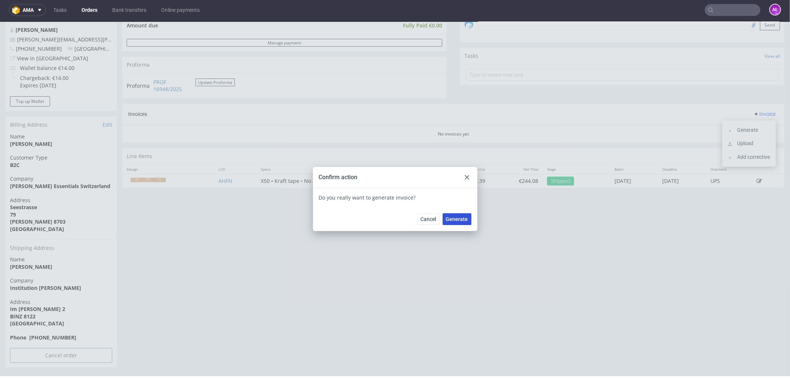
click at [461, 217] on span "Generate" at bounding box center [457, 218] width 22 height 5
click at [465, 177] on icon at bounding box center [467, 177] width 4 height 4
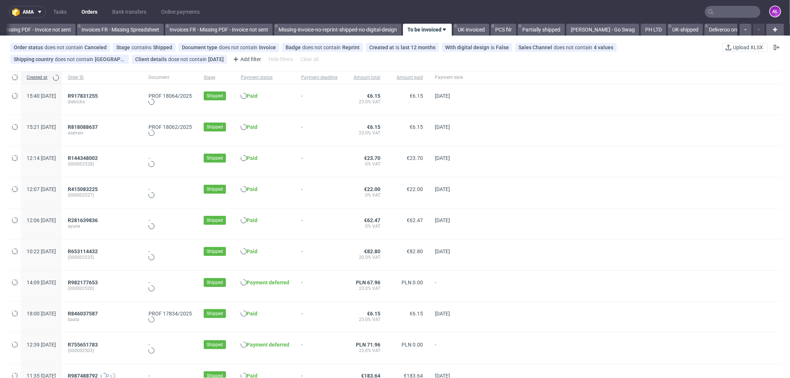
scroll to position [0, 1110]
